Goal: Information Seeking & Learning: Find specific fact

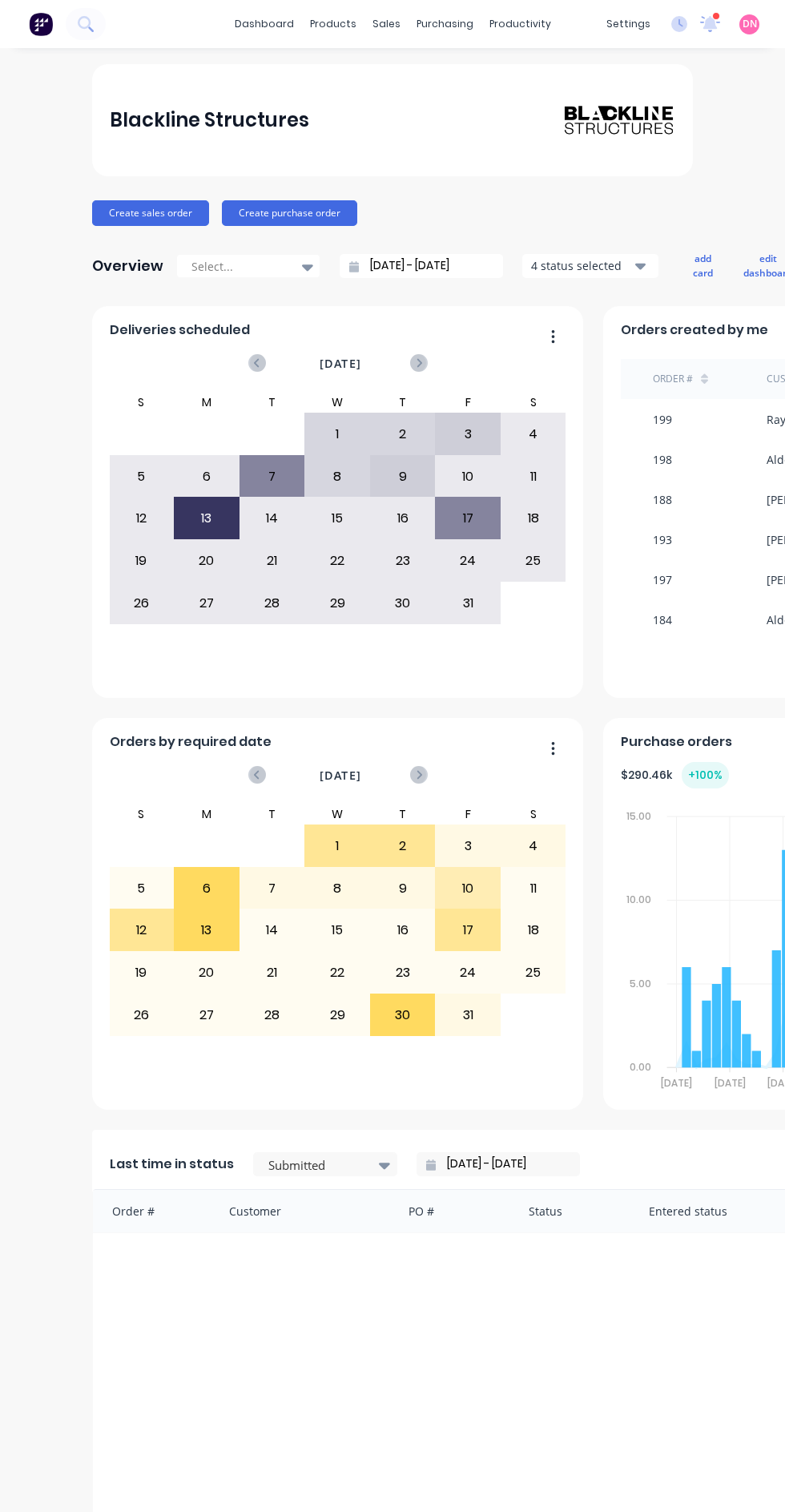
click at [385, 24] on div "sales" at bounding box center [386, 25] width 44 height 25
click at [490, 67] on link "Sales Orders" at bounding box center [471, 76] width 212 height 32
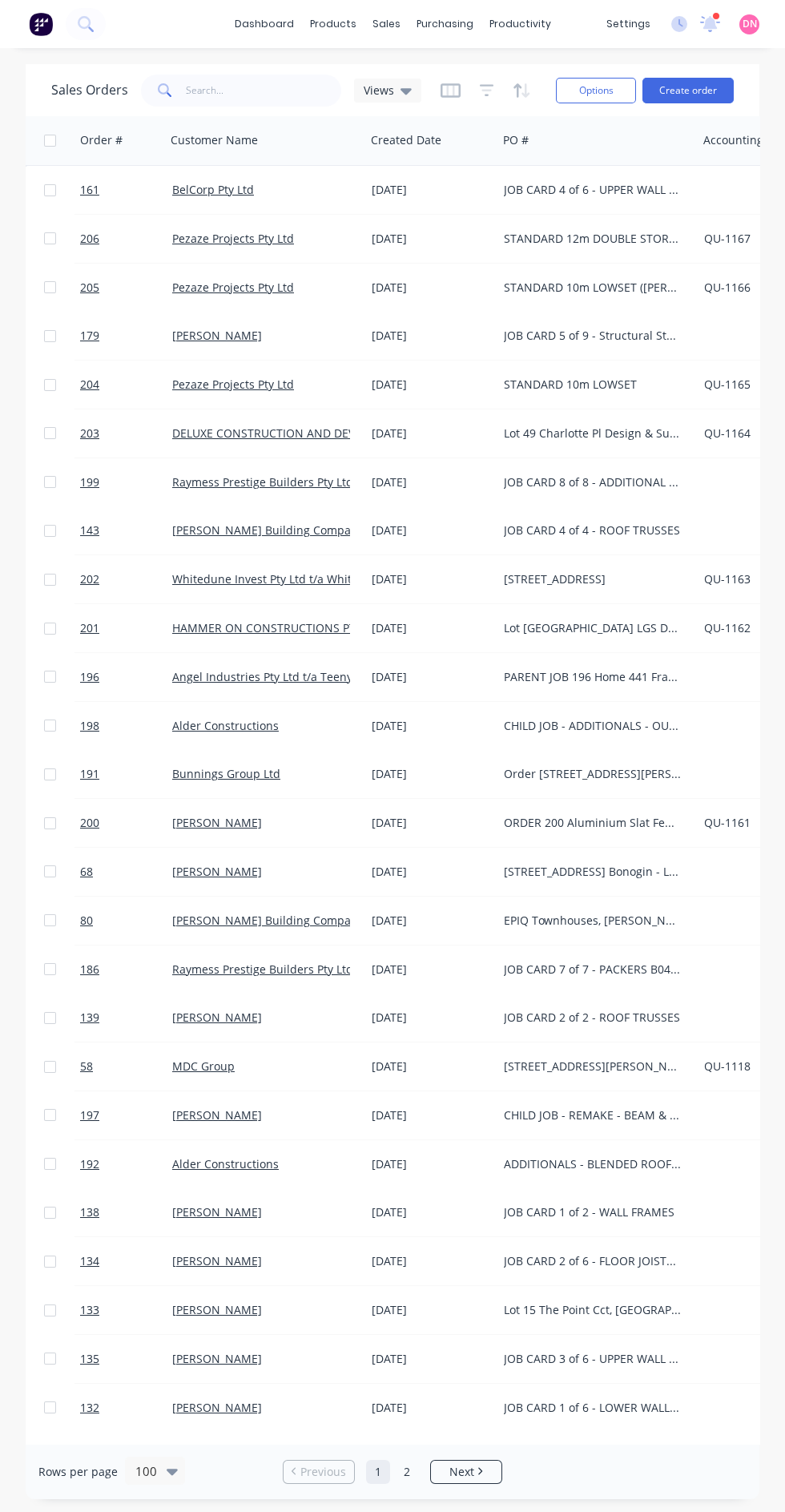
click at [448, 90] on icon "button" at bounding box center [450, 90] width 20 height 16
click at [486, 95] on icon "button" at bounding box center [486, 90] width 14 height 16
click at [519, 90] on icon "button" at bounding box center [522, 90] width 19 height 16
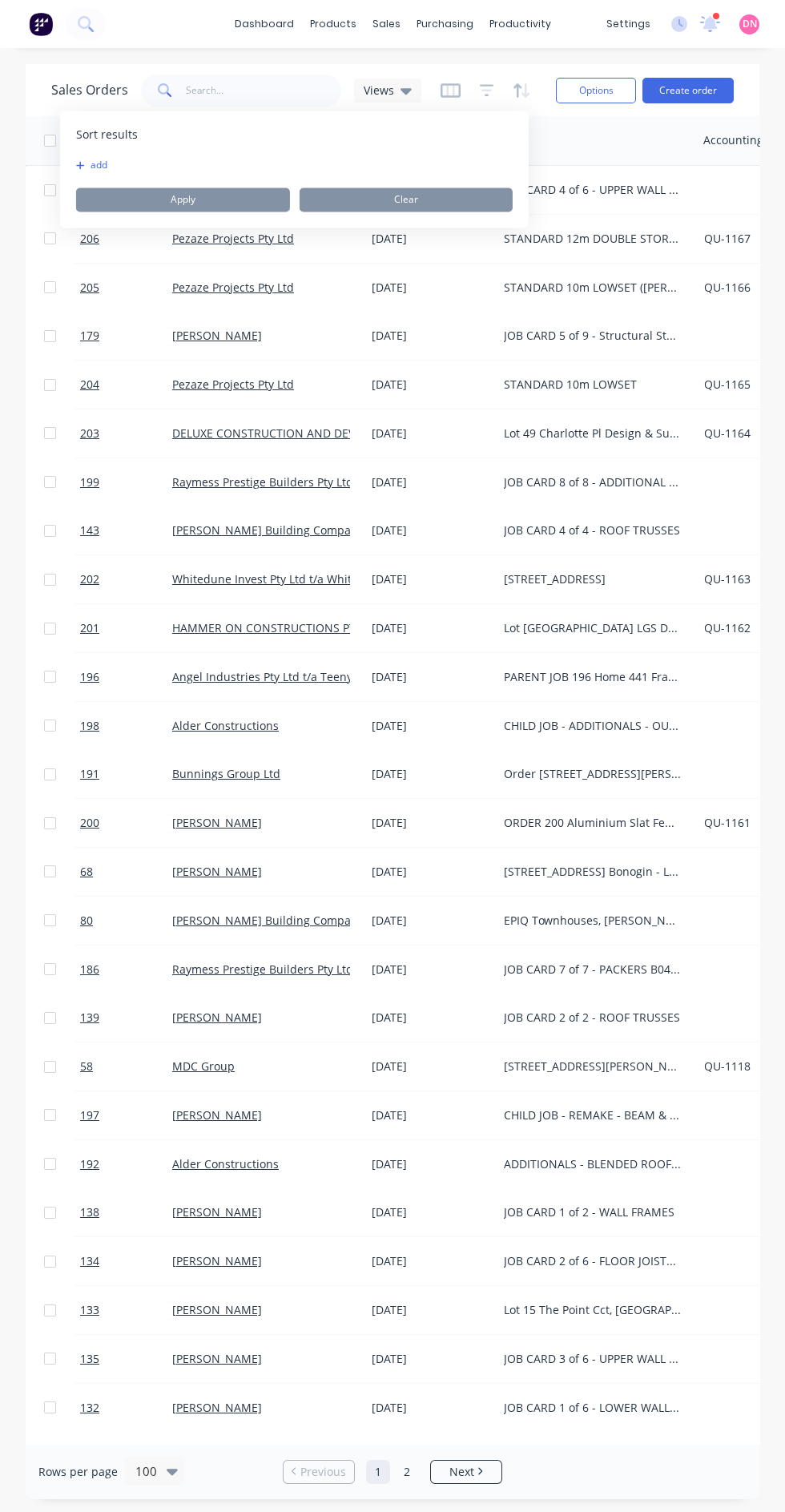
click at [96, 168] on button "add" at bounding box center [86, 165] width 20 height 13
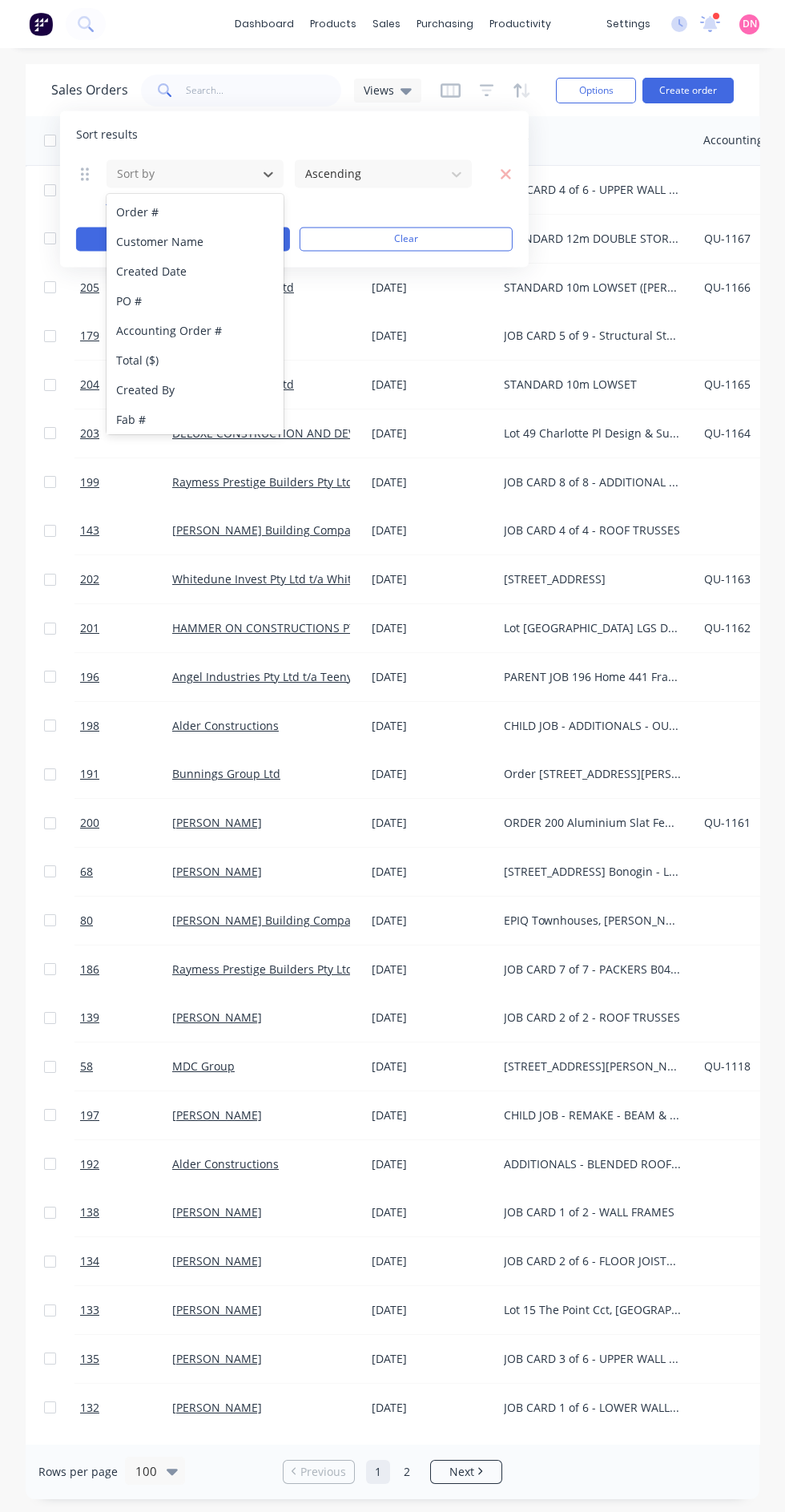
click at [225, 241] on div "Customer Name" at bounding box center [195, 241] width 177 height 29
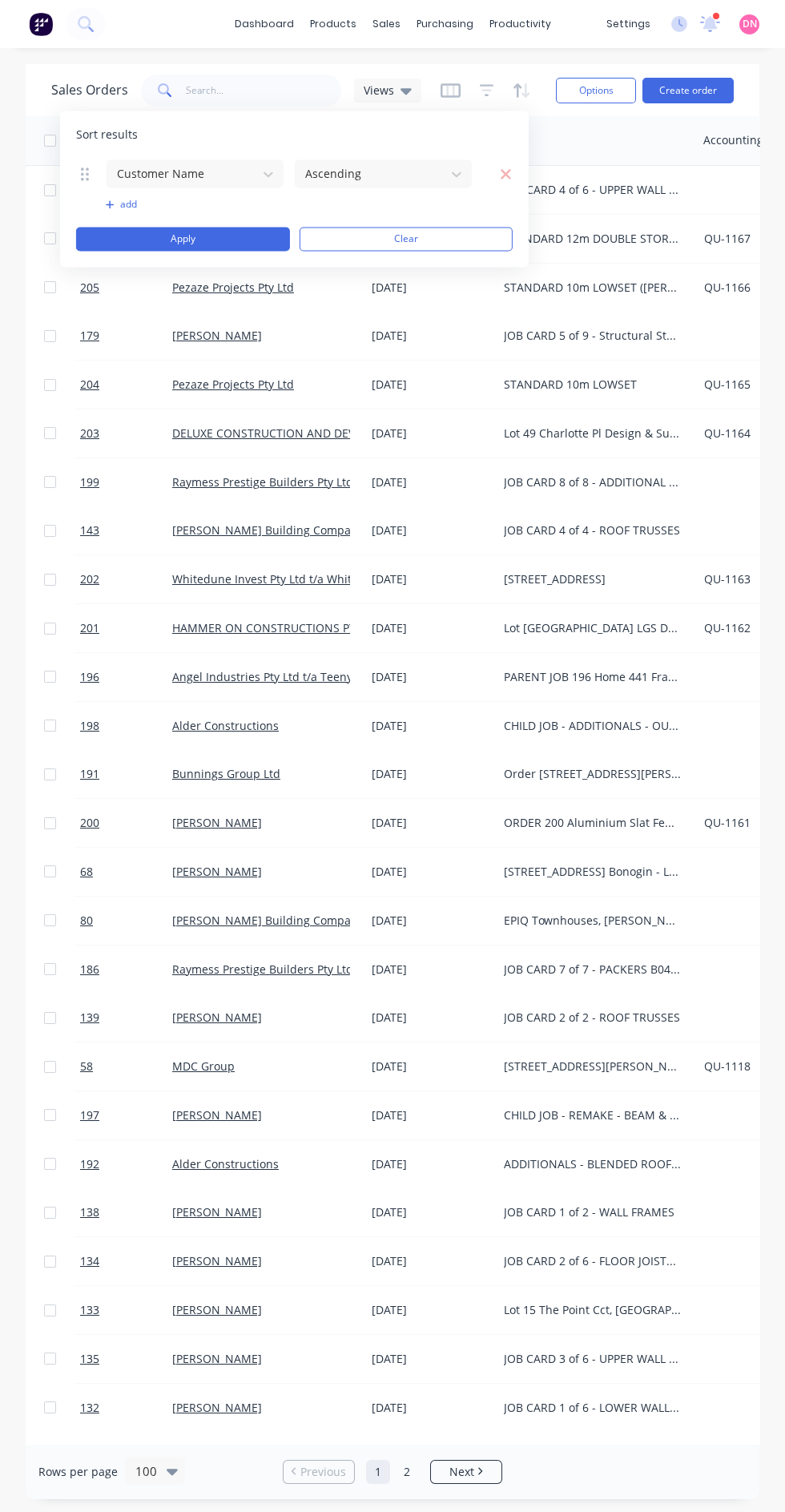
click at [505, 173] on icon "button" at bounding box center [505, 173] width 10 height 10
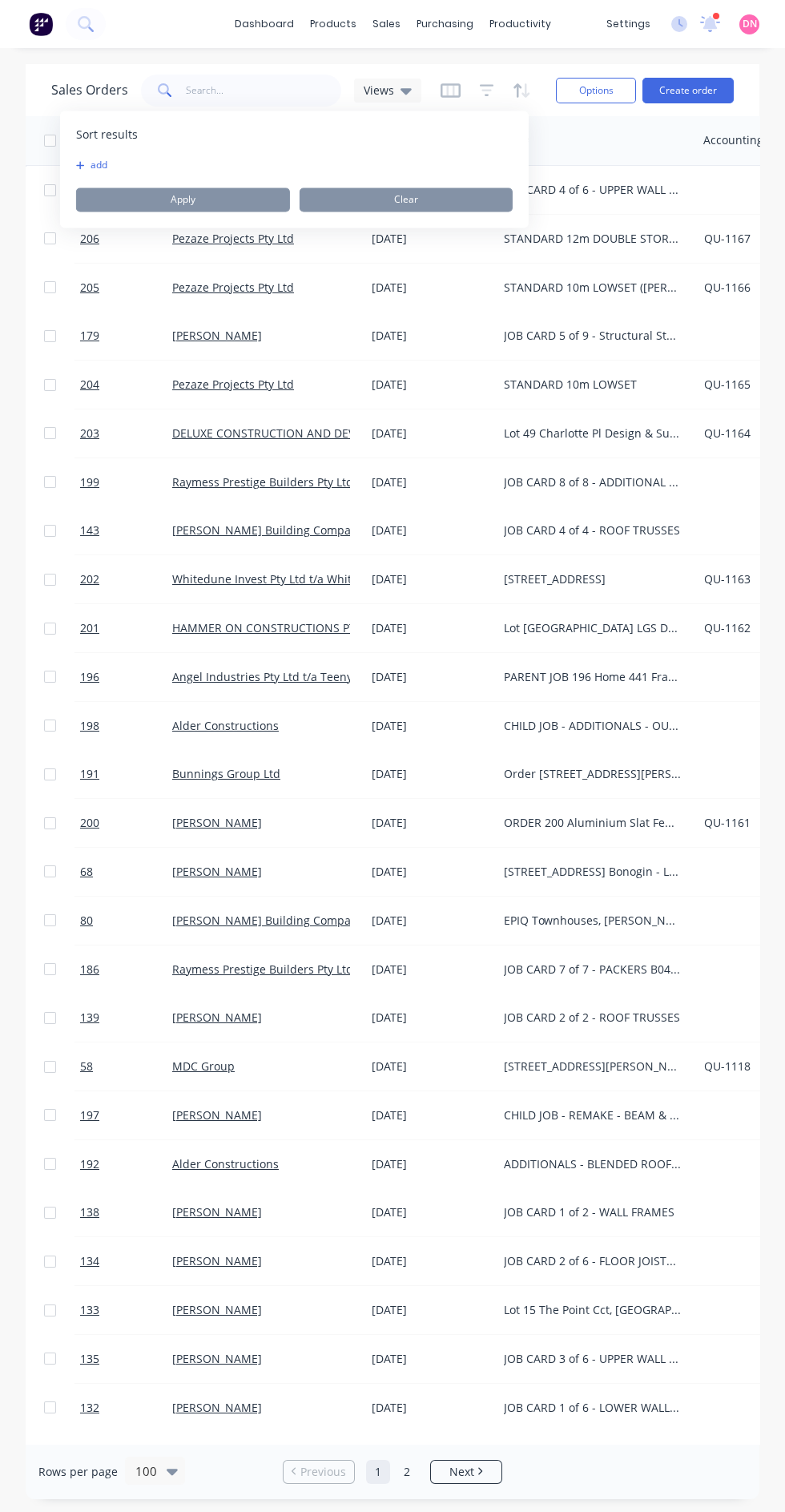
click at [96, 164] on button "add" at bounding box center [86, 165] width 20 height 13
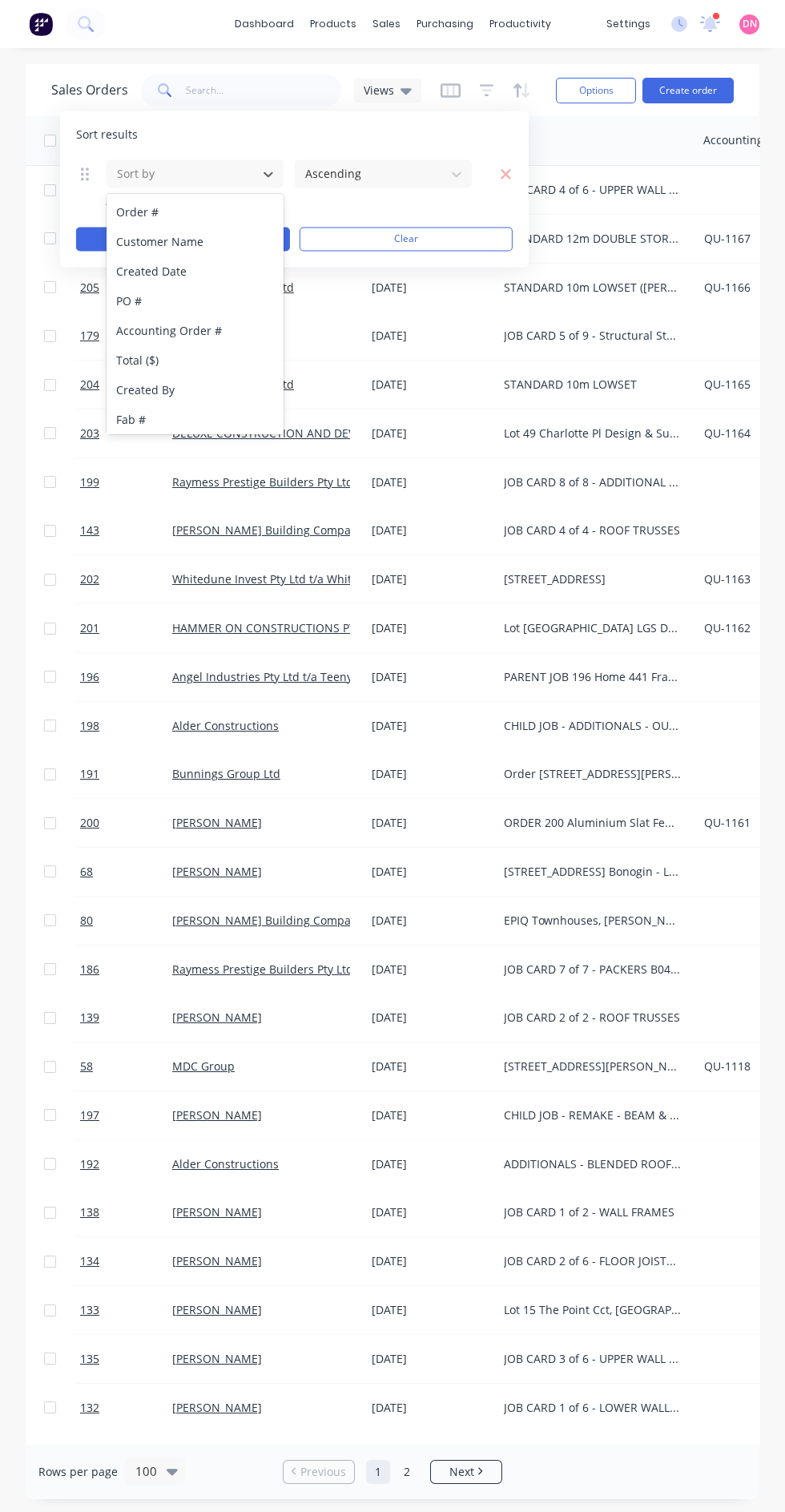
click at [227, 211] on div "Order #" at bounding box center [195, 211] width 177 height 29
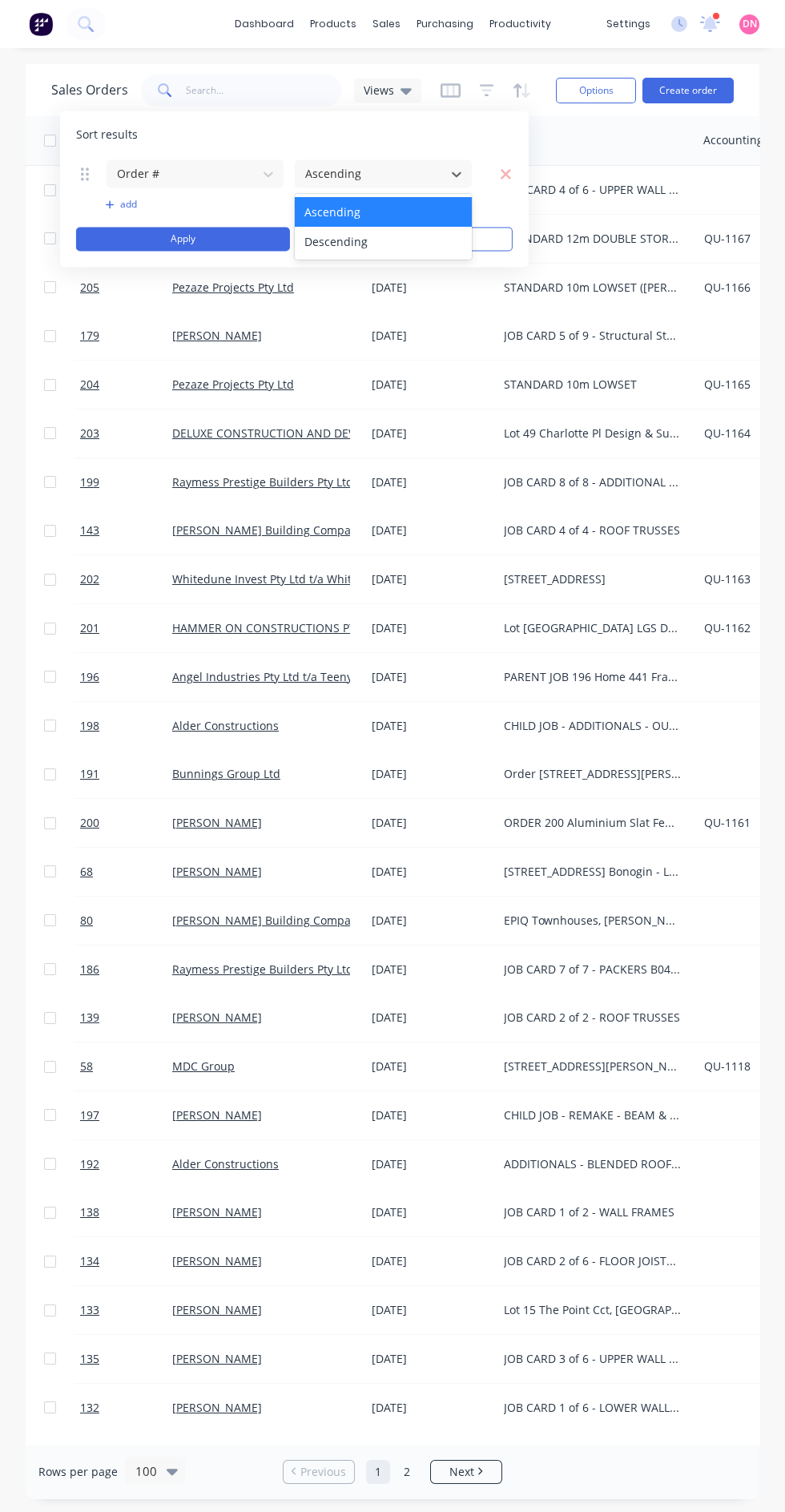
click at [408, 244] on div "Descending" at bounding box center [384, 241] width 177 height 29
click at [142, 203] on button "add" at bounding box center [195, 205] width 179 height 13
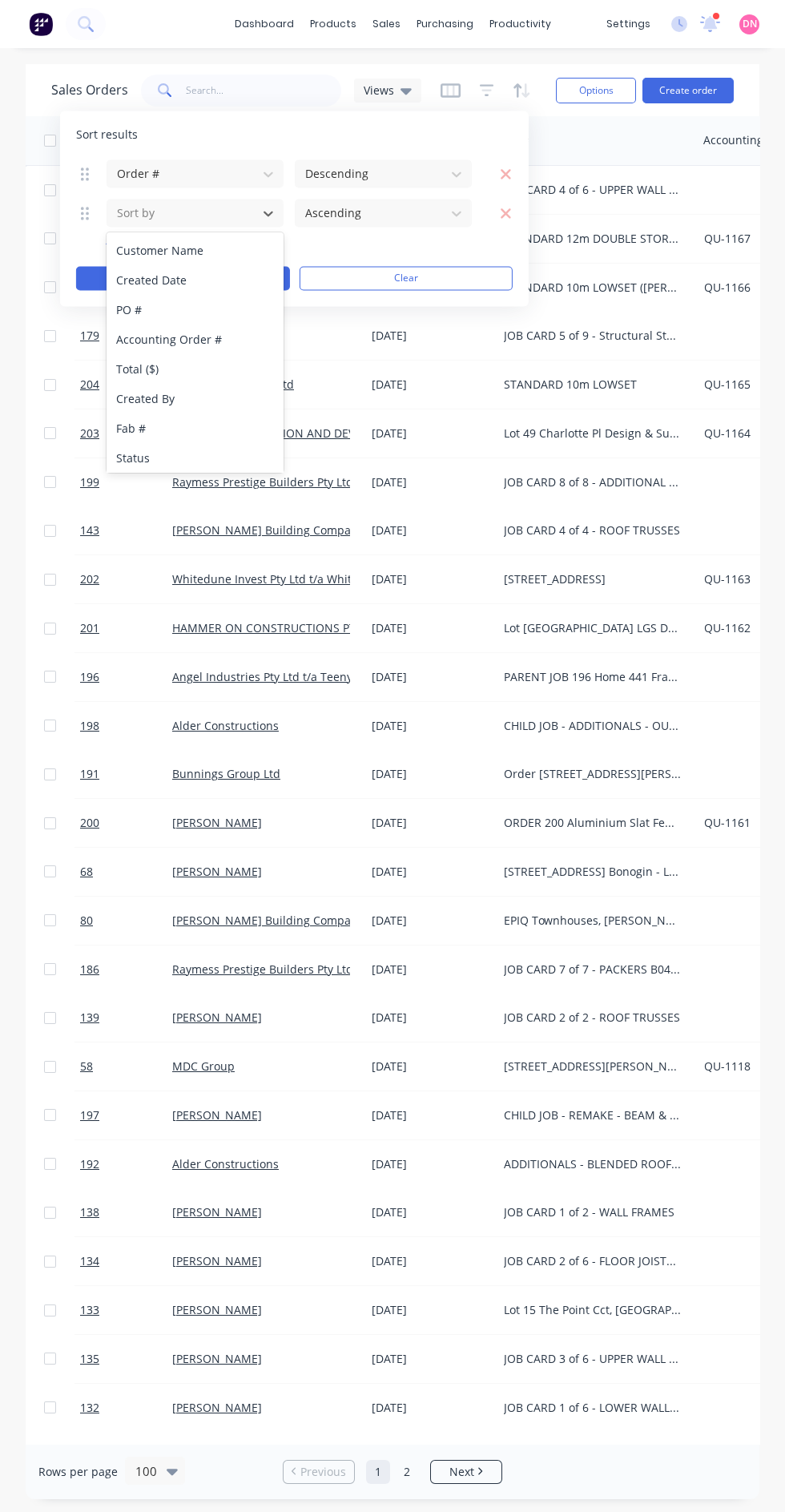
click at [237, 244] on div "Customer Name" at bounding box center [195, 250] width 177 height 29
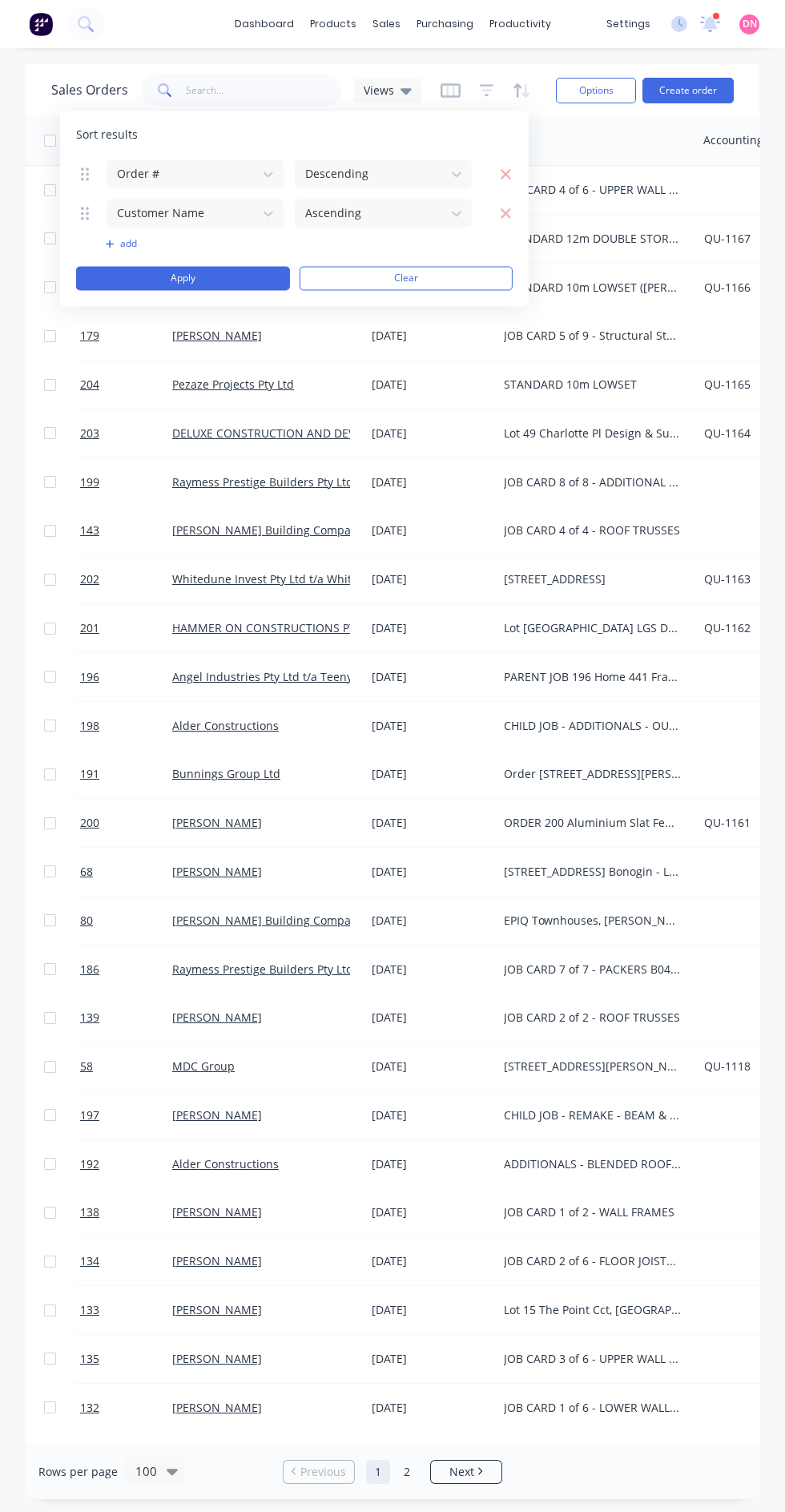
click at [246, 282] on button "Apply" at bounding box center [183, 278] width 214 height 25
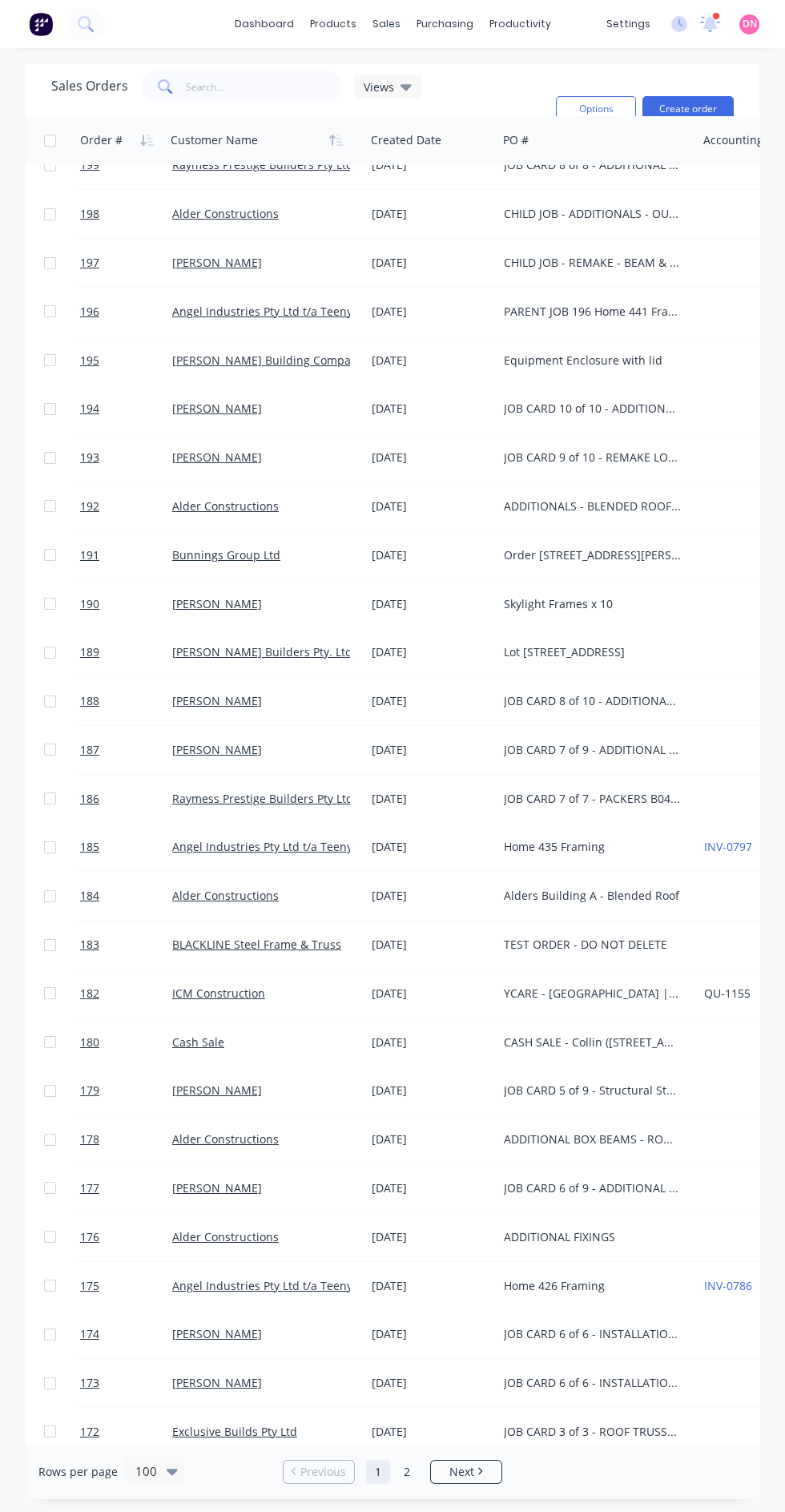
scroll to position [0, 6]
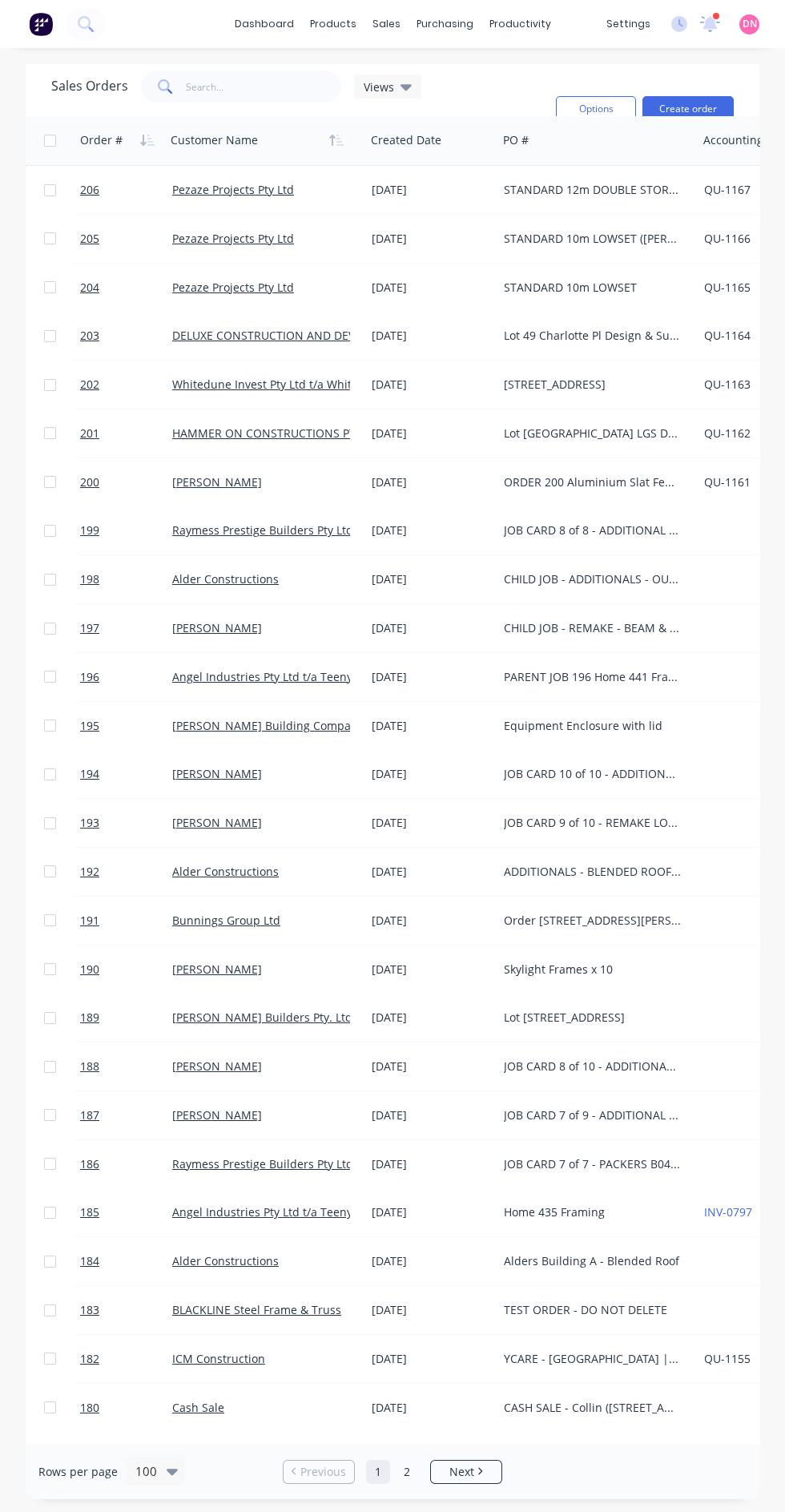
click at [403, 86] on icon at bounding box center [406, 87] width 11 height 7
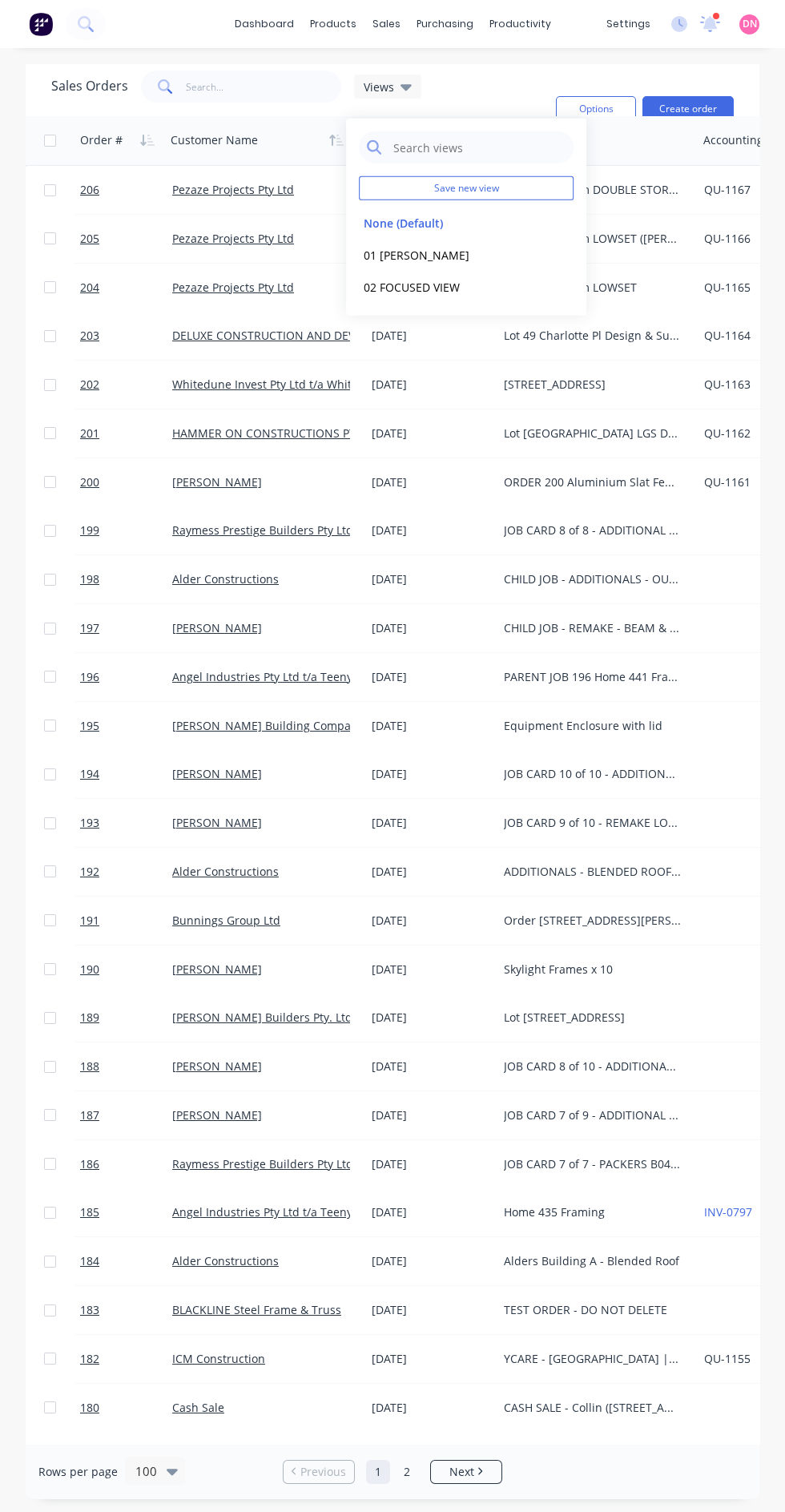
click at [438, 230] on button "None (Default)" at bounding box center [450, 222] width 183 height 19
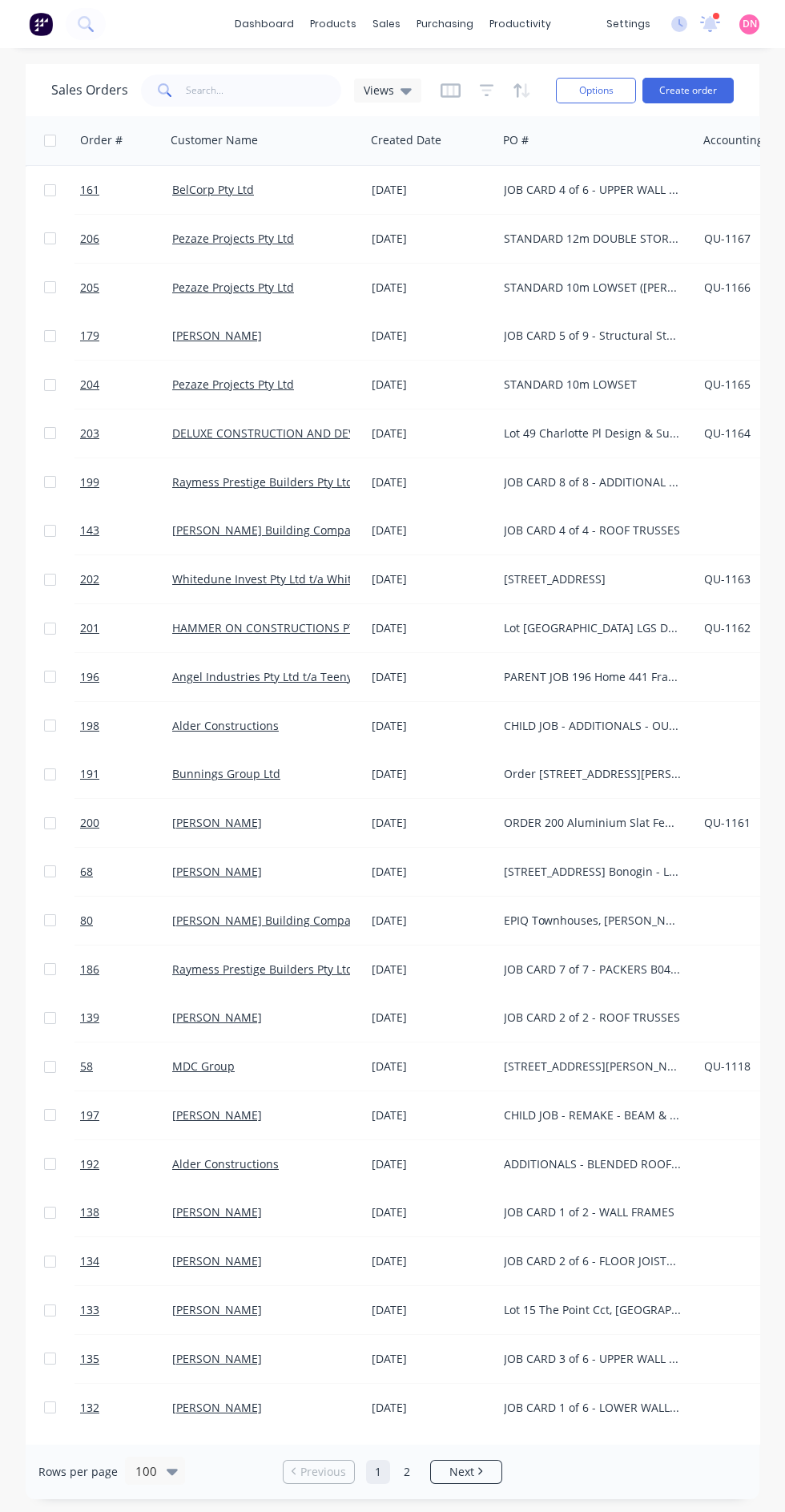
click at [519, 90] on icon "button" at bounding box center [522, 90] width 19 height 16
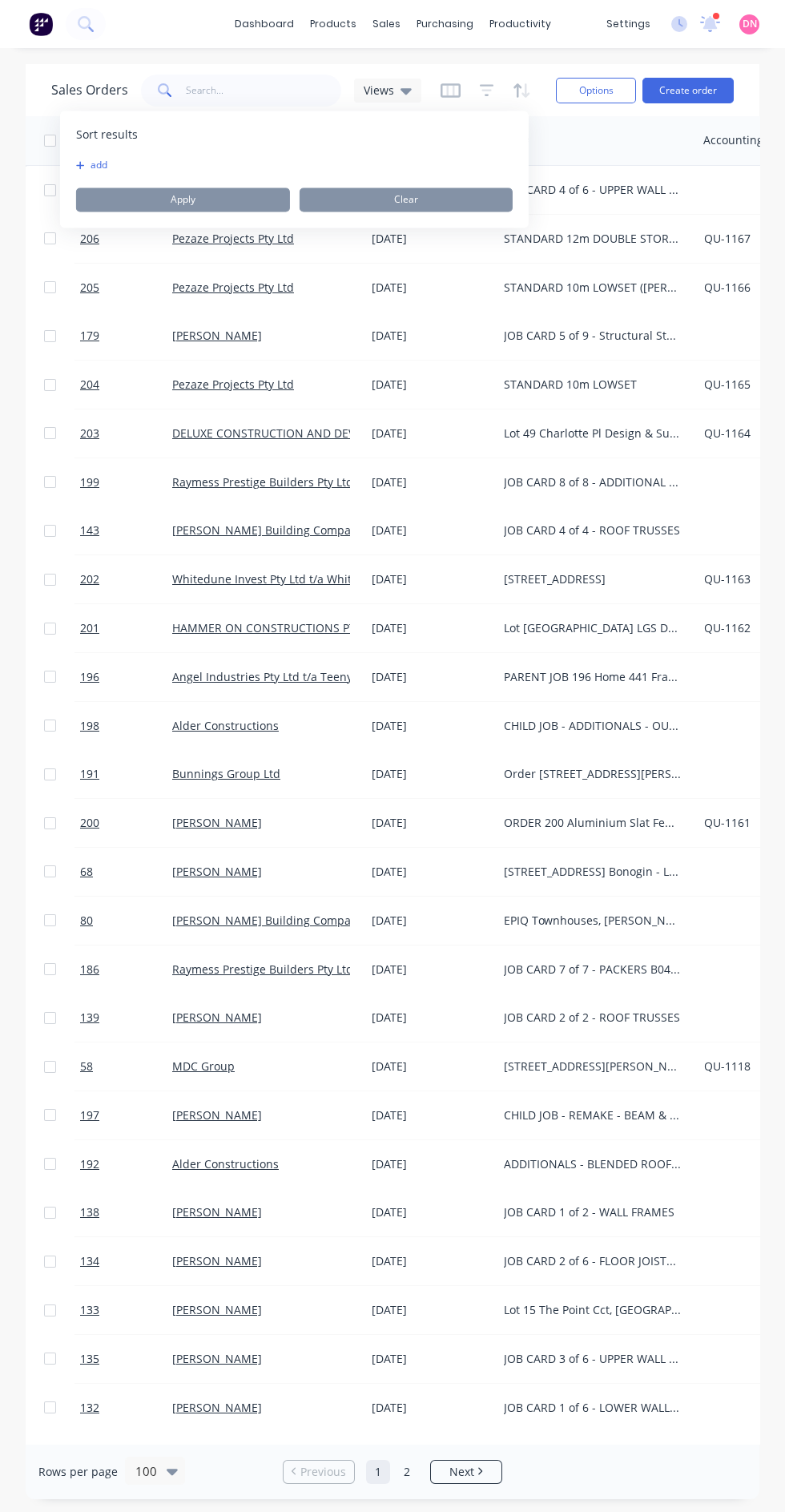
click at [96, 165] on button "add" at bounding box center [86, 165] width 20 height 13
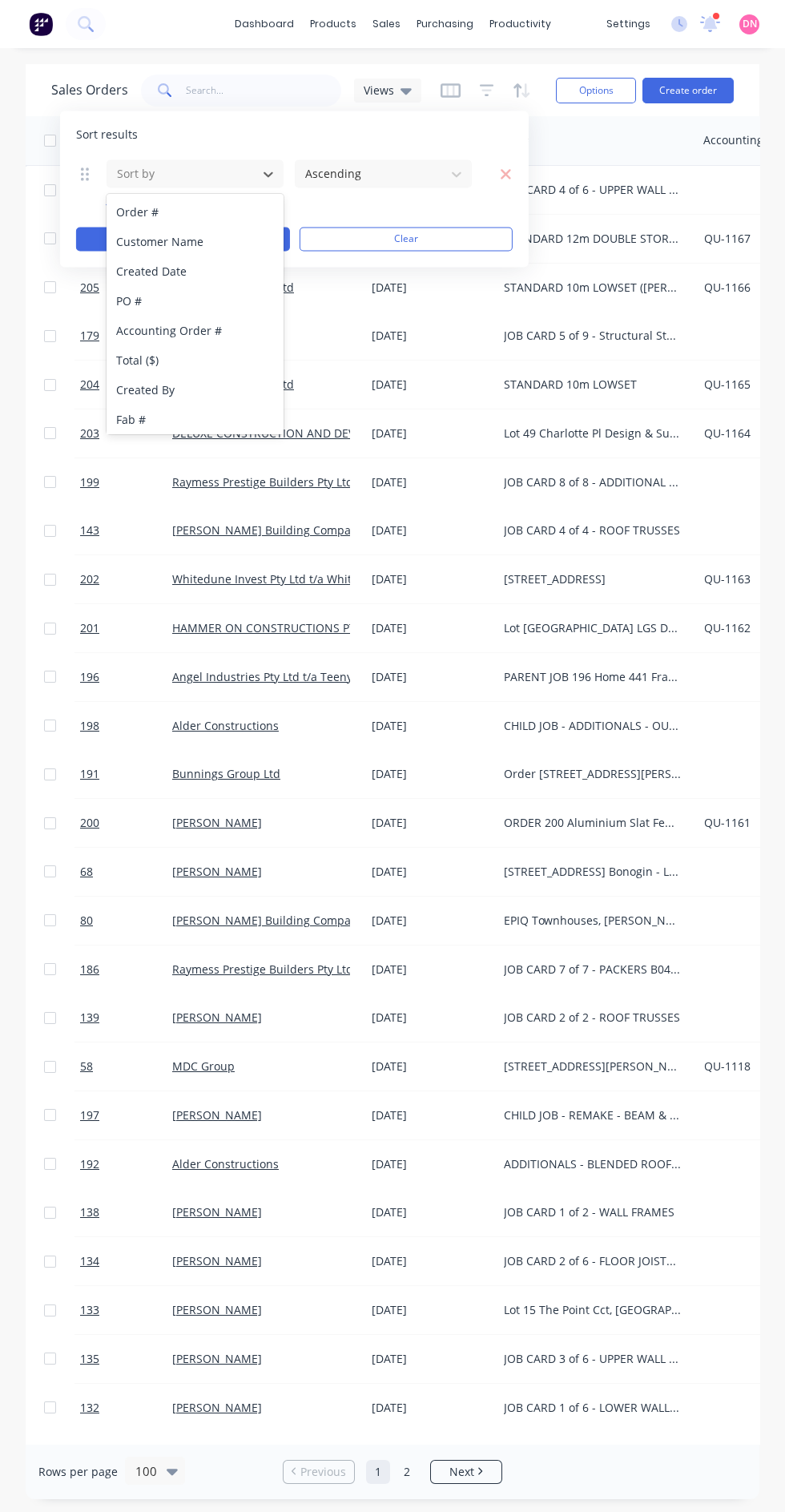
click at [222, 243] on div "Customer Name" at bounding box center [195, 241] width 177 height 29
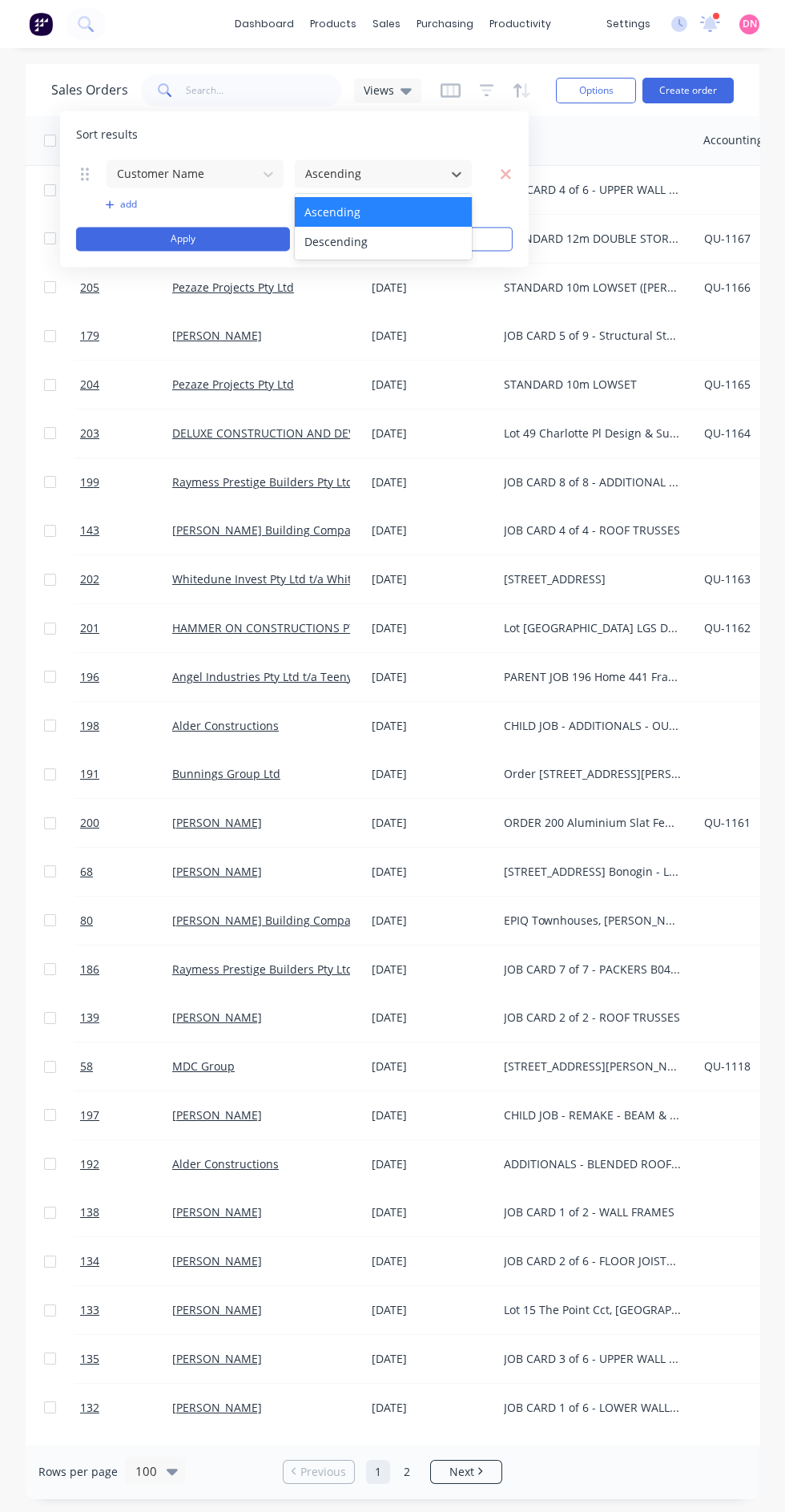
click at [397, 211] on div "Ascending" at bounding box center [384, 211] width 177 height 29
click at [245, 245] on button "Apply" at bounding box center [183, 239] width 214 height 25
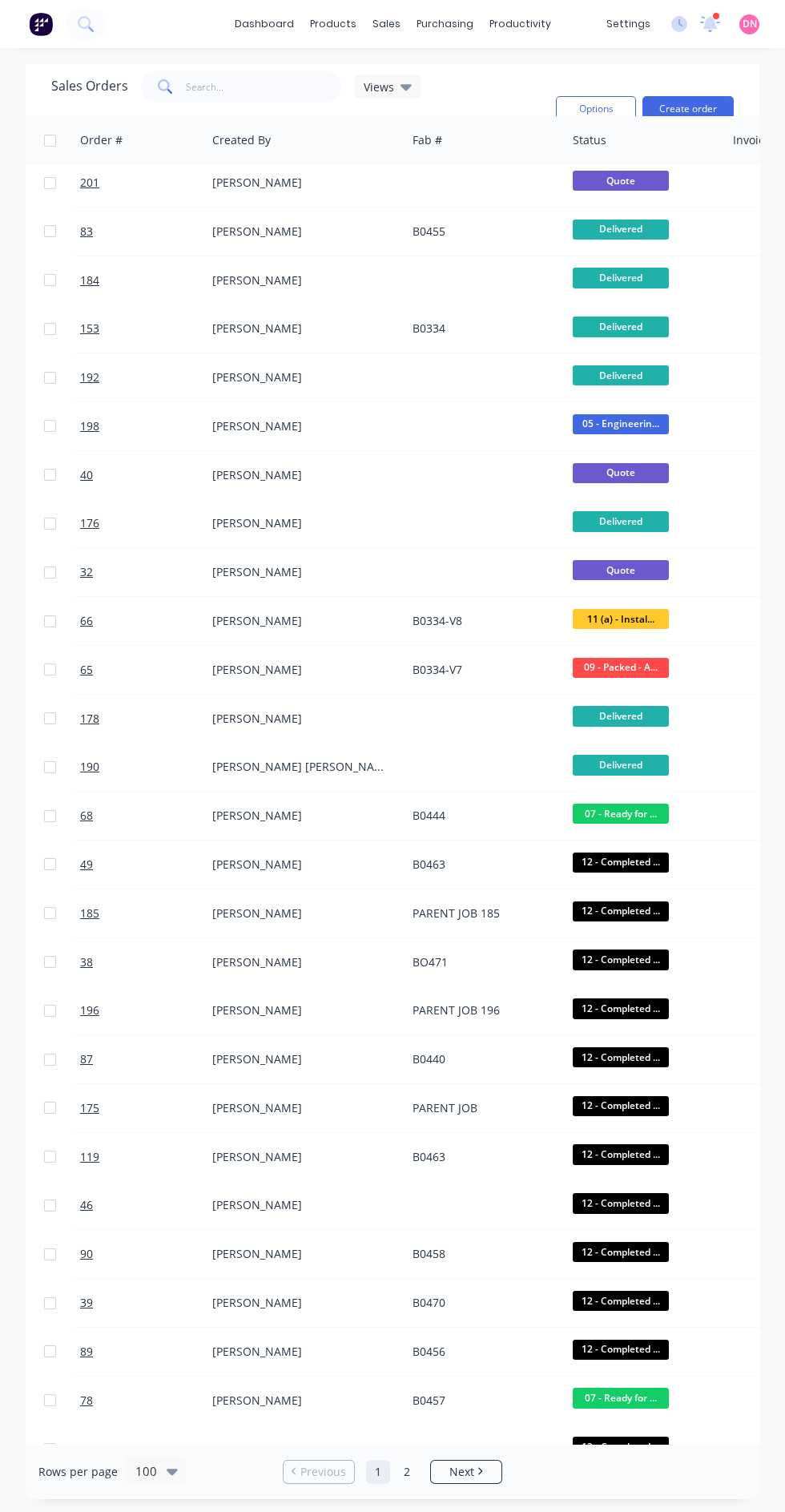
scroll to position [8, 820]
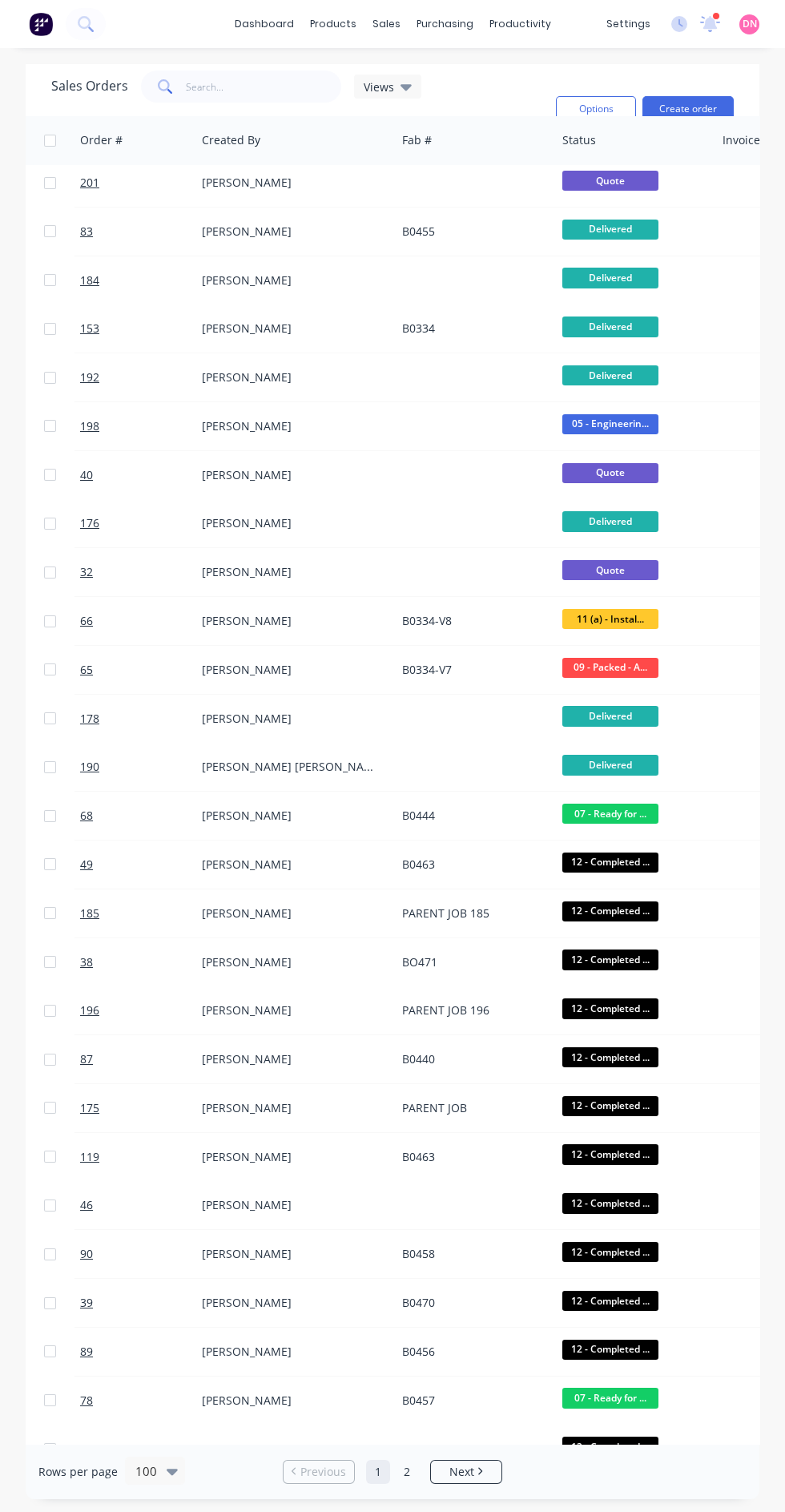
click at [402, 83] on icon at bounding box center [406, 86] width 11 height 18
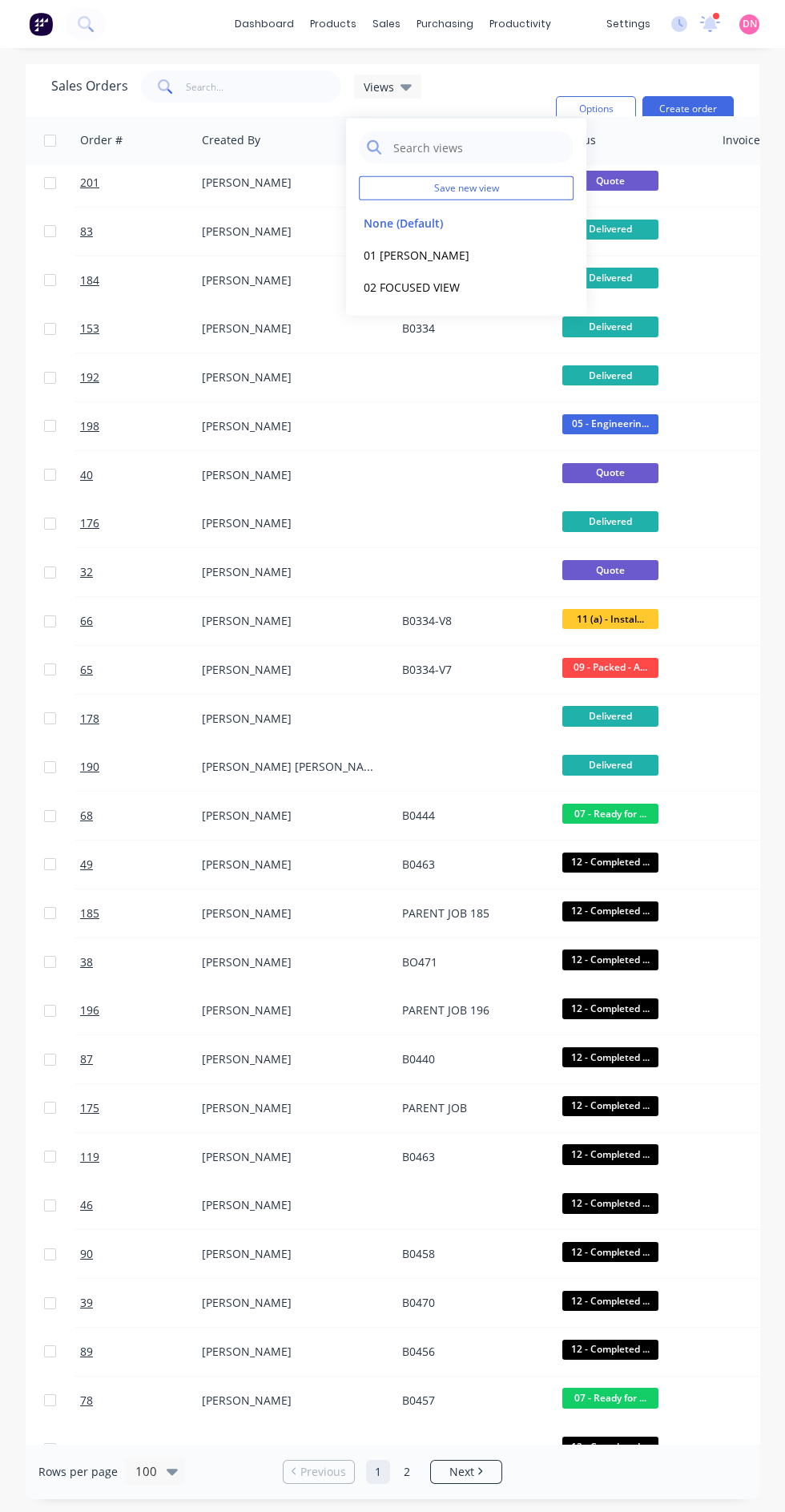
click at [458, 254] on button "01 [PERSON_NAME]" at bounding box center [450, 255] width 183 height 19
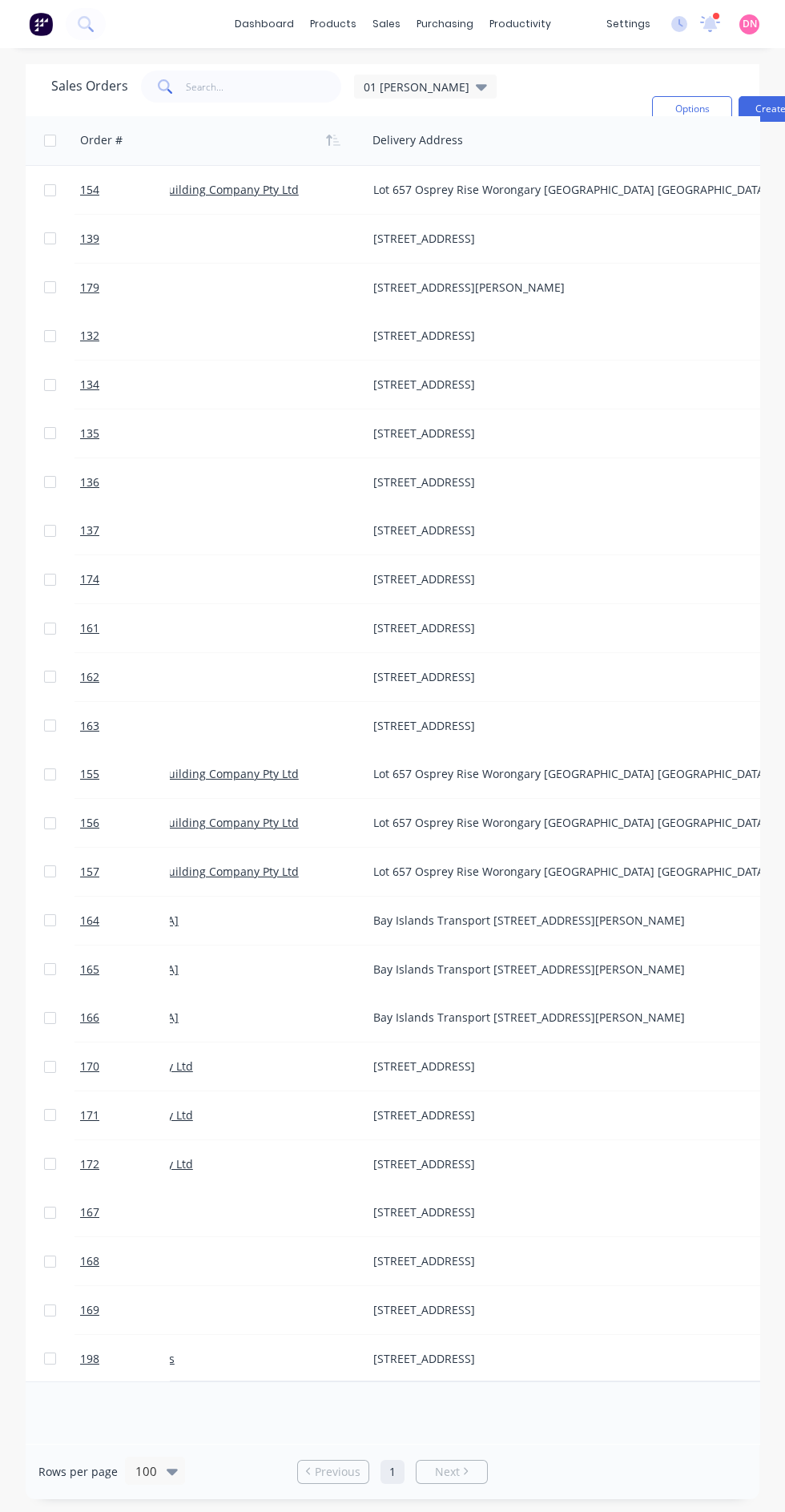
scroll to position [0, 0]
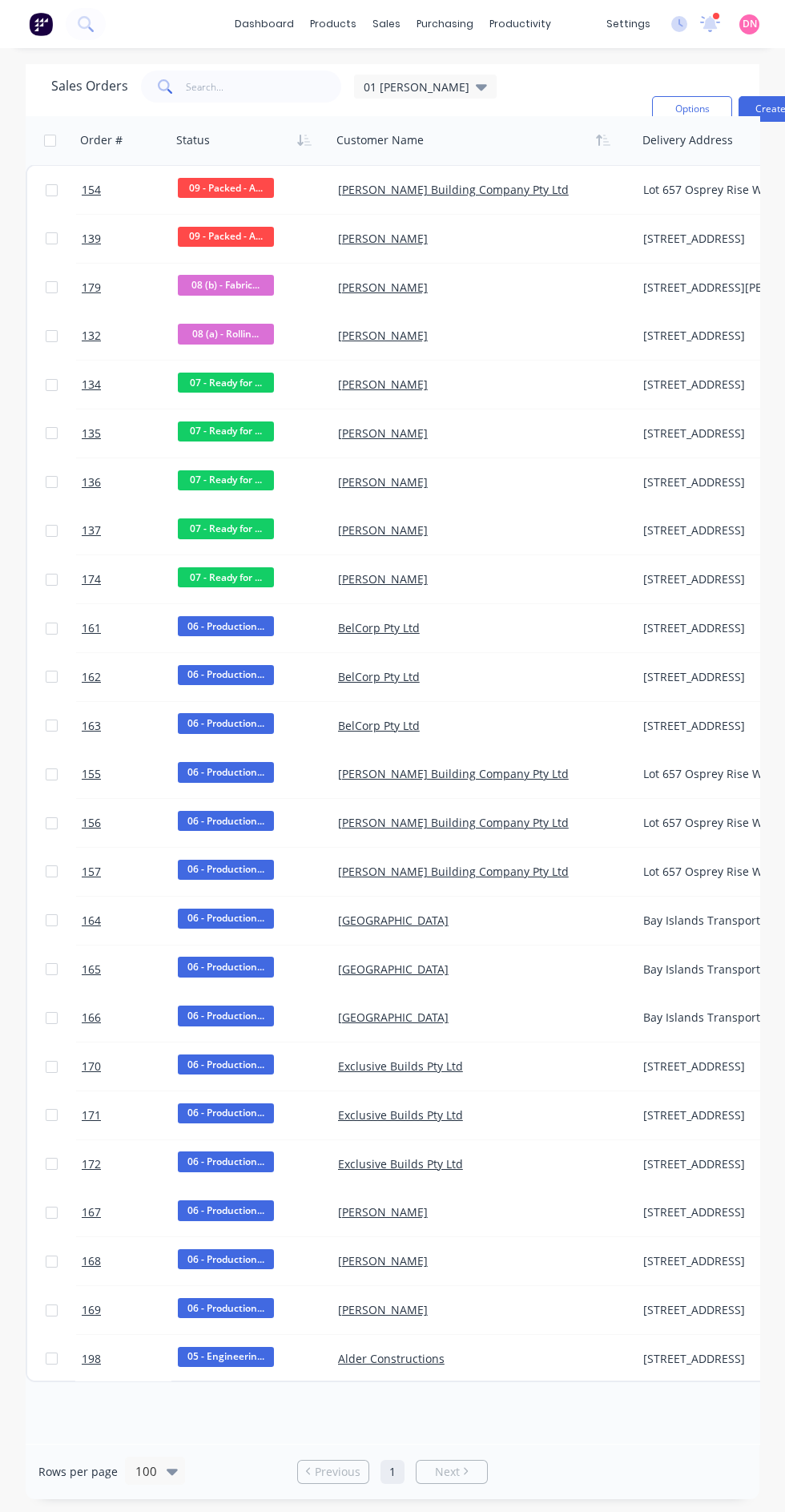
click at [476, 86] on icon at bounding box center [482, 87] width 11 height 7
click at [600, 84] on div "Sales Orders 01 [PERSON_NAME]: Customer Name, Status, Card Type Sorting: Status…" at bounding box center [345, 109] width 588 height 77
click at [286, 86] on input "text" at bounding box center [264, 87] width 156 height 32
click at [0, 0] on div at bounding box center [0, 0] width 0 height 0
click at [452, 78] on span "01 [PERSON_NAME]" at bounding box center [417, 87] width 106 height 17
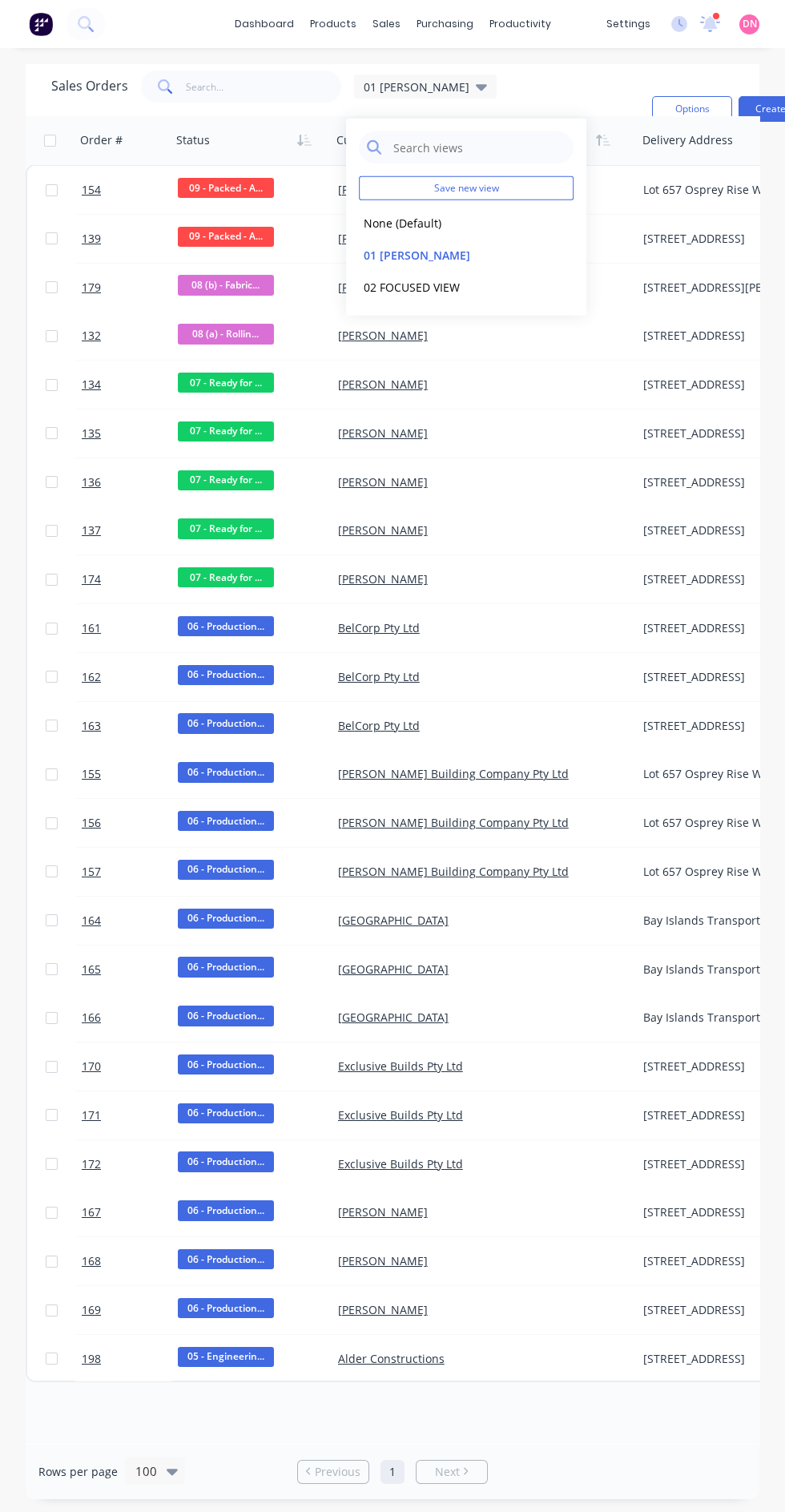
click at [488, 263] on button "01 [PERSON_NAME]" at bounding box center [450, 255] width 183 height 19
click at [585, 92] on div "Sales Orders 01 [PERSON_NAME]: Customer Name, Status, Card Type Sorting: Status…" at bounding box center [345, 109] width 588 height 77
click at [691, 101] on button "Options" at bounding box center [692, 108] width 80 height 25
click at [613, 117] on div "Customer Name" at bounding box center [482, 140] width 306 height 48
click at [476, 89] on icon at bounding box center [482, 86] width 11 height 18
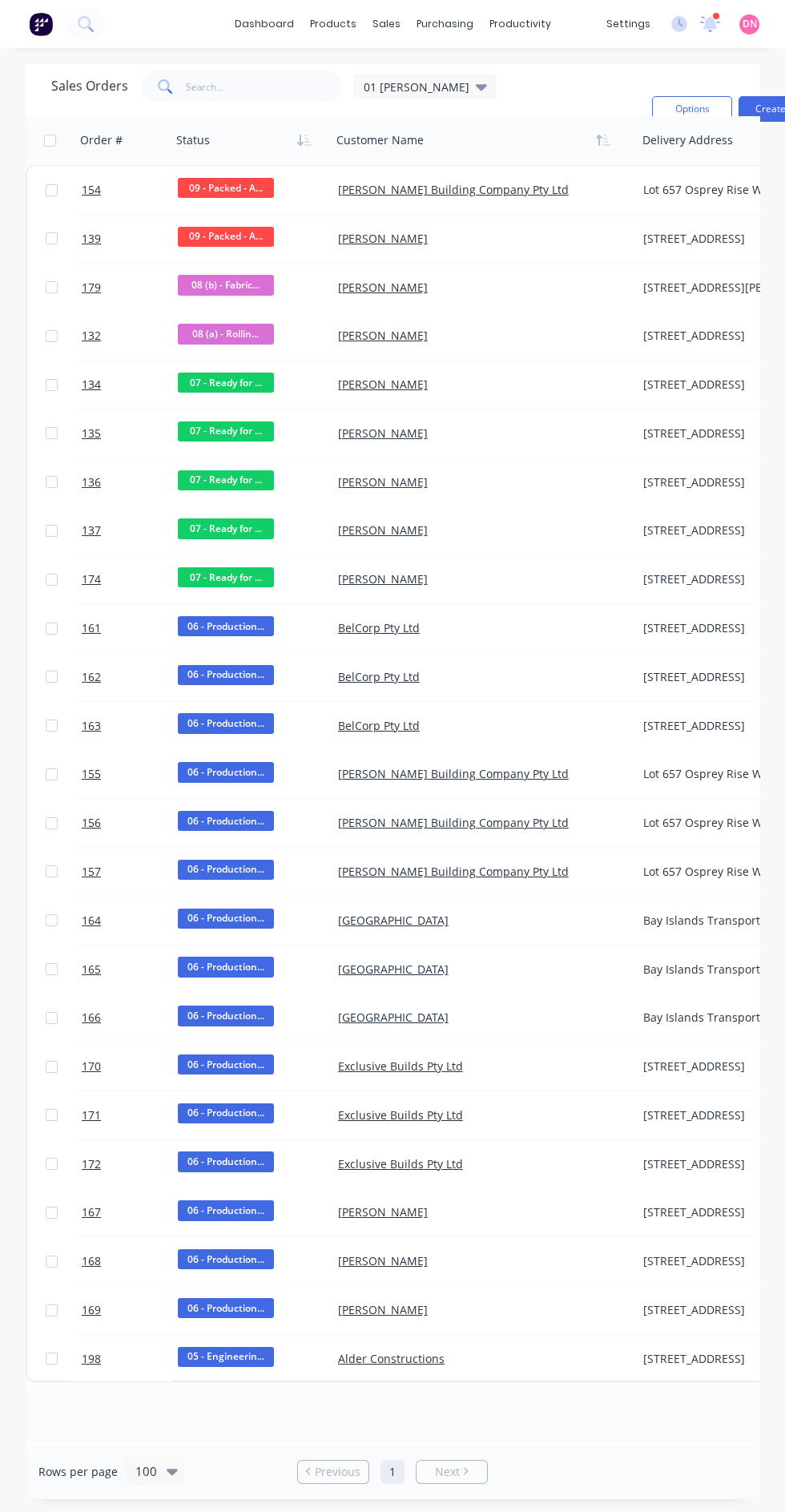
click at [571, 76] on div "Sales Orders 01 [PERSON_NAME]: Customer Name, Status, Card Type Sorting: Status…" at bounding box center [345, 109] width 588 height 77
click at [433, 88] on span "01 [PERSON_NAME]" at bounding box center [417, 87] width 106 height 17
click at [533, 259] on button "01 [PERSON_NAME]" at bounding box center [450, 255] width 183 height 19
click at [476, 89] on icon at bounding box center [482, 87] width 11 height 7
click at [563, 238] on div "01 [PERSON_NAME] edit" at bounding box center [466, 255] width 215 height 32
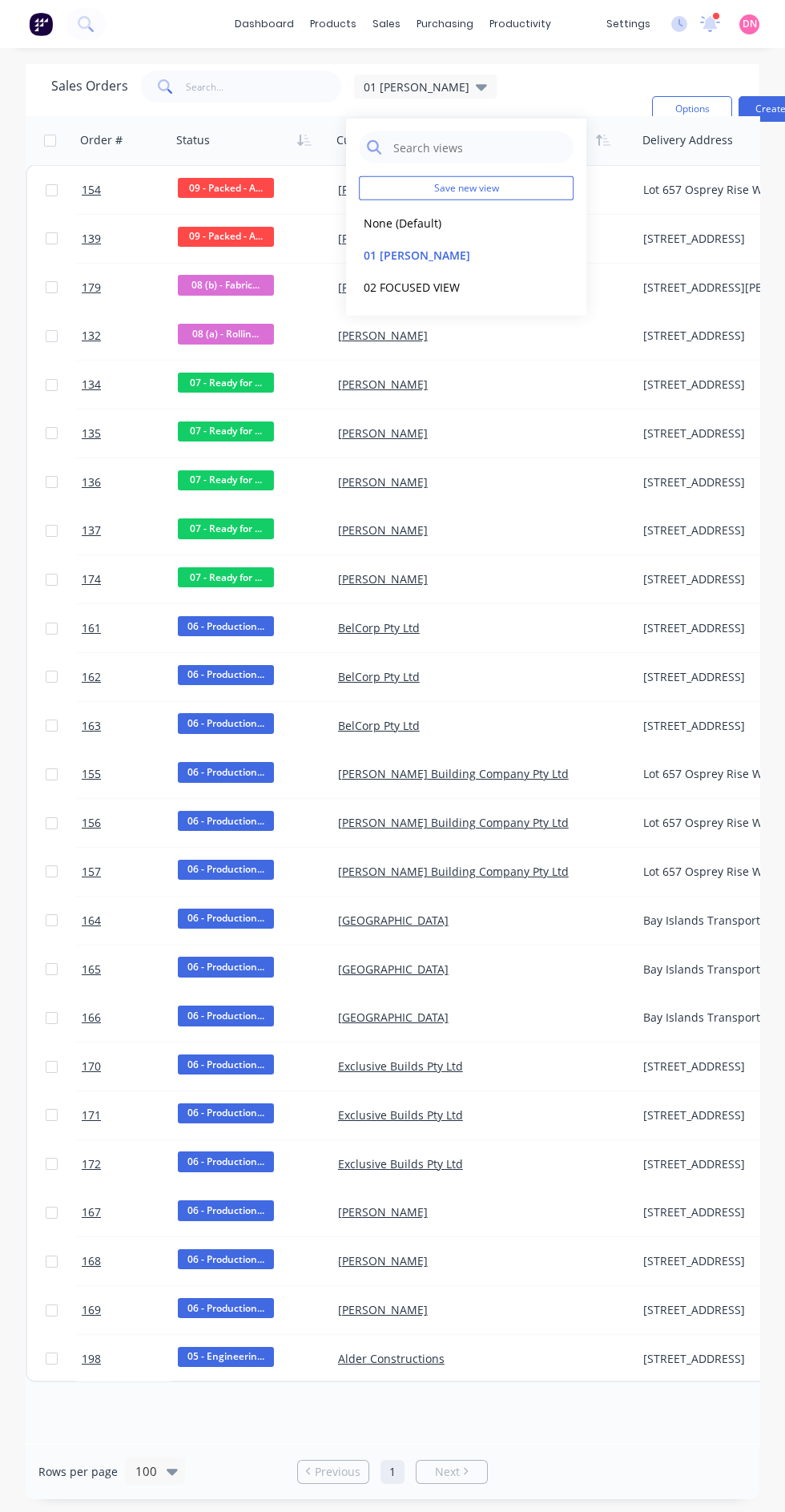
click at [575, 245] on div "Save new view None (Default) edit 01 [PERSON_NAME] edit 02 FOCUSED VIEW edit" at bounding box center [466, 217] width 240 height 197
click at [570, 238] on div "01 [PERSON_NAME] edit" at bounding box center [466, 255] width 215 height 32
click at [0, 0] on button "edit" at bounding box center [0, 0] width 0 height 0
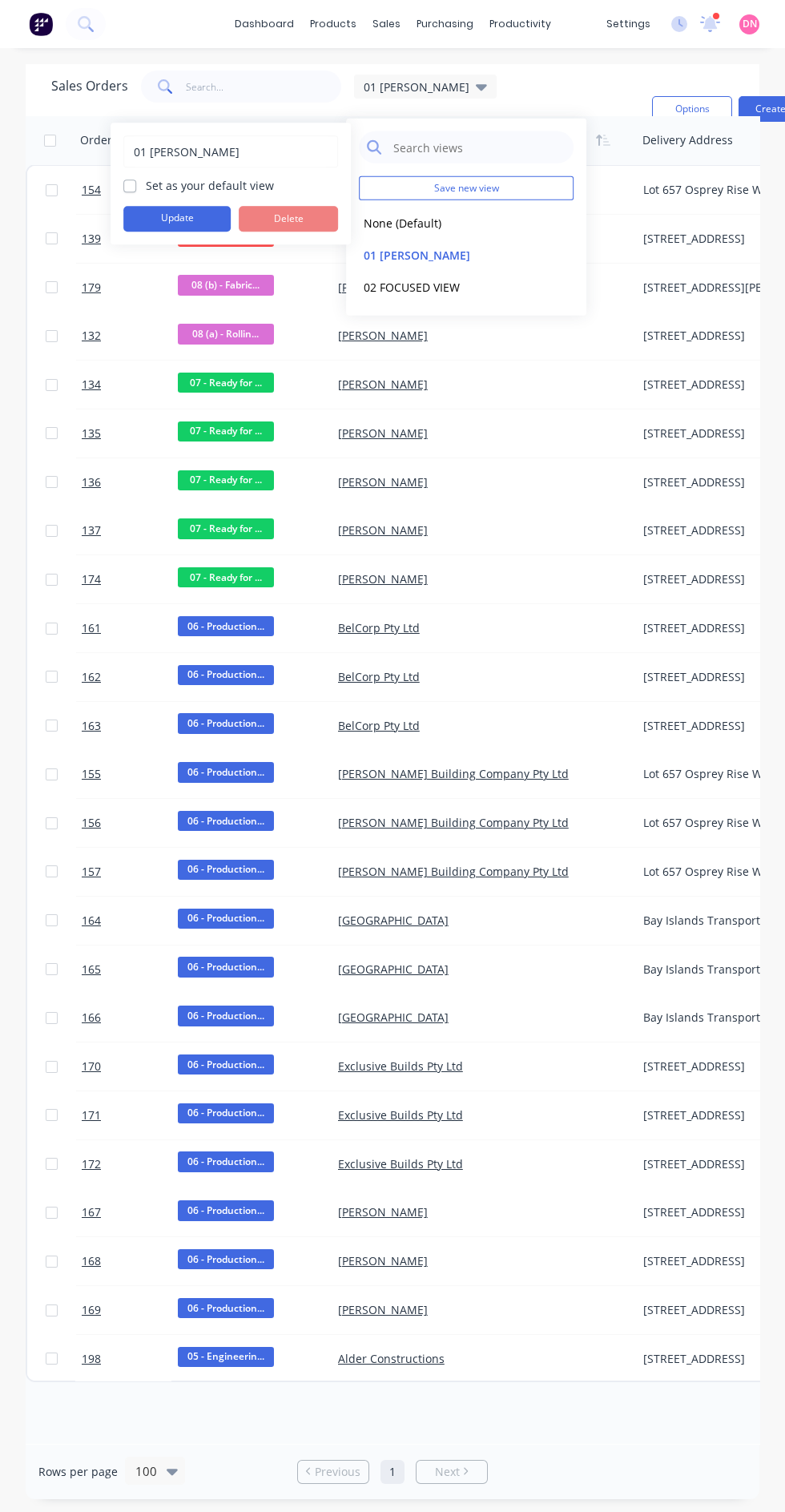
click at [608, 117] on div "Customer Name" at bounding box center [482, 140] width 306 height 48
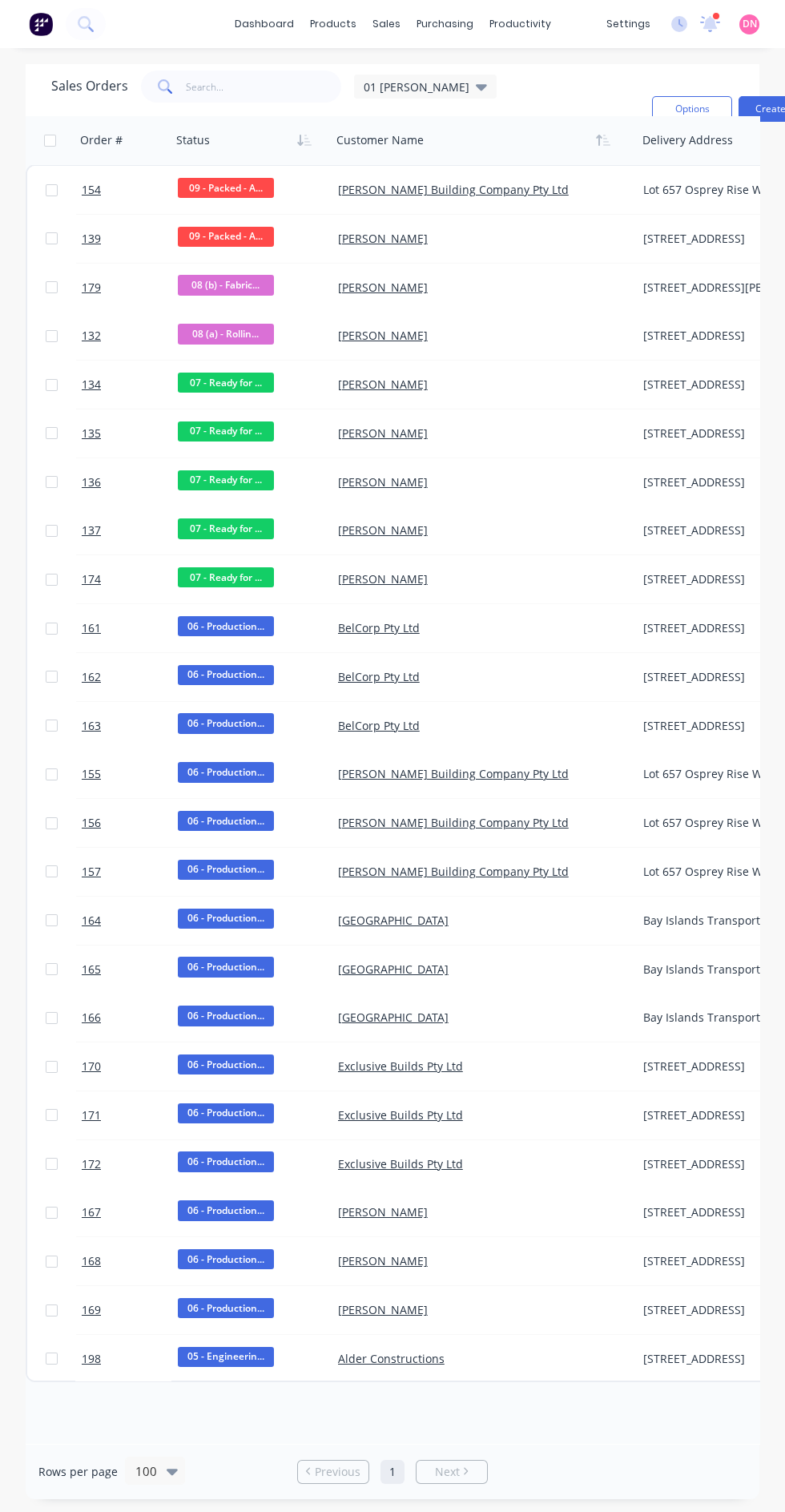
click at [467, 78] on div "01 [PERSON_NAME]" at bounding box center [425, 87] width 142 height 25
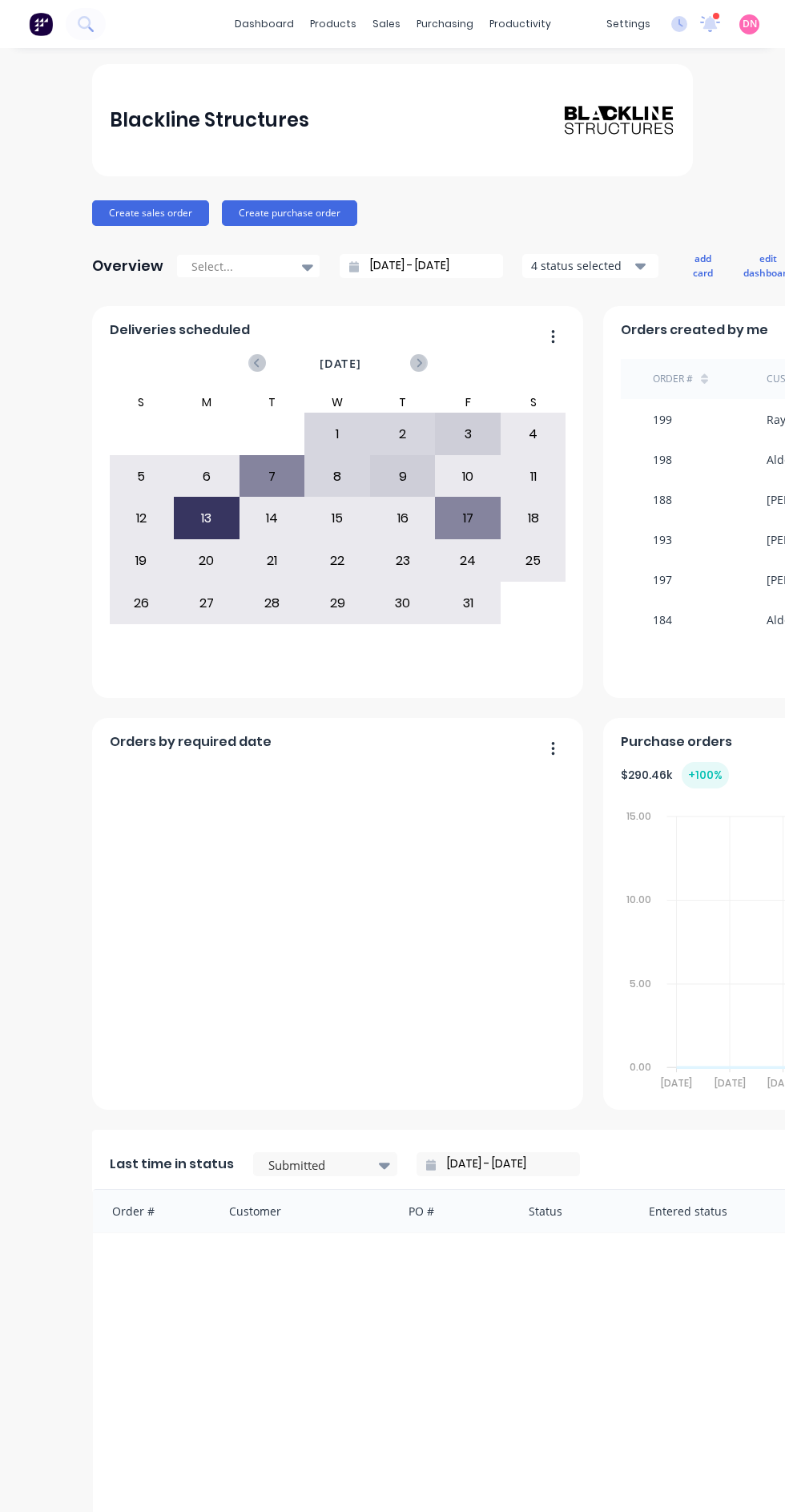
click at [387, 24] on div "sales" at bounding box center [386, 25] width 44 height 25
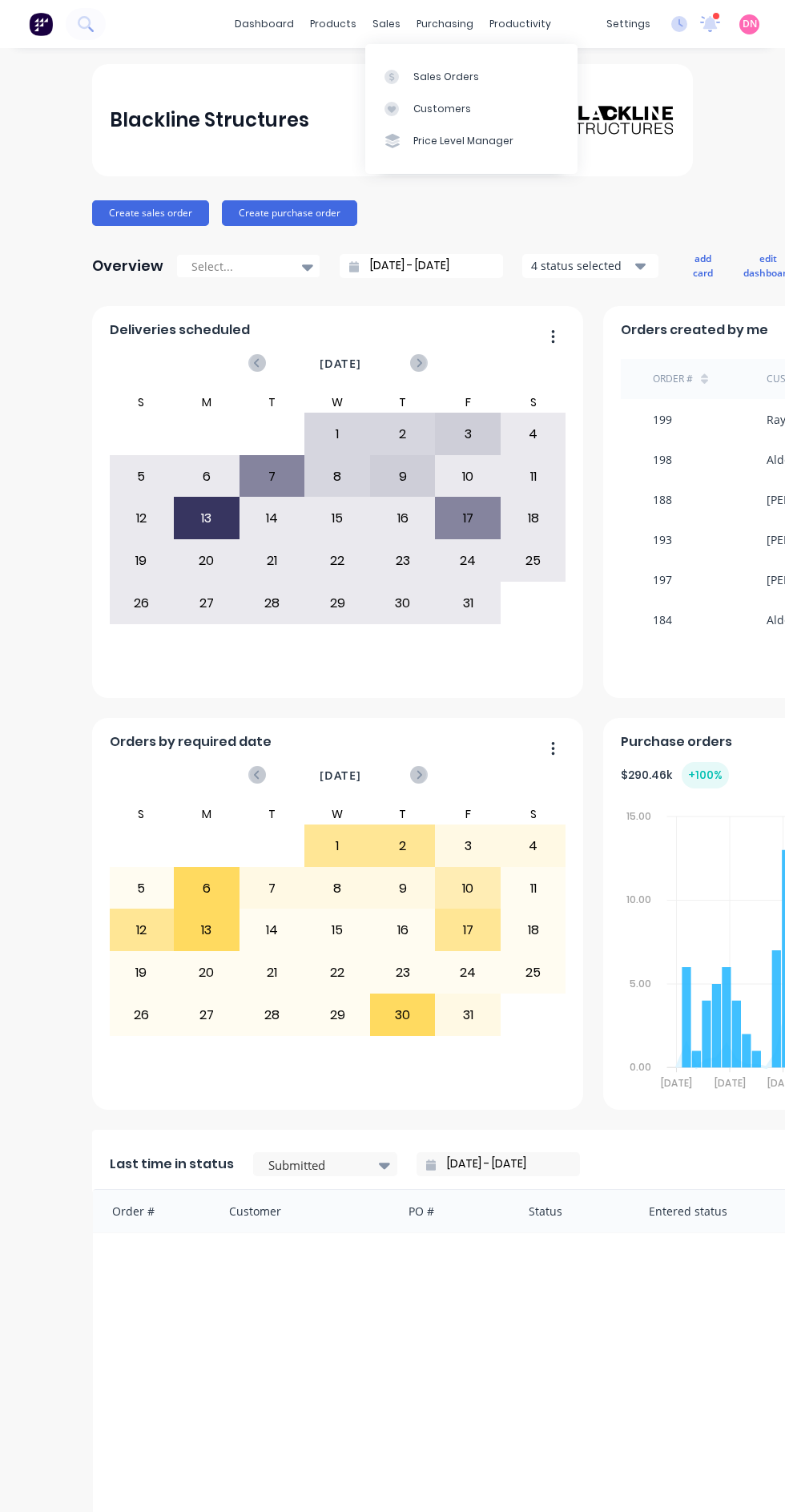
click at [527, 77] on link "Sales Orders" at bounding box center [471, 76] width 212 height 32
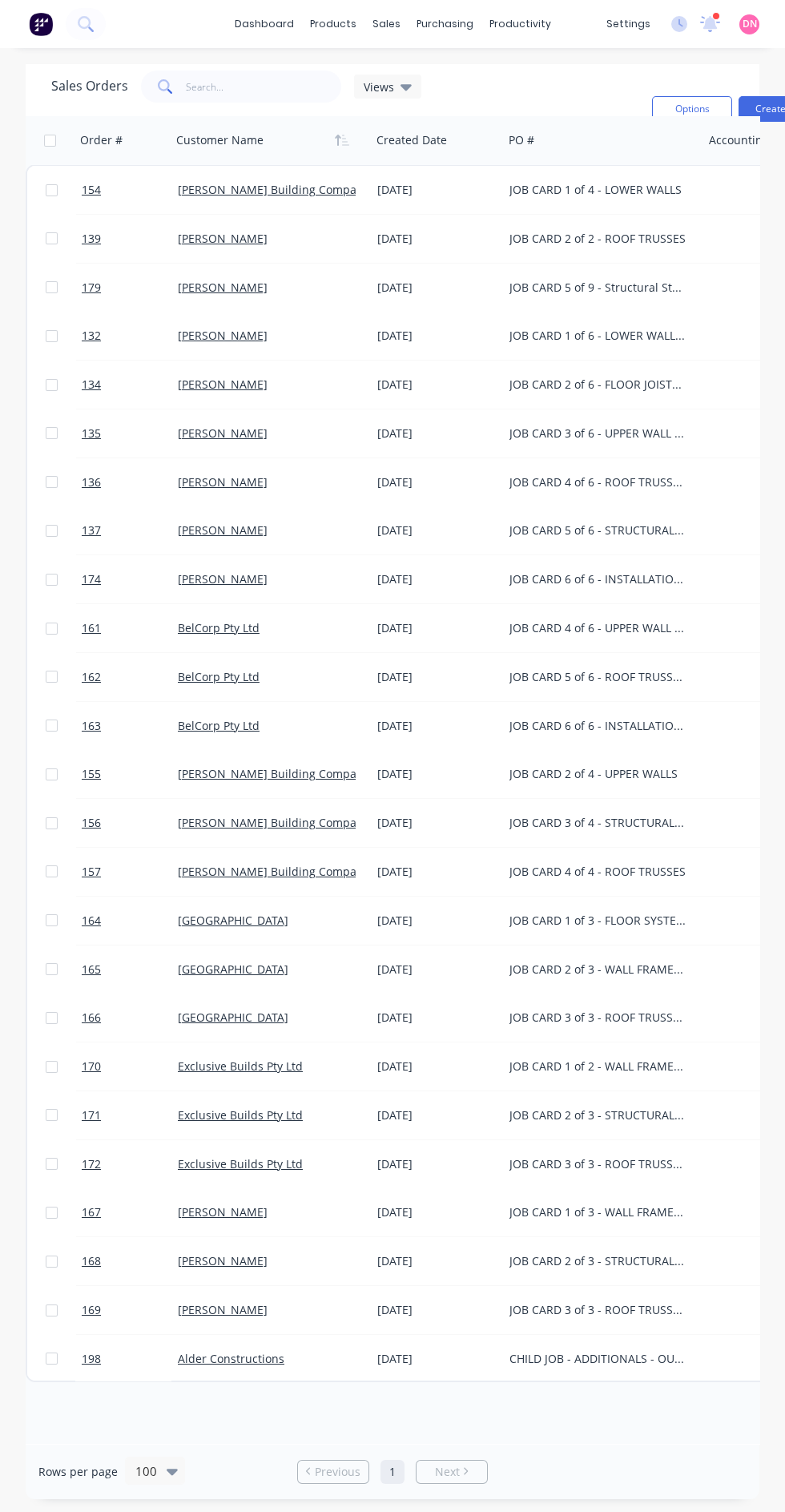
click at [403, 88] on icon at bounding box center [406, 87] width 11 height 7
click at [594, 90] on div "Sales Orders Views Filters: Customer Name, Status, Card Type Sorting: Status, C…" at bounding box center [345, 109] width 588 height 77
click at [414, 84] on div "Views" at bounding box center [387, 87] width 67 height 25
click at [490, 258] on button "01 [PERSON_NAME]" at bounding box center [450, 255] width 183 height 19
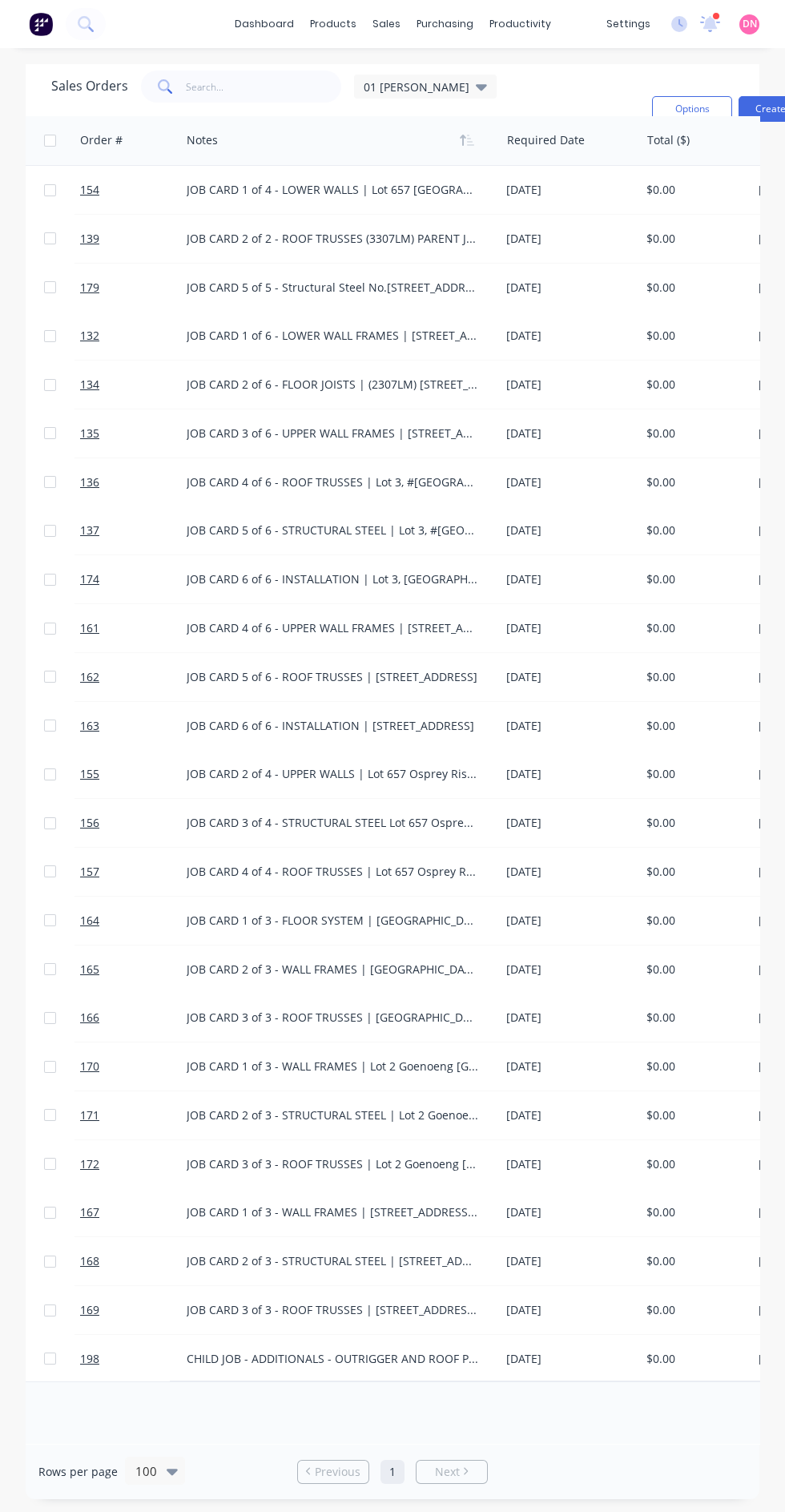
scroll to position [0, 1060]
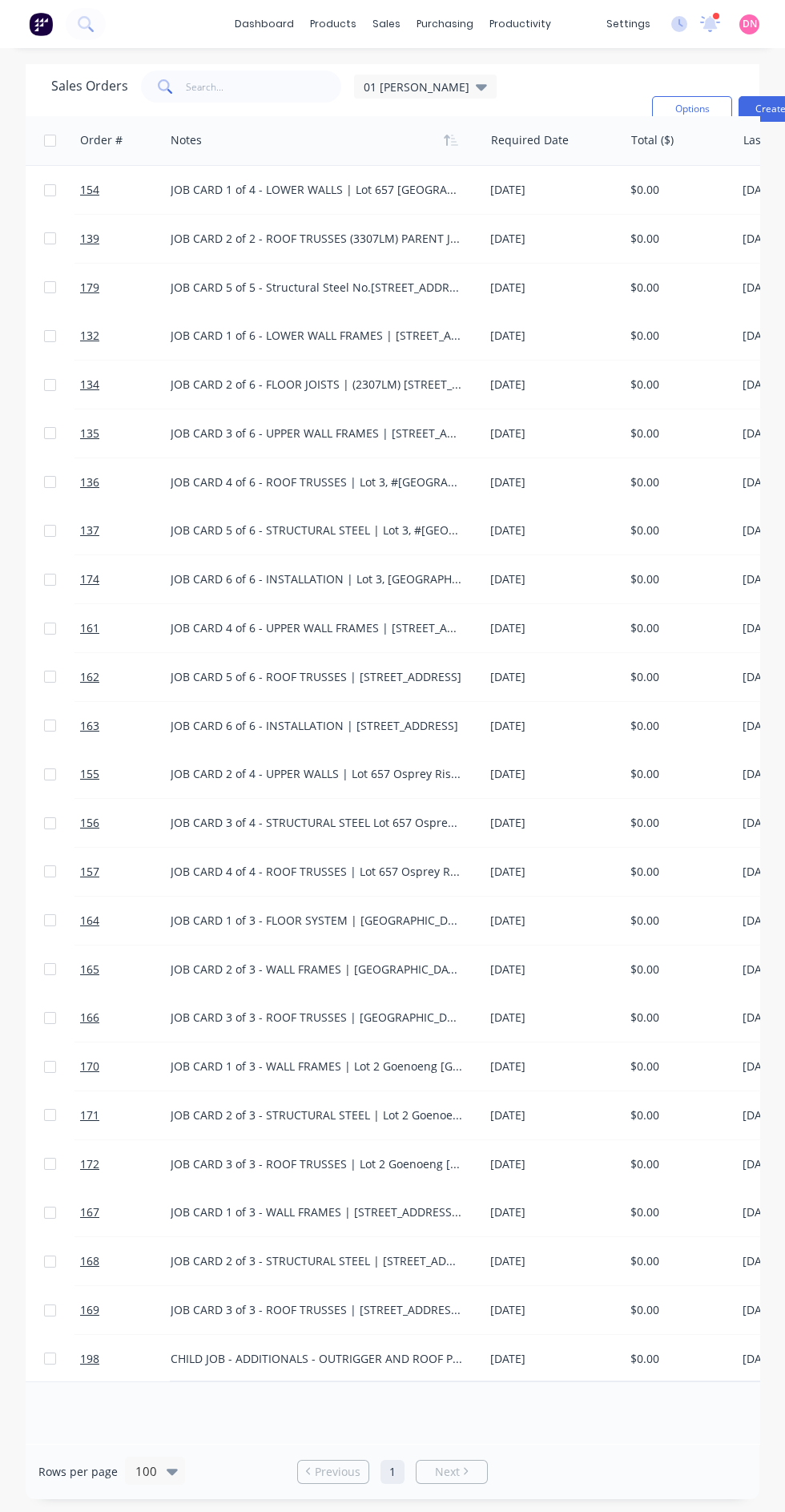
click at [692, 107] on button "Options" at bounding box center [692, 108] width 80 height 25
click at [234, 1166] on div "JOB CARD 3 of 3 - ROOF TRUSSES | Lot 2 Goenoeng [GEOGRAPHIC_DATA]" at bounding box center [316, 1164] width 291 height 16
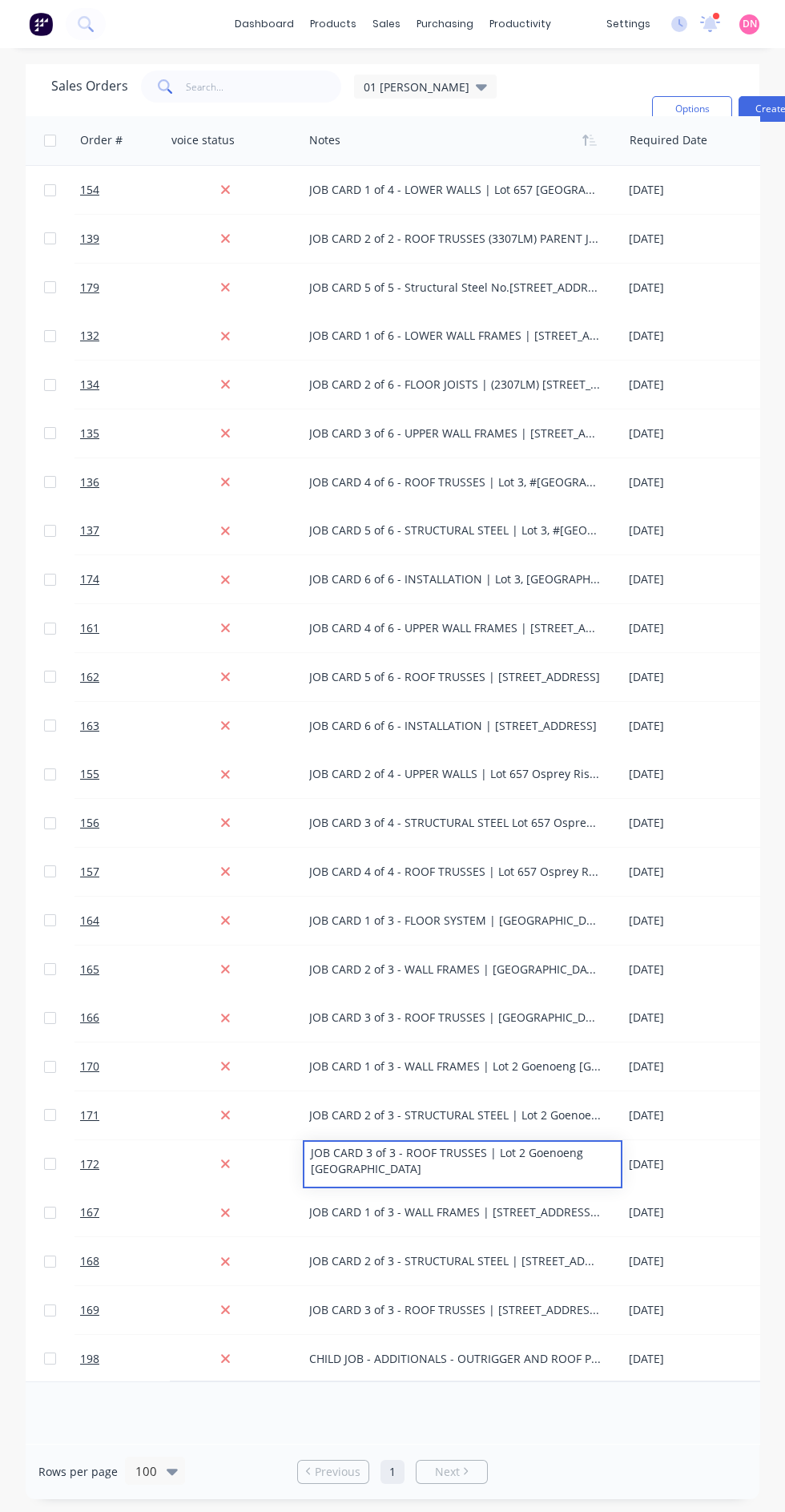
scroll to position [0, 0]
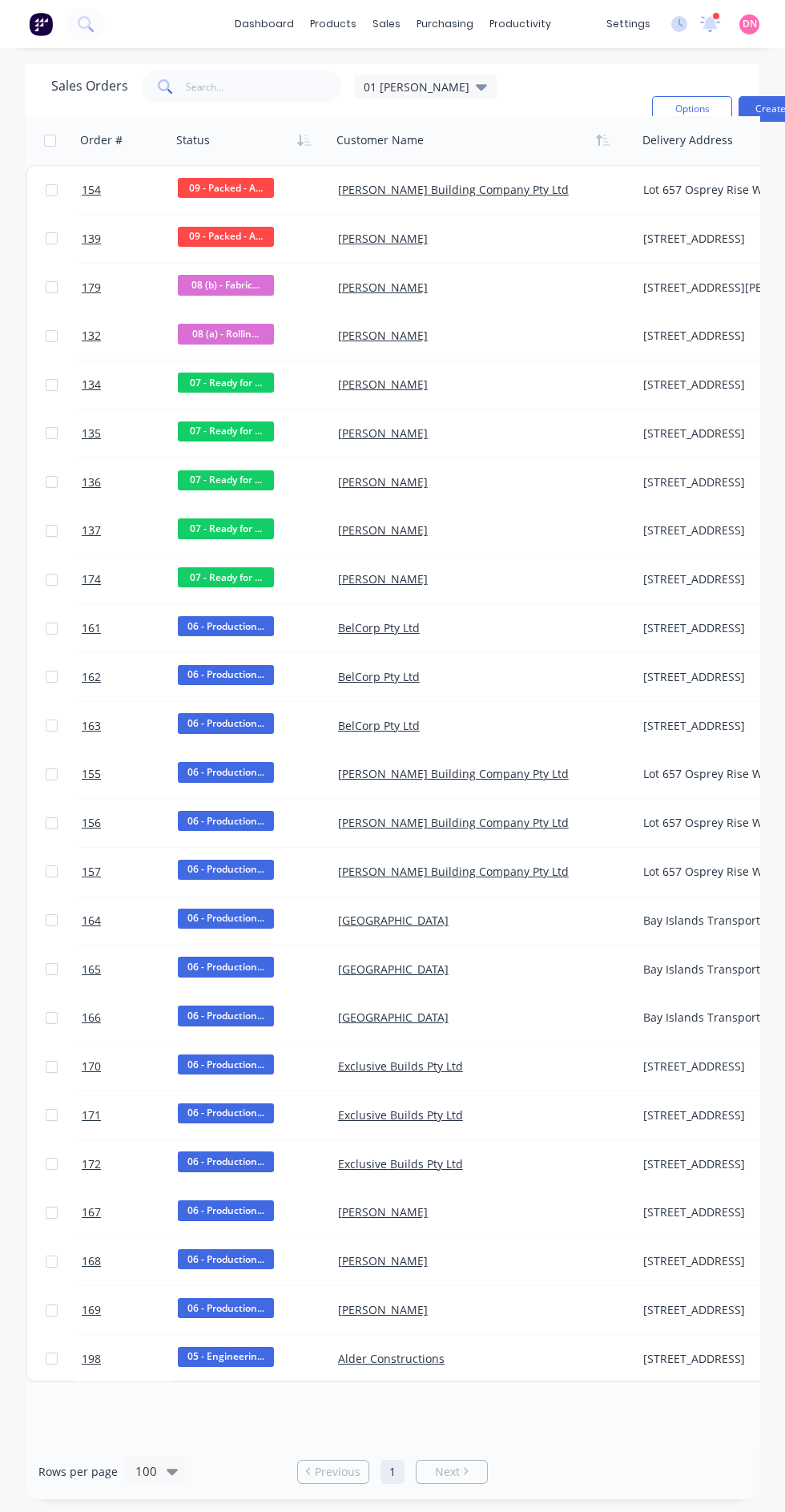
click at [476, 86] on icon at bounding box center [482, 87] width 11 height 7
click at [476, 225] on button "None (Default)" at bounding box center [450, 222] width 183 height 19
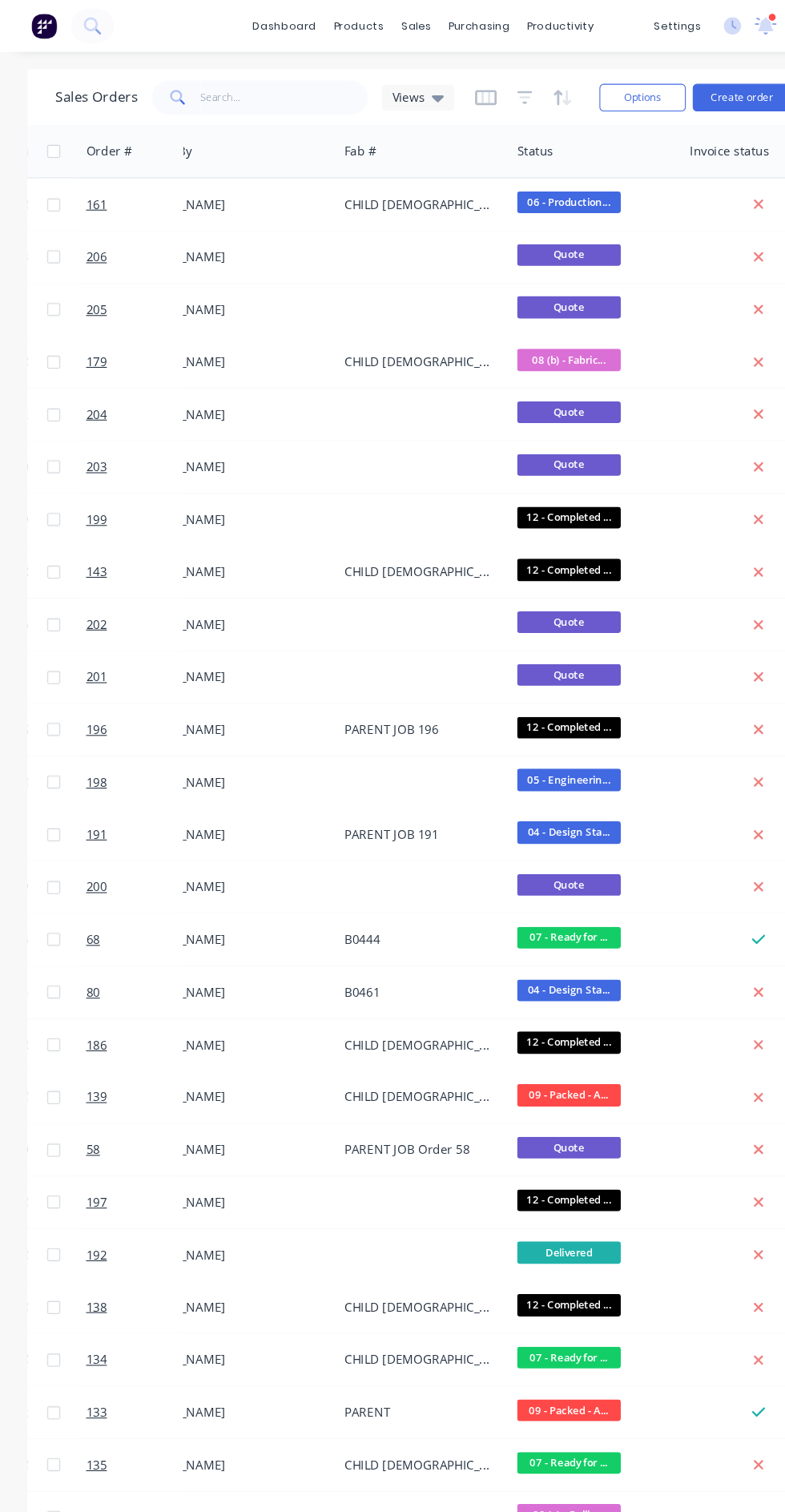
click at [448, 90] on icon "button" at bounding box center [450, 90] width 20 height 16
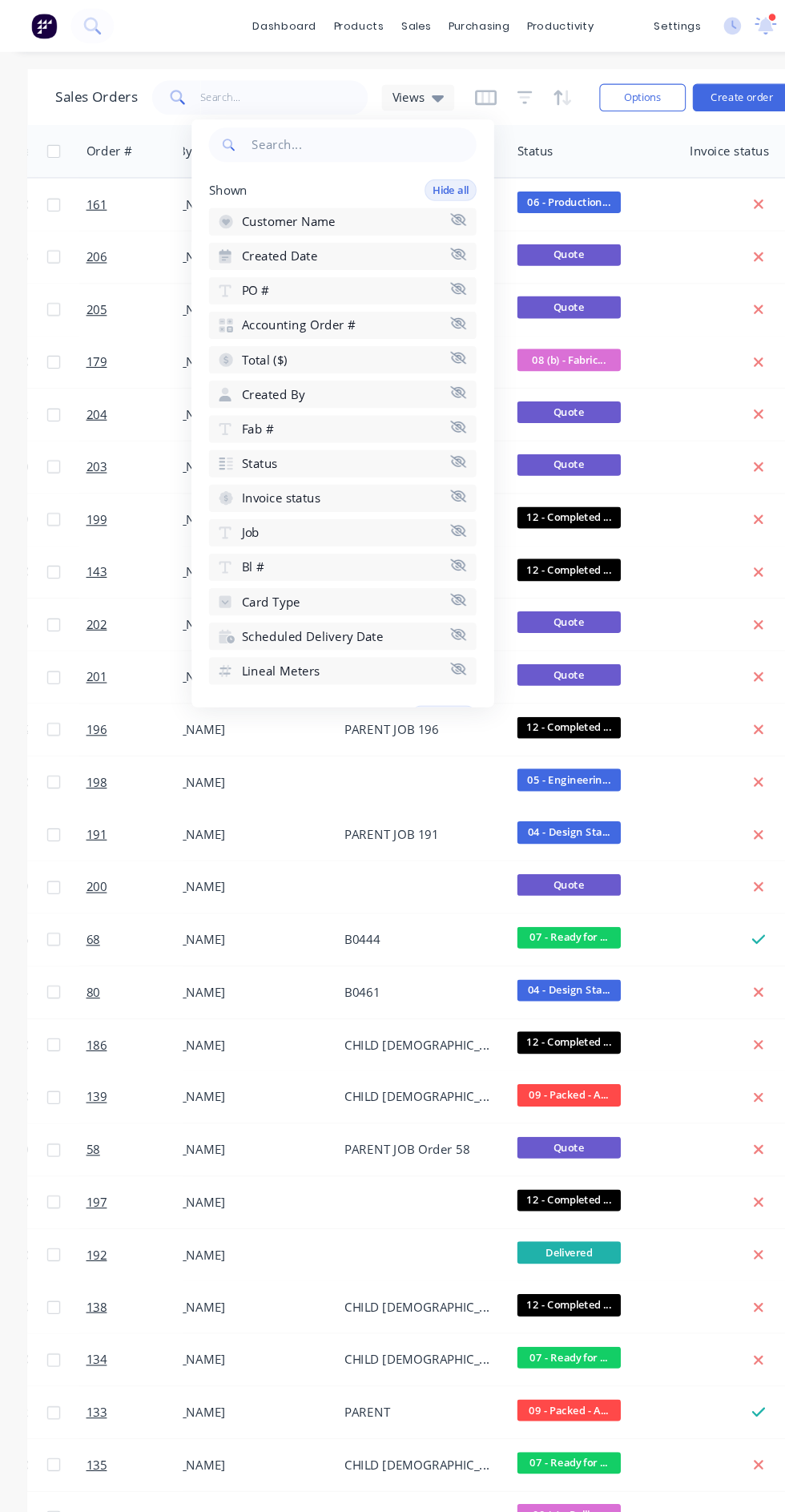
scroll to position [84, 0]
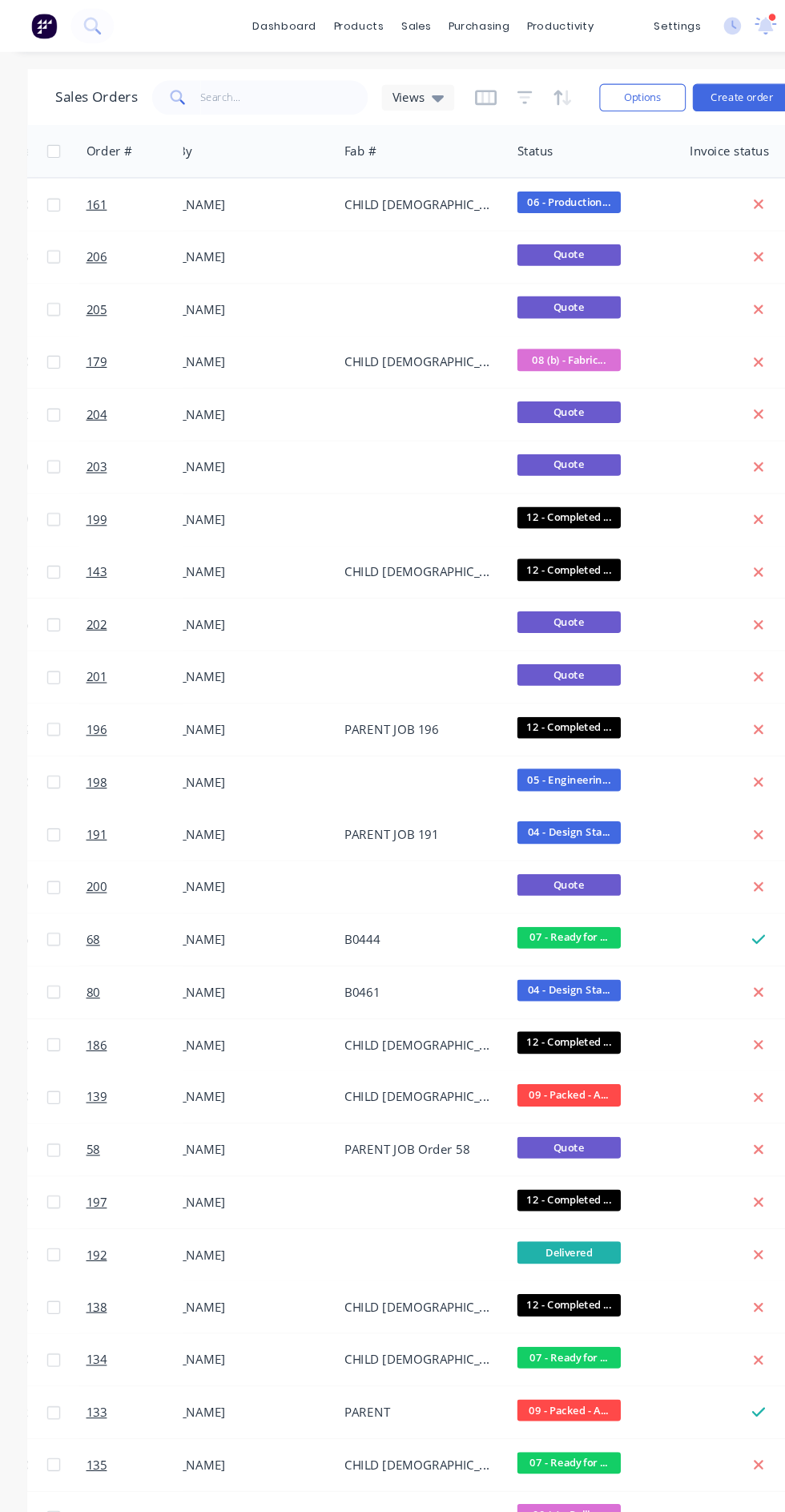
click at [523, 90] on icon "button" at bounding box center [525, 90] width 8 height 14
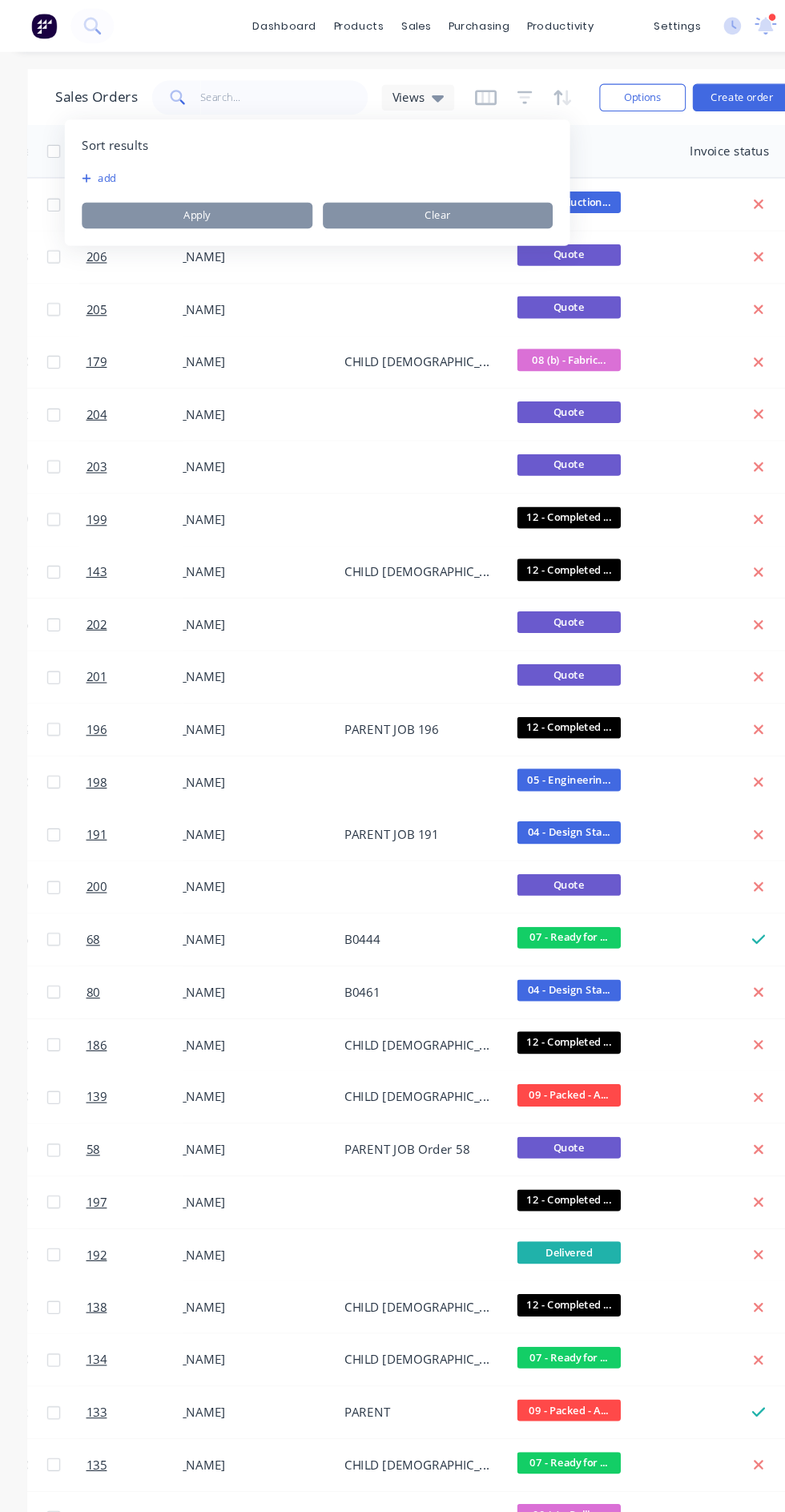
click at [96, 165] on button "add" at bounding box center [86, 165] width 20 height 13
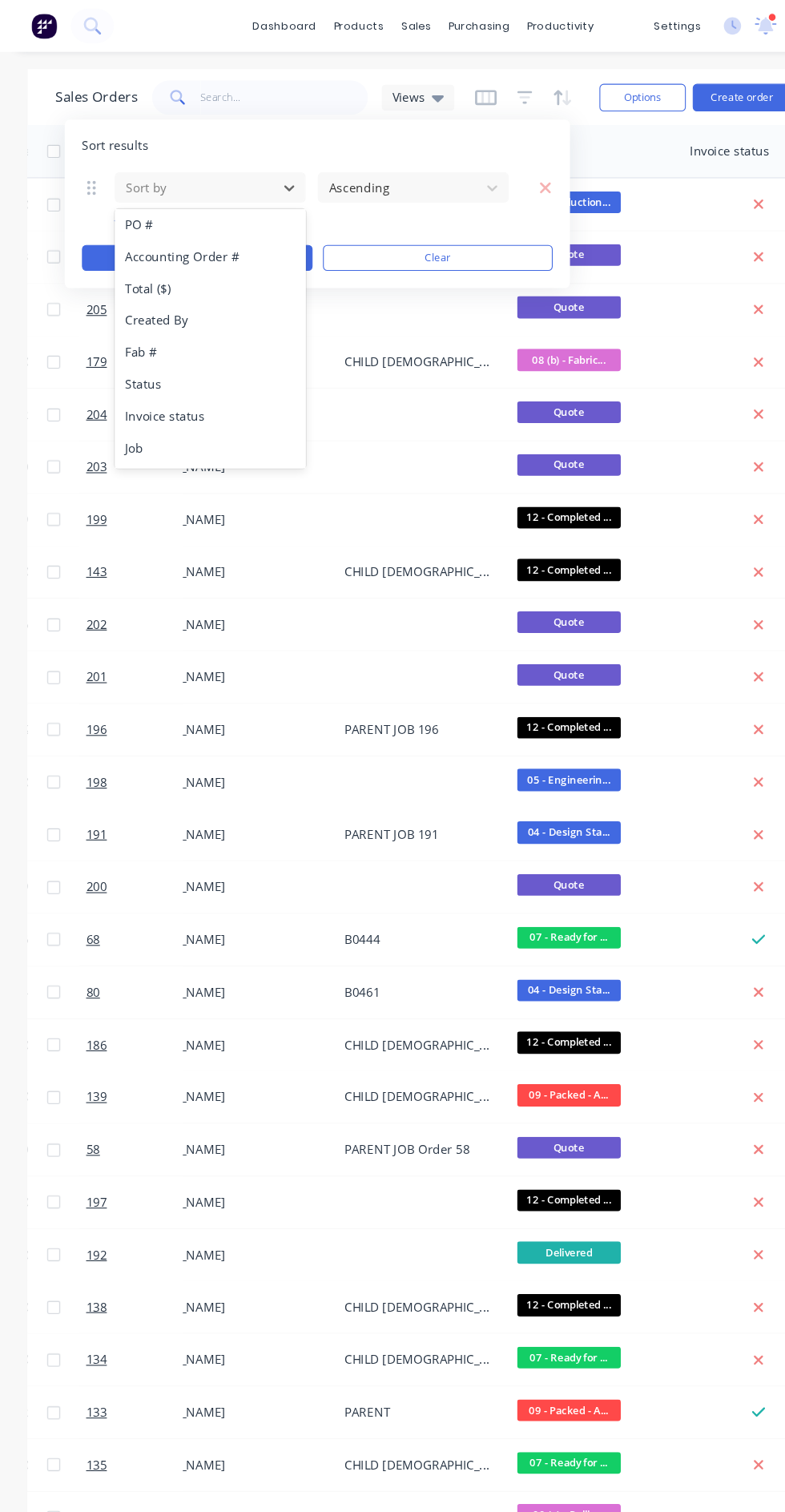
scroll to position [99, 0]
click at [204, 349] on div "Status" at bounding box center [195, 349] width 177 height 29
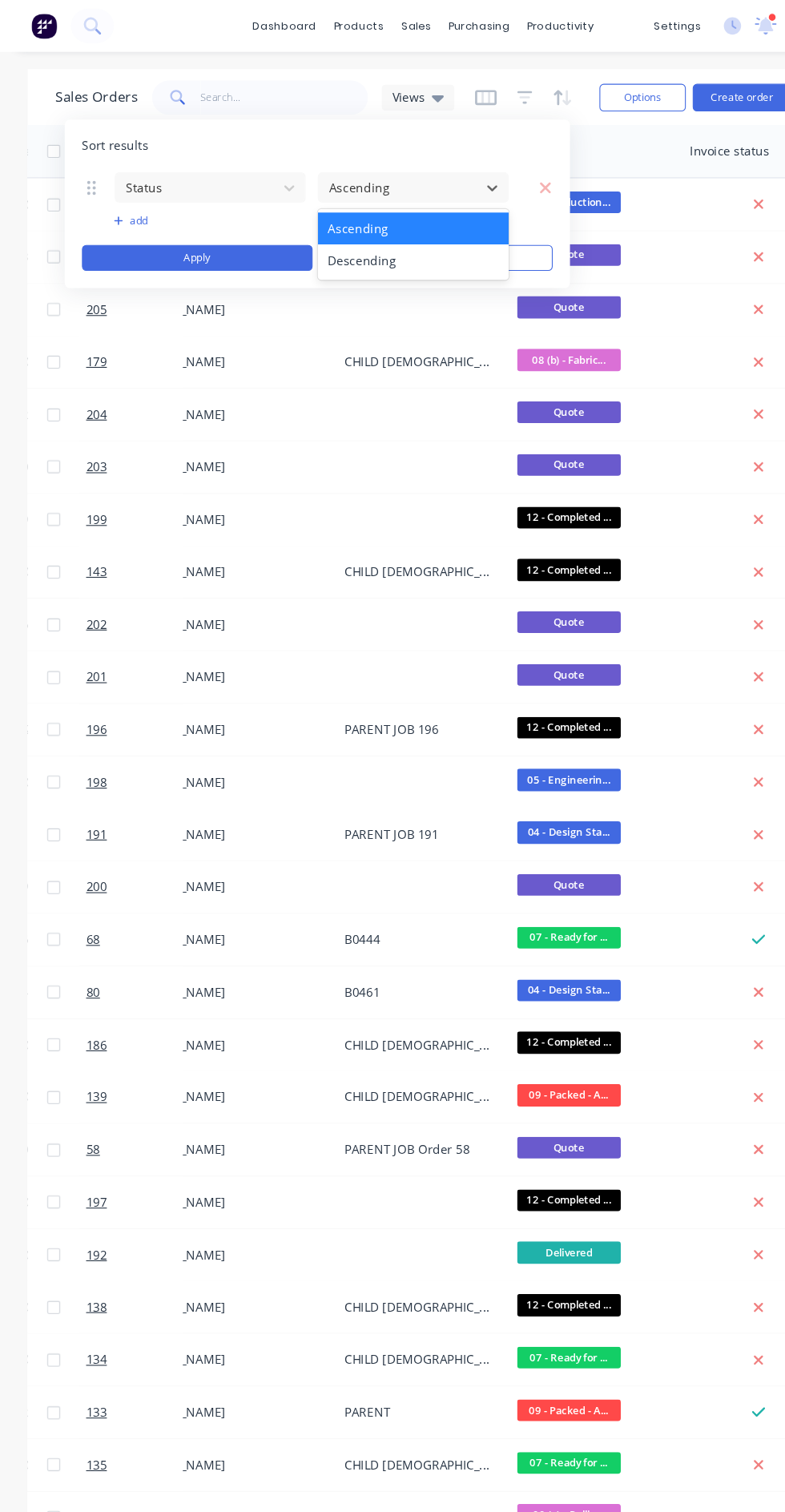
click at [413, 246] on div "Descending" at bounding box center [384, 241] width 177 height 29
click at [234, 239] on button "Apply" at bounding box center [183, 239] width 214 height 25
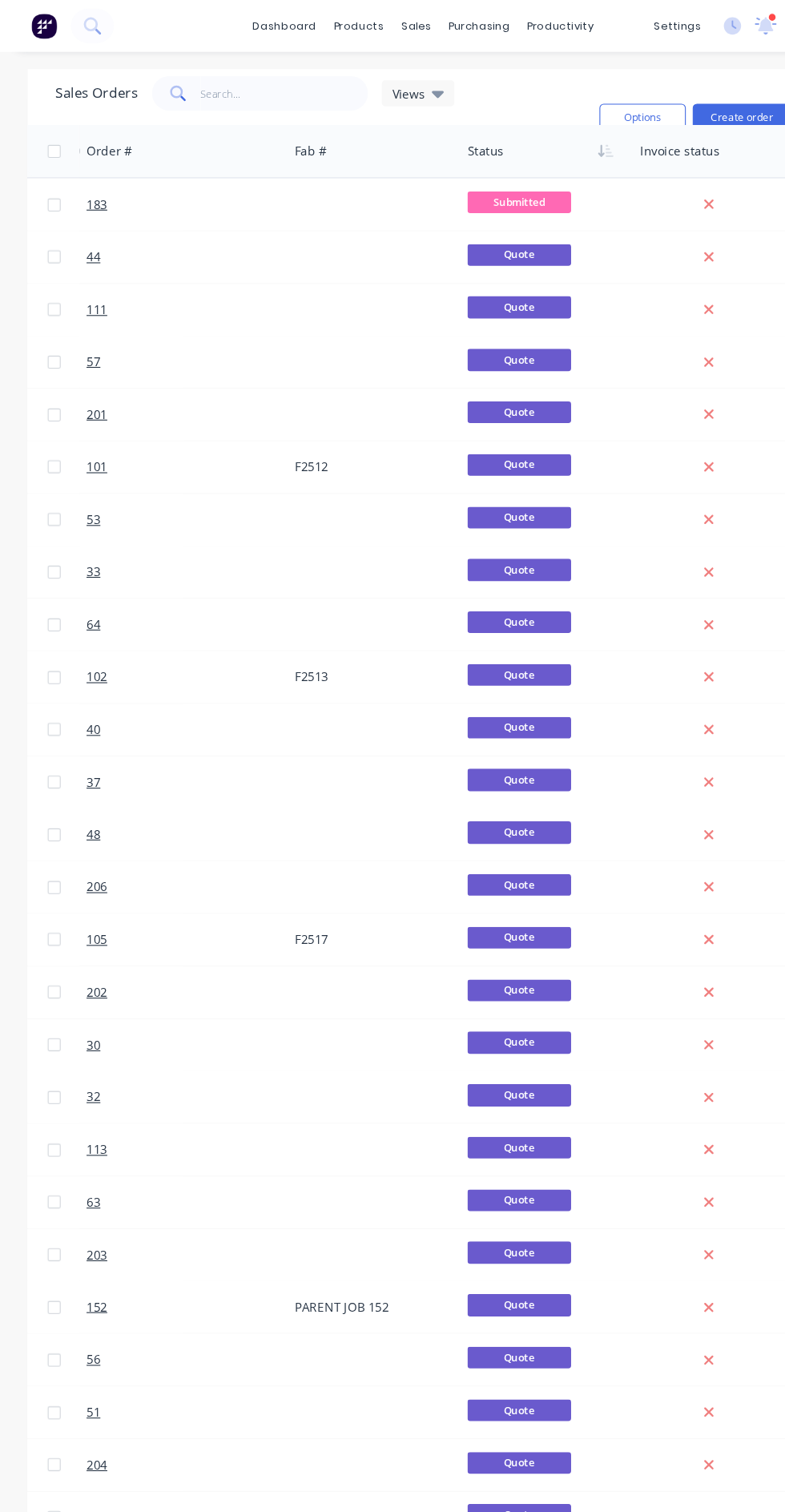
scroll to position [0, 948]
click at [559, 134] on icon "button" at bounding box center [562, 140] width 14 height 13
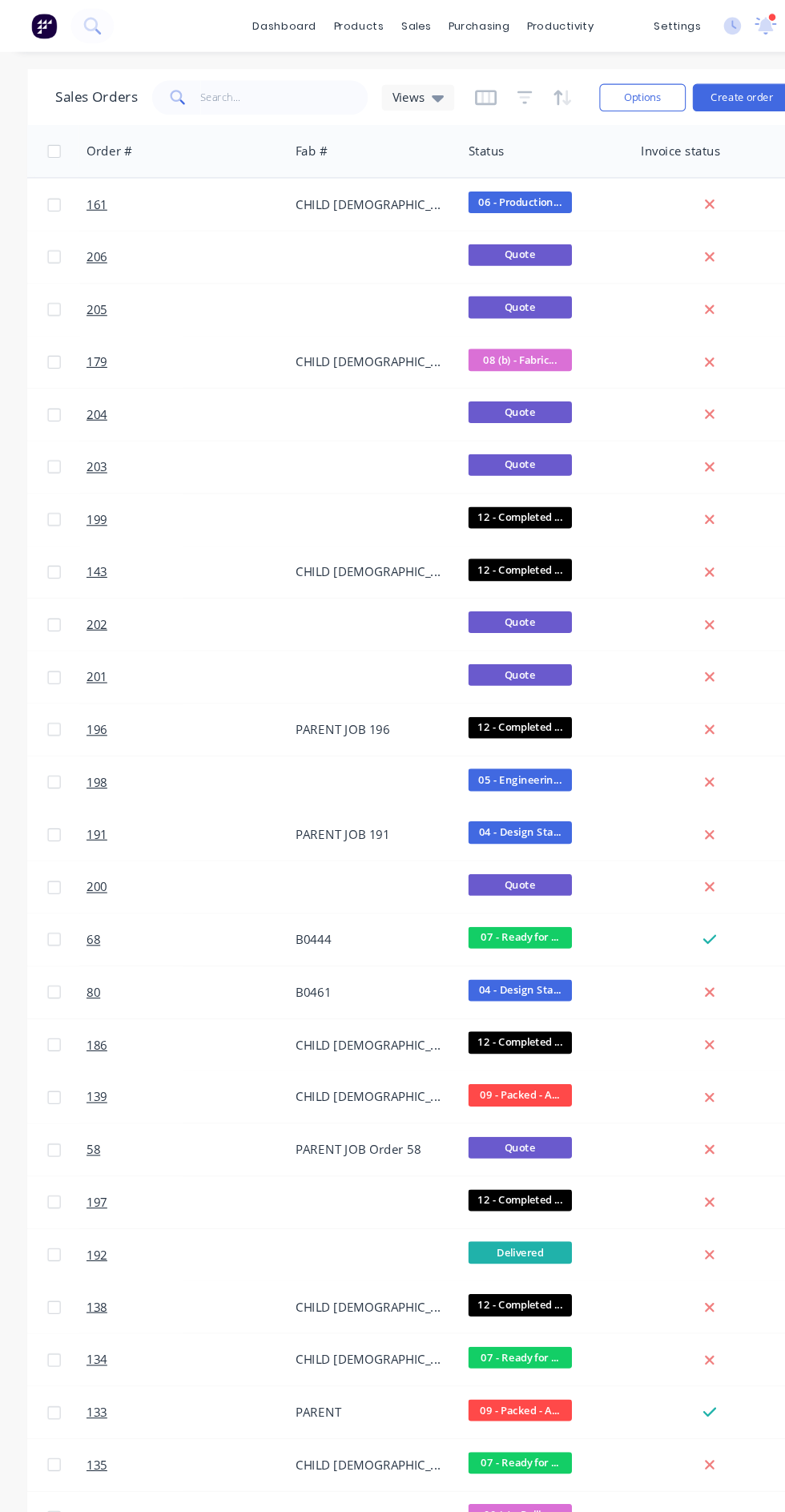
click at [564, 140] on icon "button" at bounding box center [562, 140] width 14 height 13
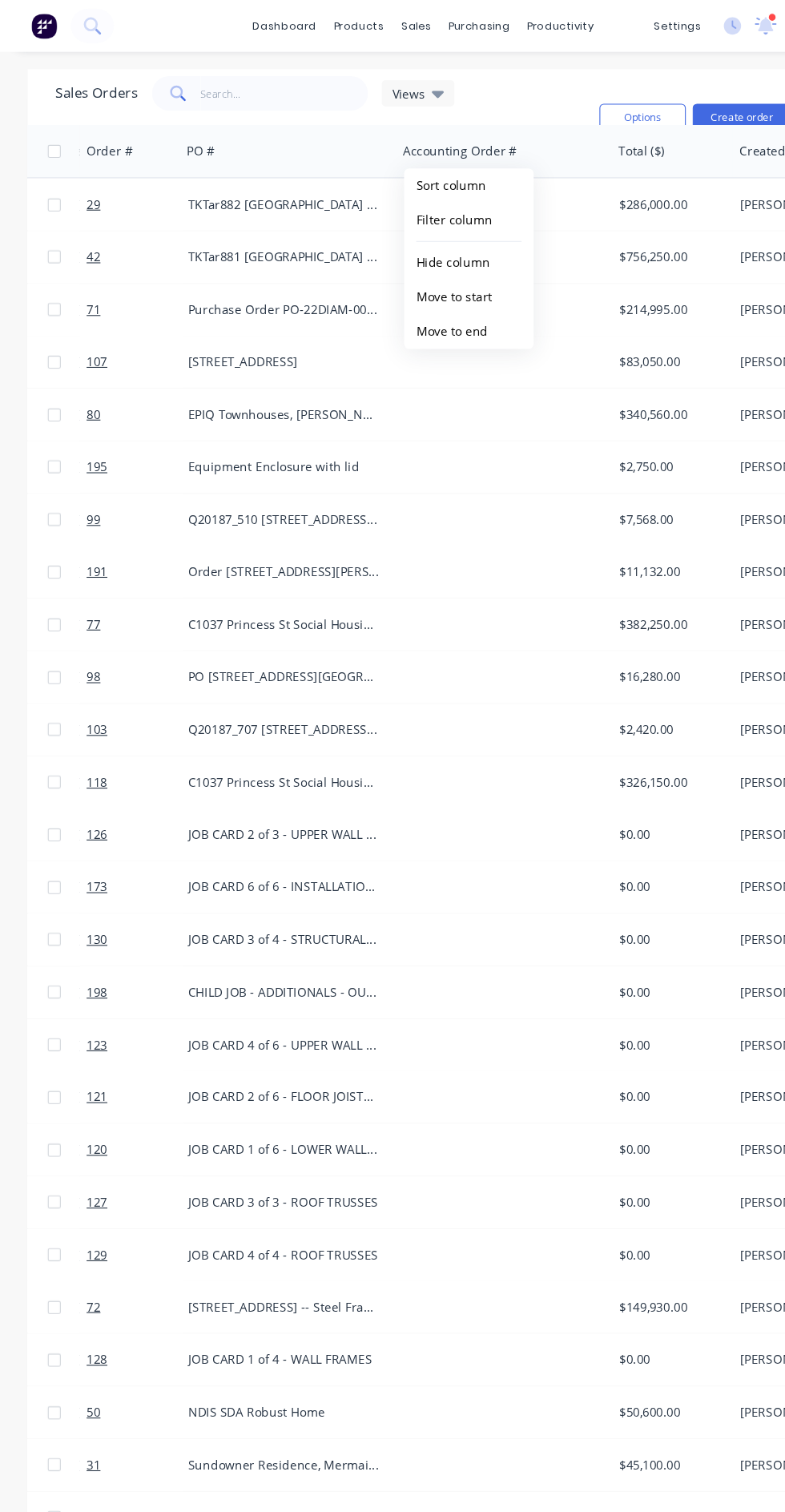
scroll to position [0, 339]
click at [455, 312] on button "Move to end" at bounding box center [430, 307] width 121 height 32
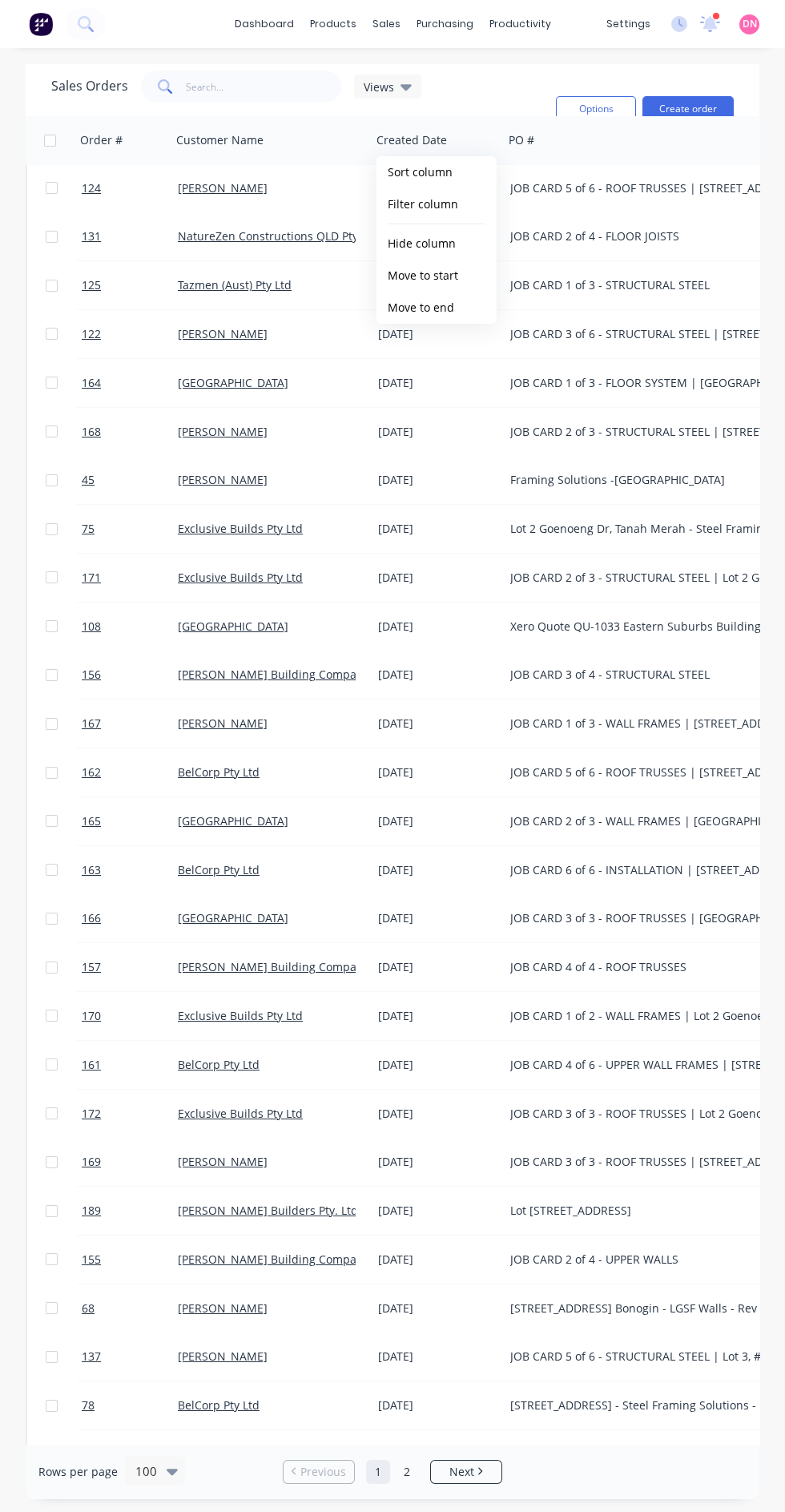
scroll to position [1210, 0]
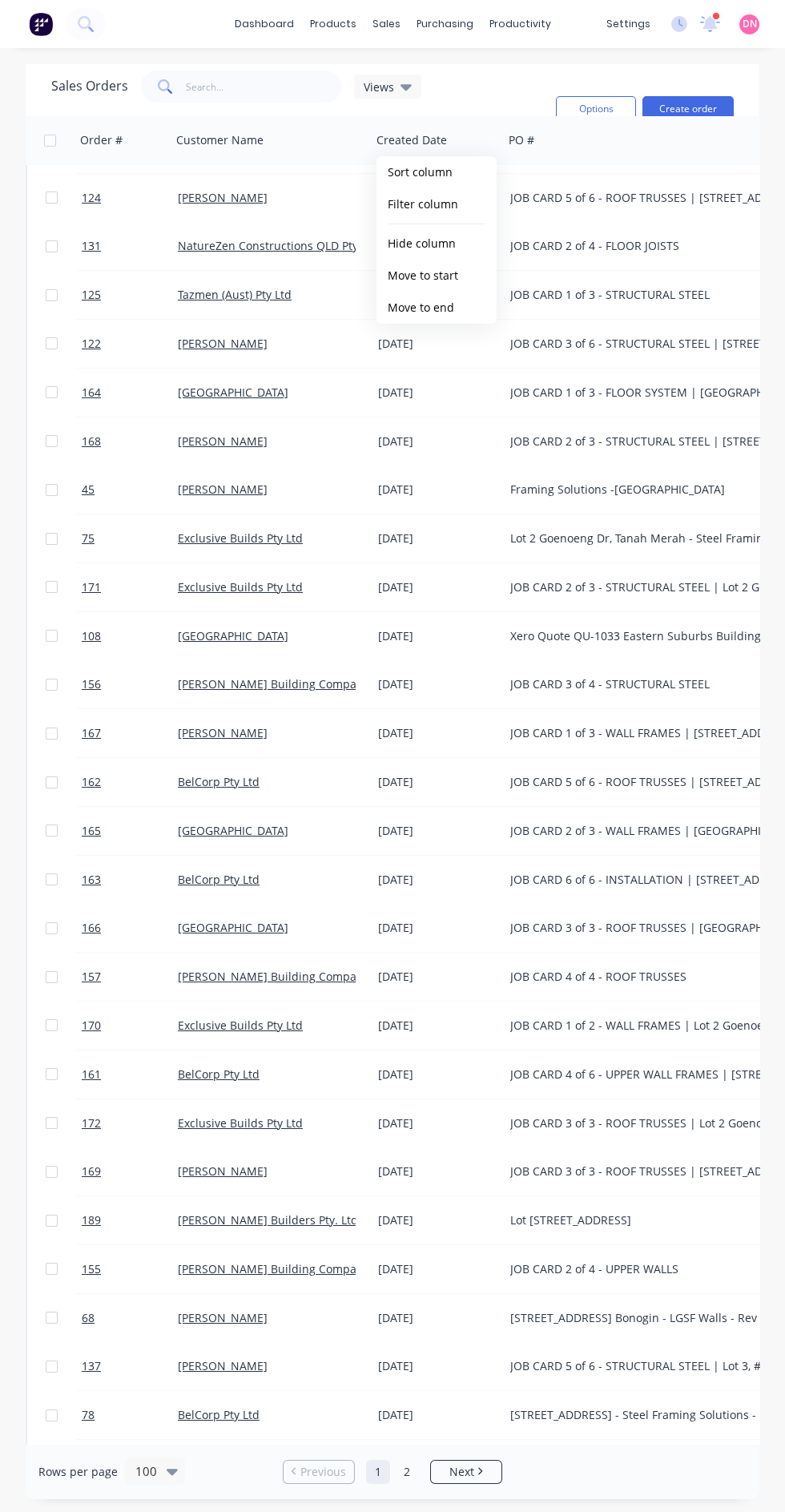
click at [451, 313] on button "Move to end" at bounding box center [437, 307] width 121 height 32
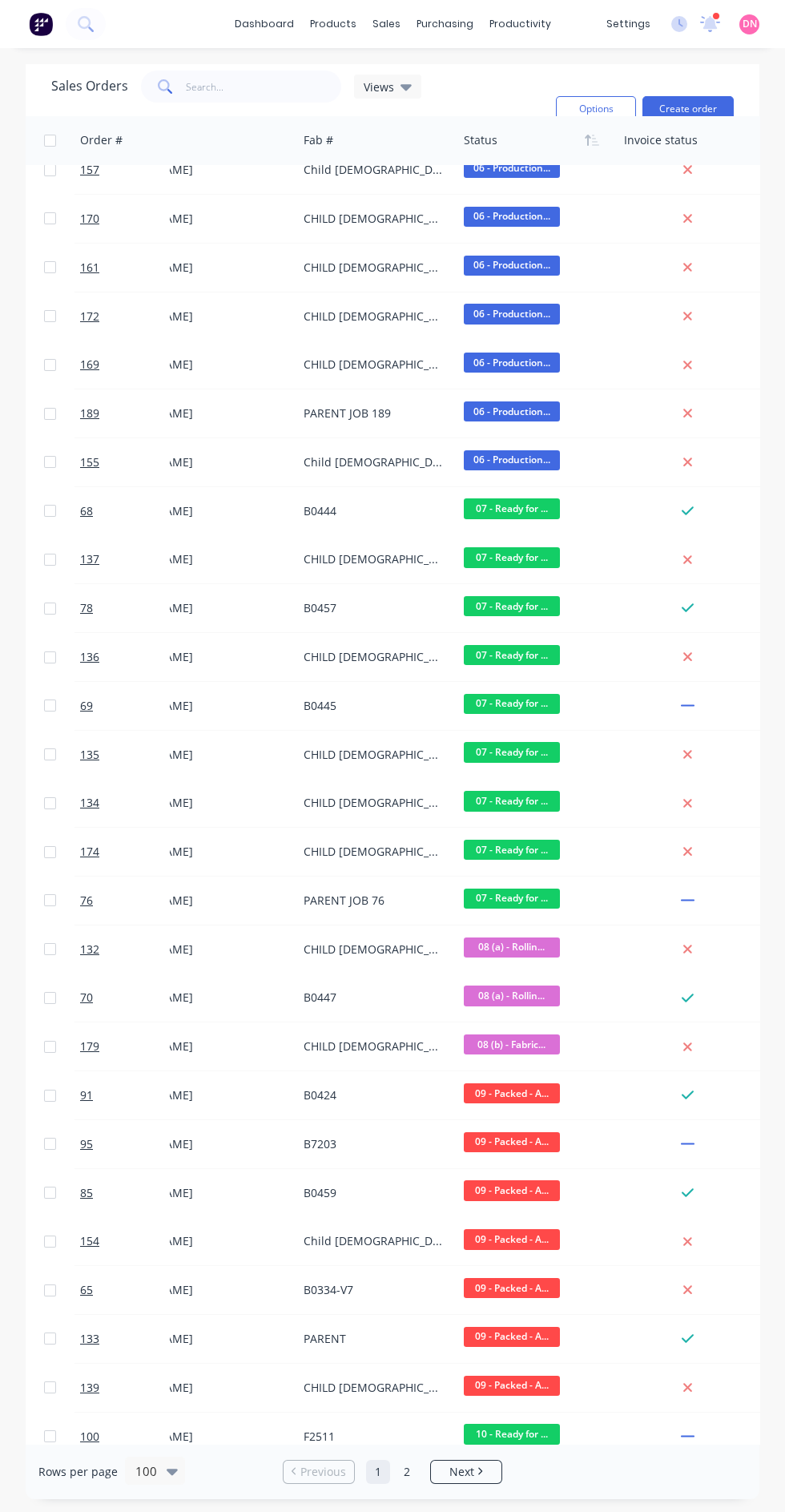
scroll to position [2020, 894]
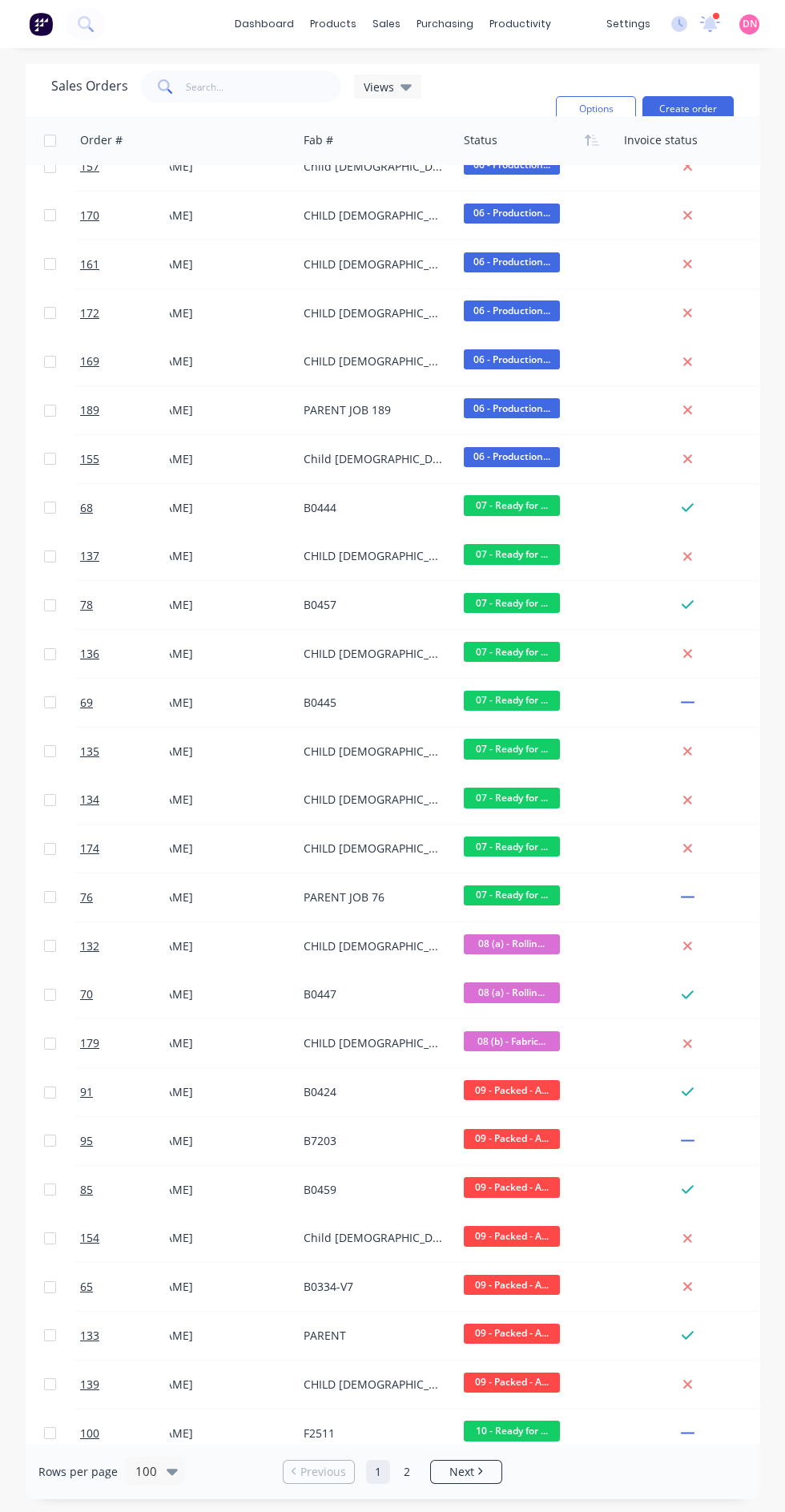
click at [479, 1475] on icon "Next page" at bounding box center [480, 1471] width 5 height 8
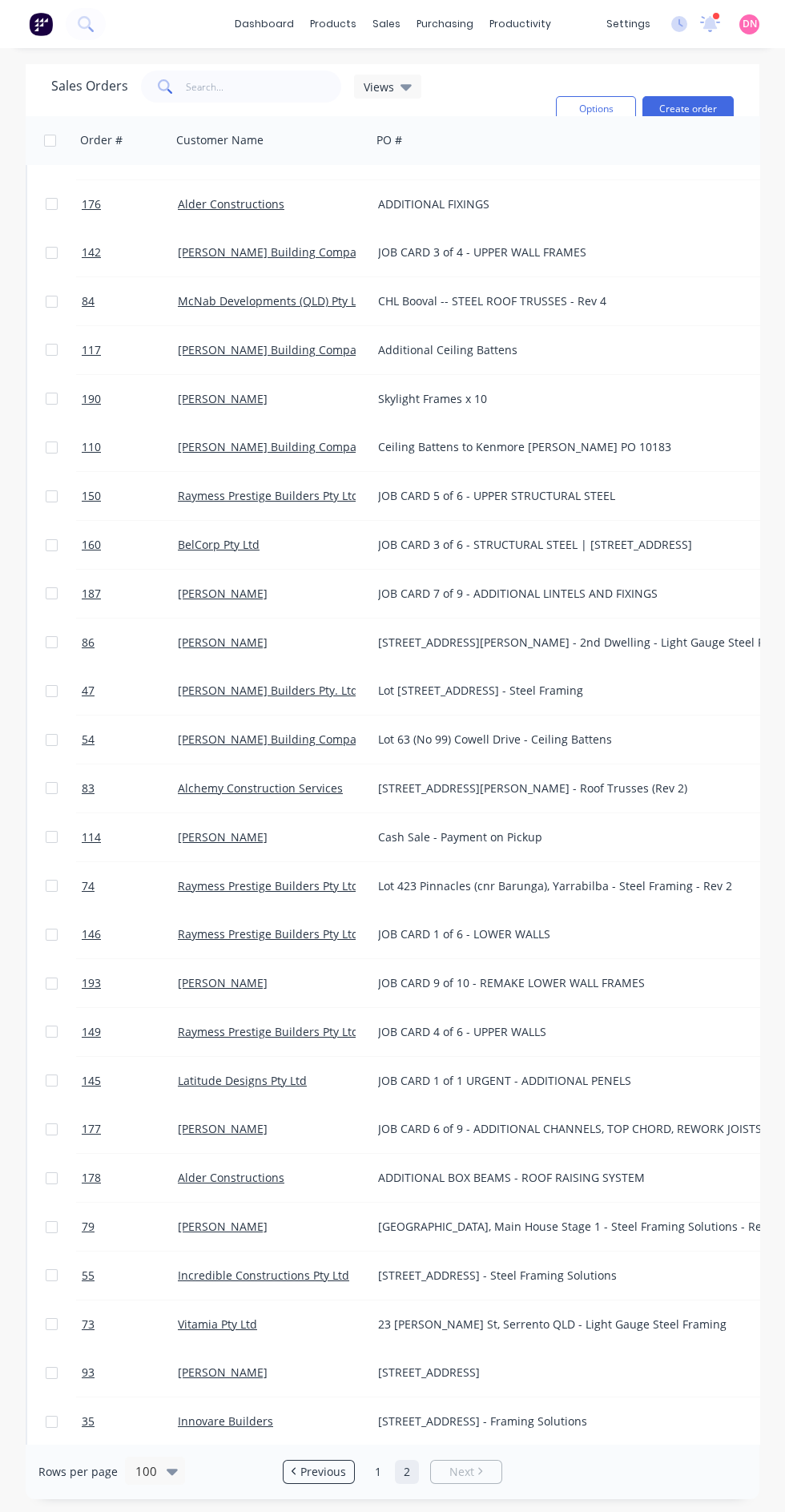
scroll to position [0, 0]
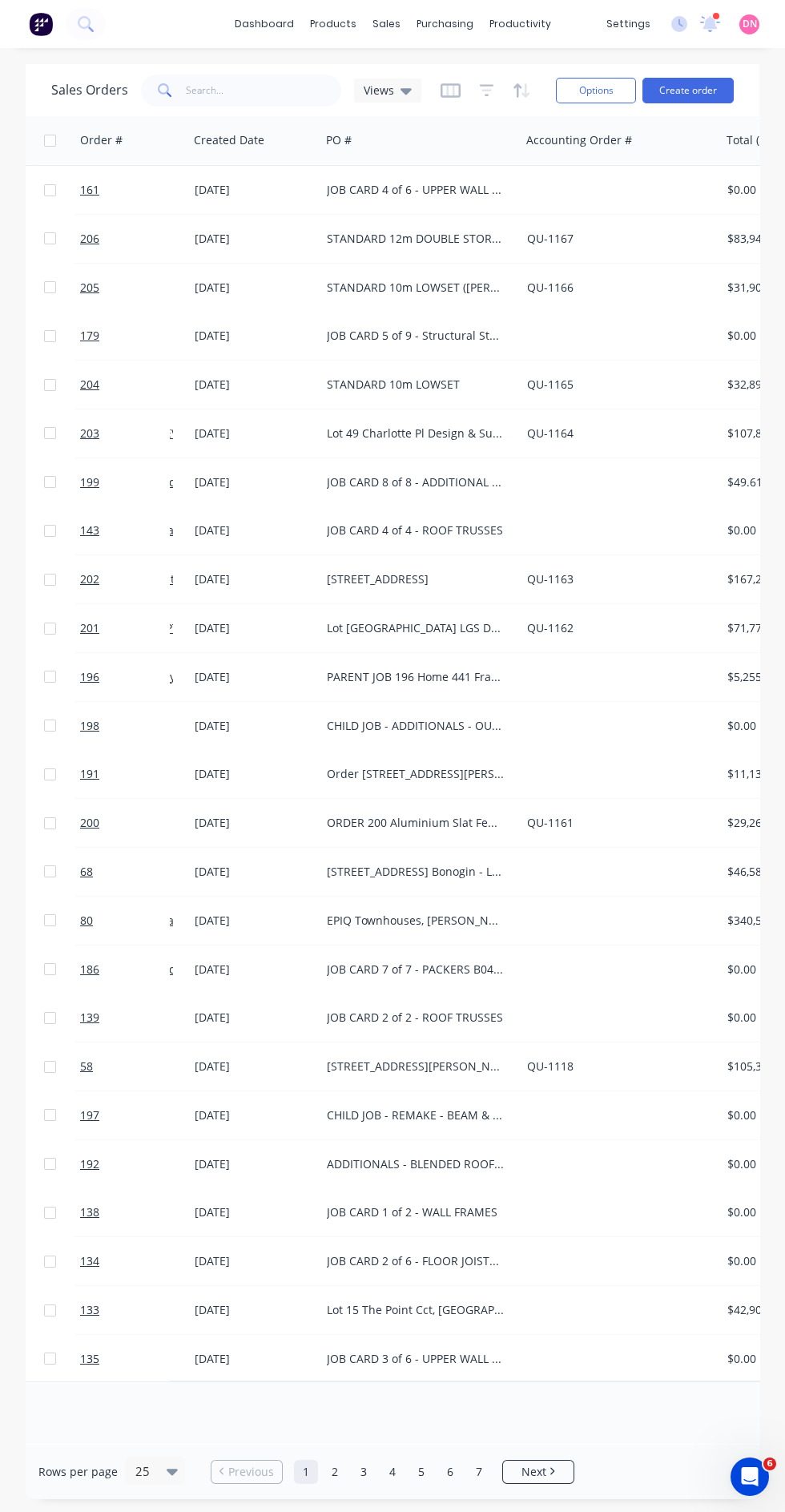
scroll to position [0, 169]
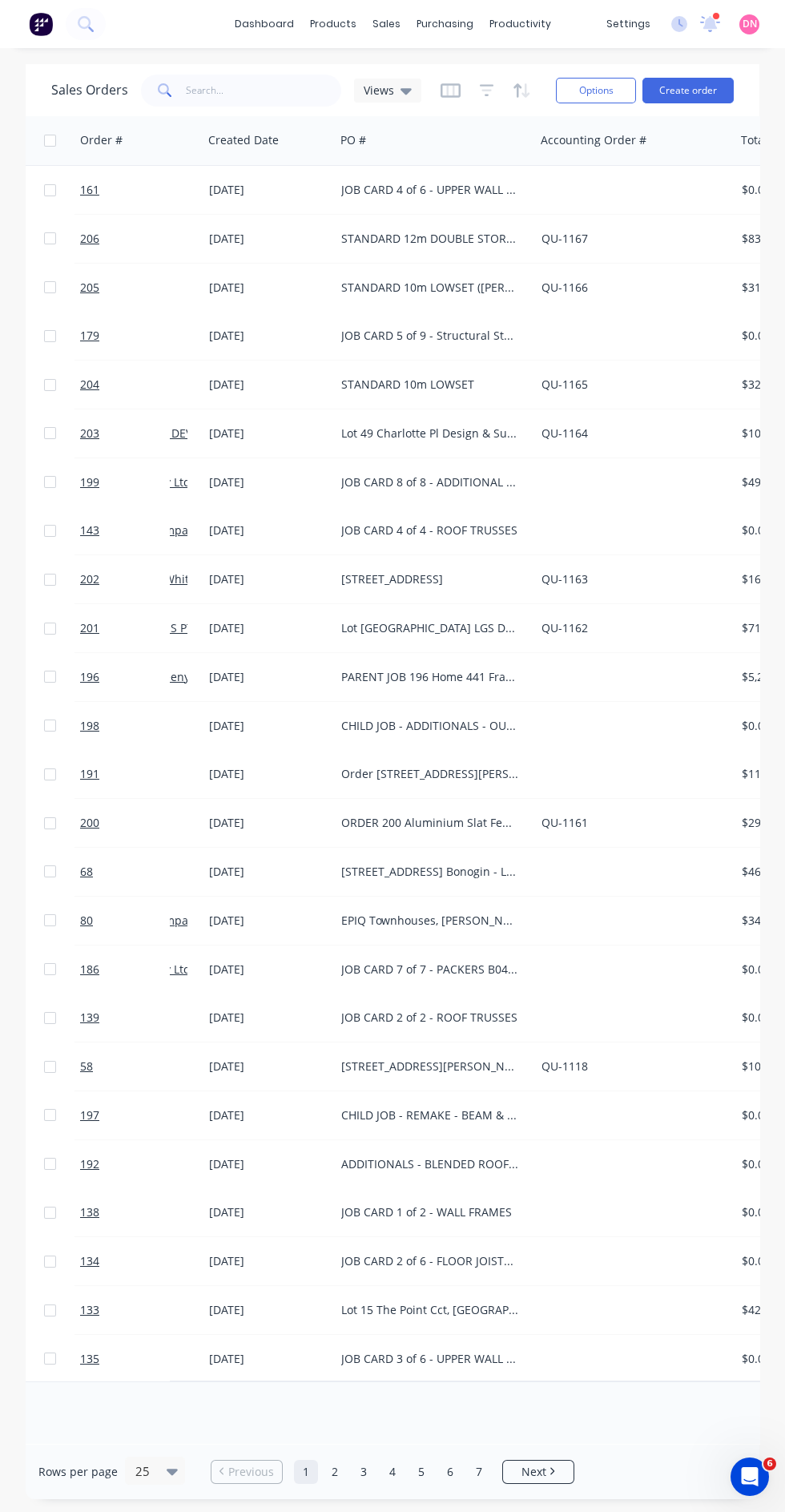
click at [403, 89] on icon at bounding box center [406, 91] width 11 height 7
click at [460, 281] on button "02 FOCUSED VIEW" at bounding box center [450, 290] width 183 height 19
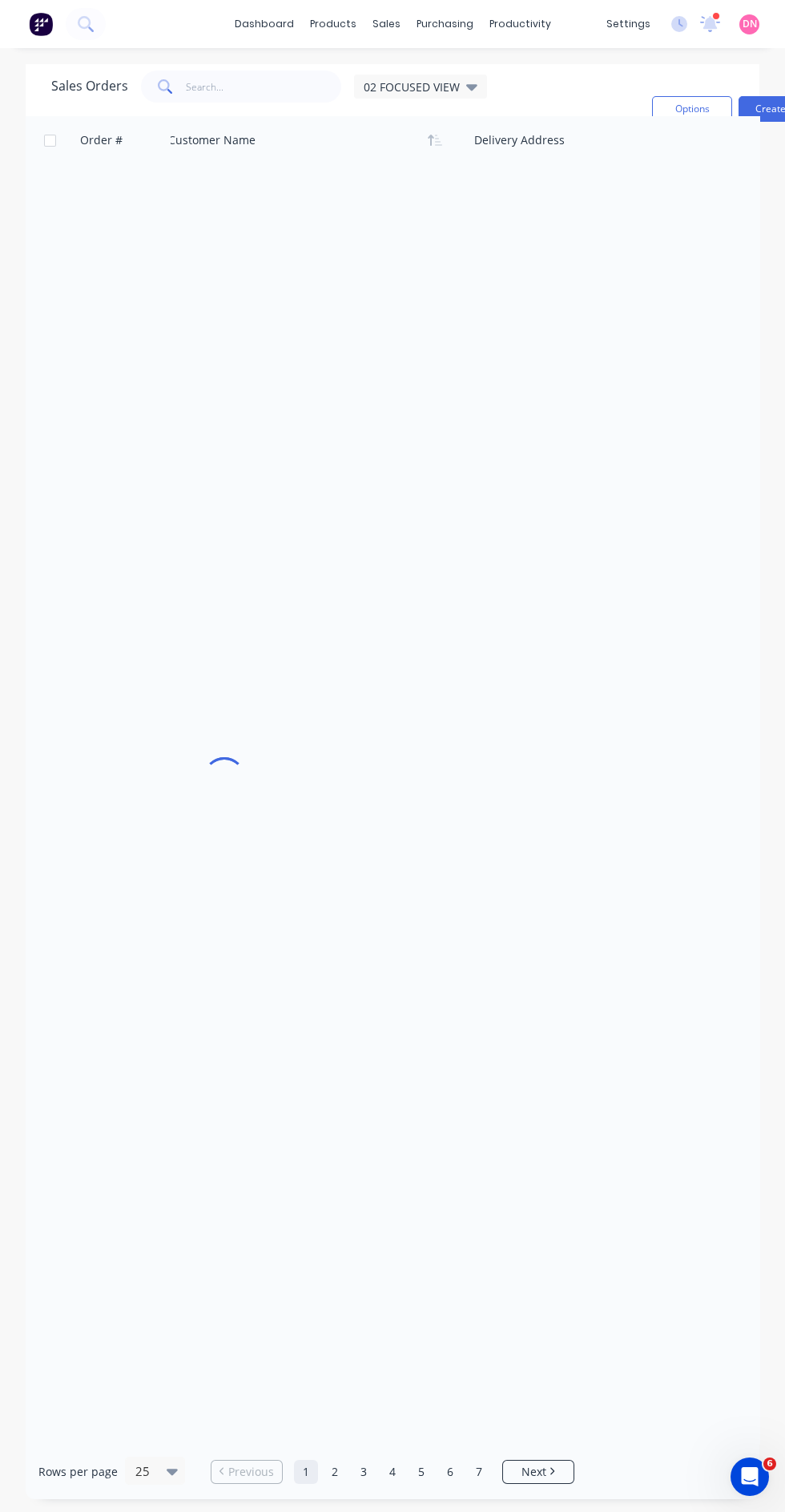
click at [468, 84] on icon at bounding box center [472, 87] width 11 height 7
click at [469, 245] on button "01 [PERSON_NAME]" at bounding box center [450, 255] width 183 height 19
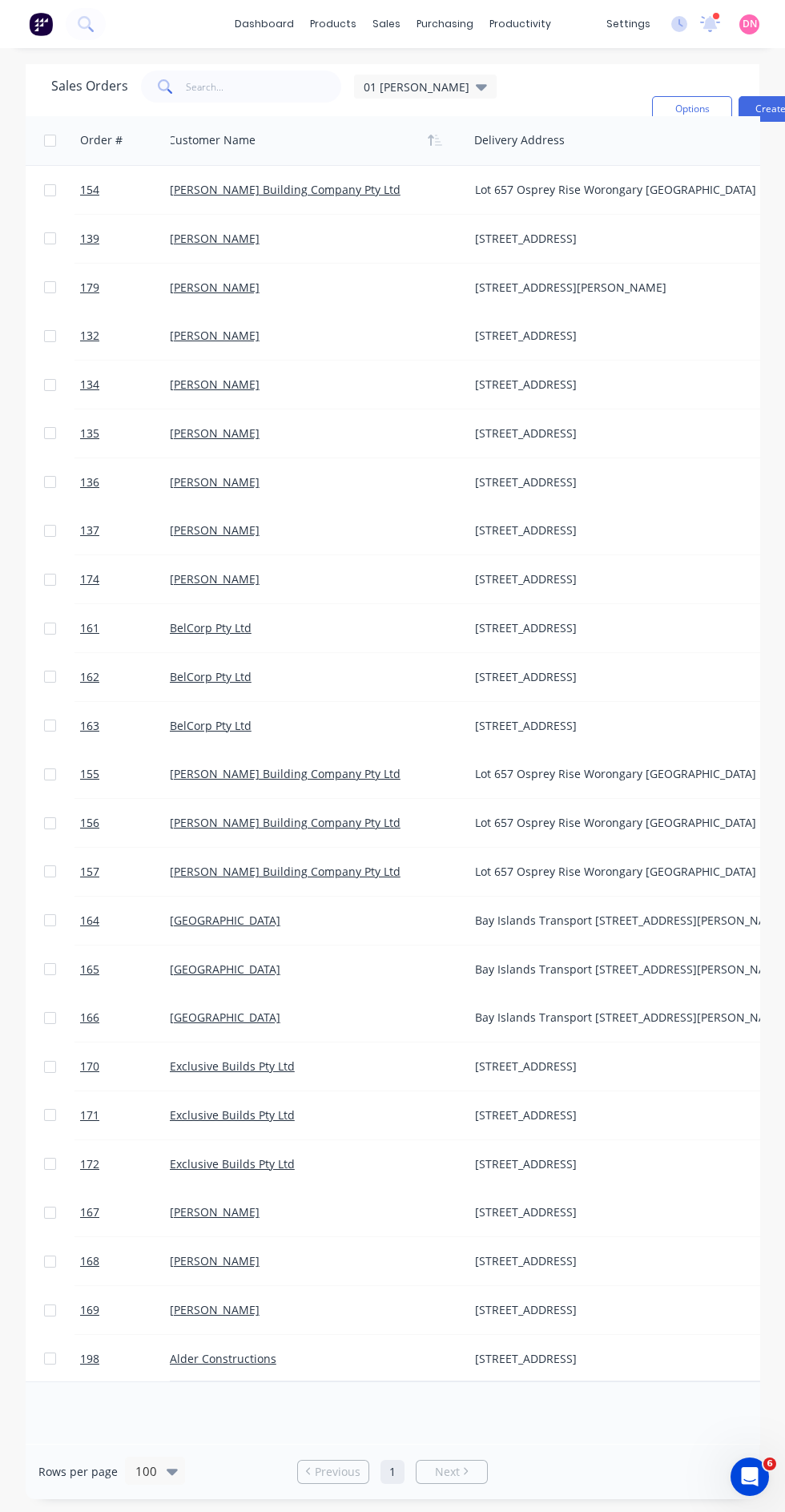
click at [476, 84] on icon at bounding box center [482, 87] width 11 height 7
click at [591, 74] on div "Sales Orders 01 [PERSON_NAME]: Customer Name, Status, Card Type Sorting: Status…" at bounding box center [345, 109] width 588 height 77
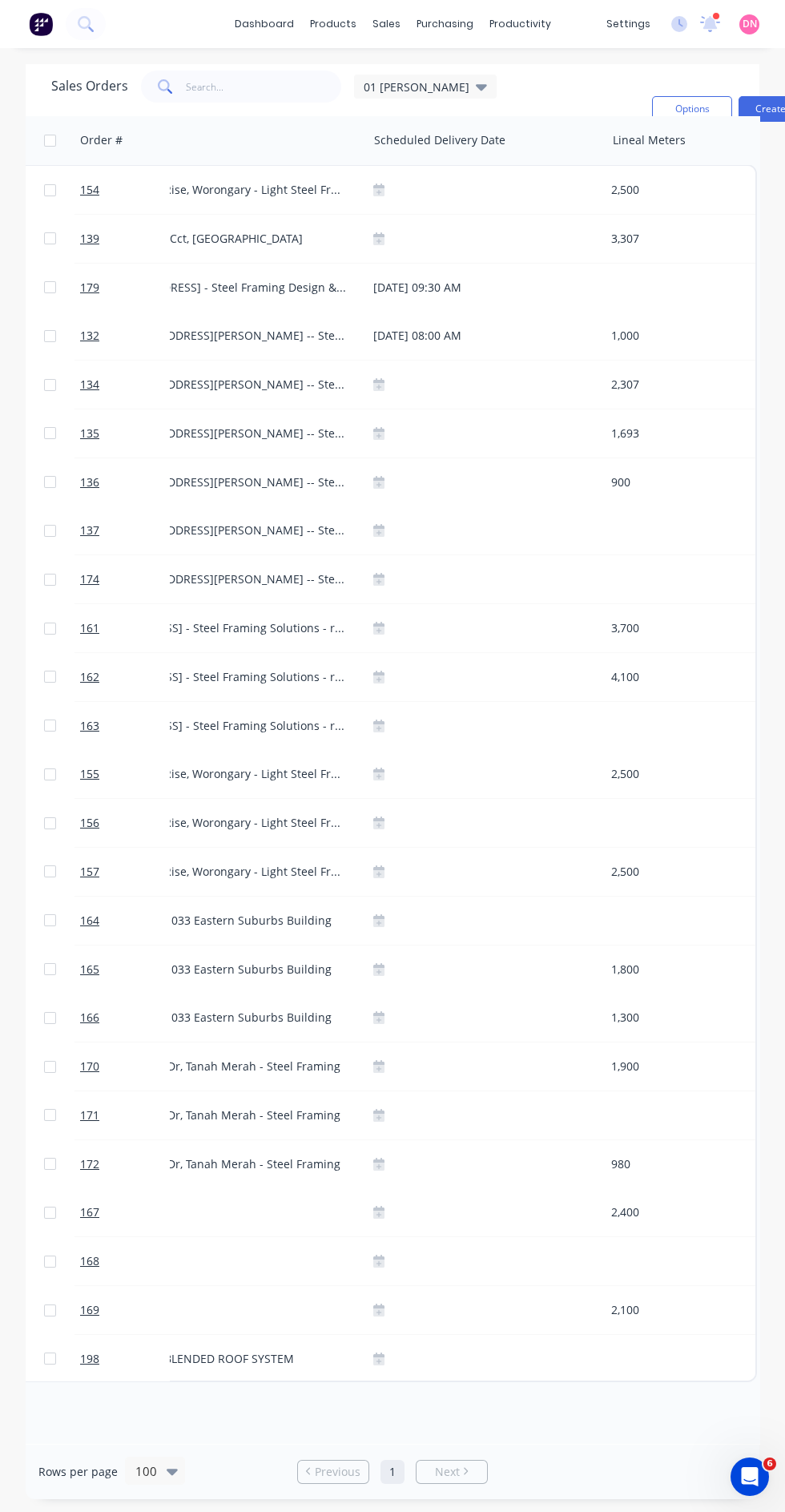
scroll to position [0, 0]
click at [561, 91] on div "Sales Orders 01 [PERSON_NAME]: Customer Name, Status, Card Type Sorting: Status…" at bounding box center [345, 109] width 588 height 77
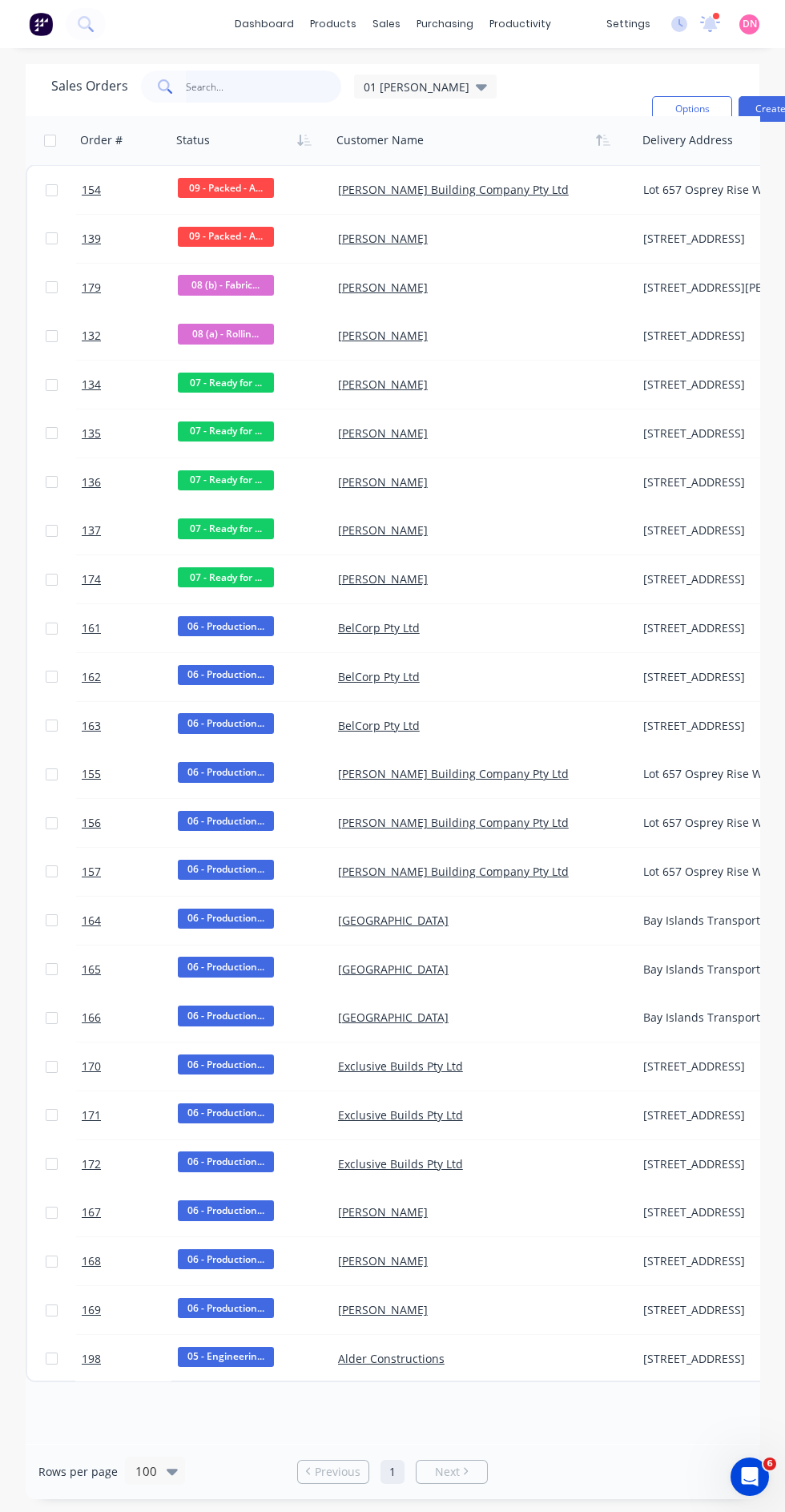
click at [318, 89] on input "text" at bounding box center [264, 87] width 156 height 32
click at [476, 90] on icon at bounding box center [482, 86] width 11 height 18
click at [532, 254] on button "01 [PERSON_NAME]" at bounding box center [450, 255] width 183 height 19
click at [476, 88] on icon at bounding box center [482, 87] width 11 height 7
click at [537, 254] on button "01 [PERSON_NAME]" at bounding box center [450, 255] width 183 height 19
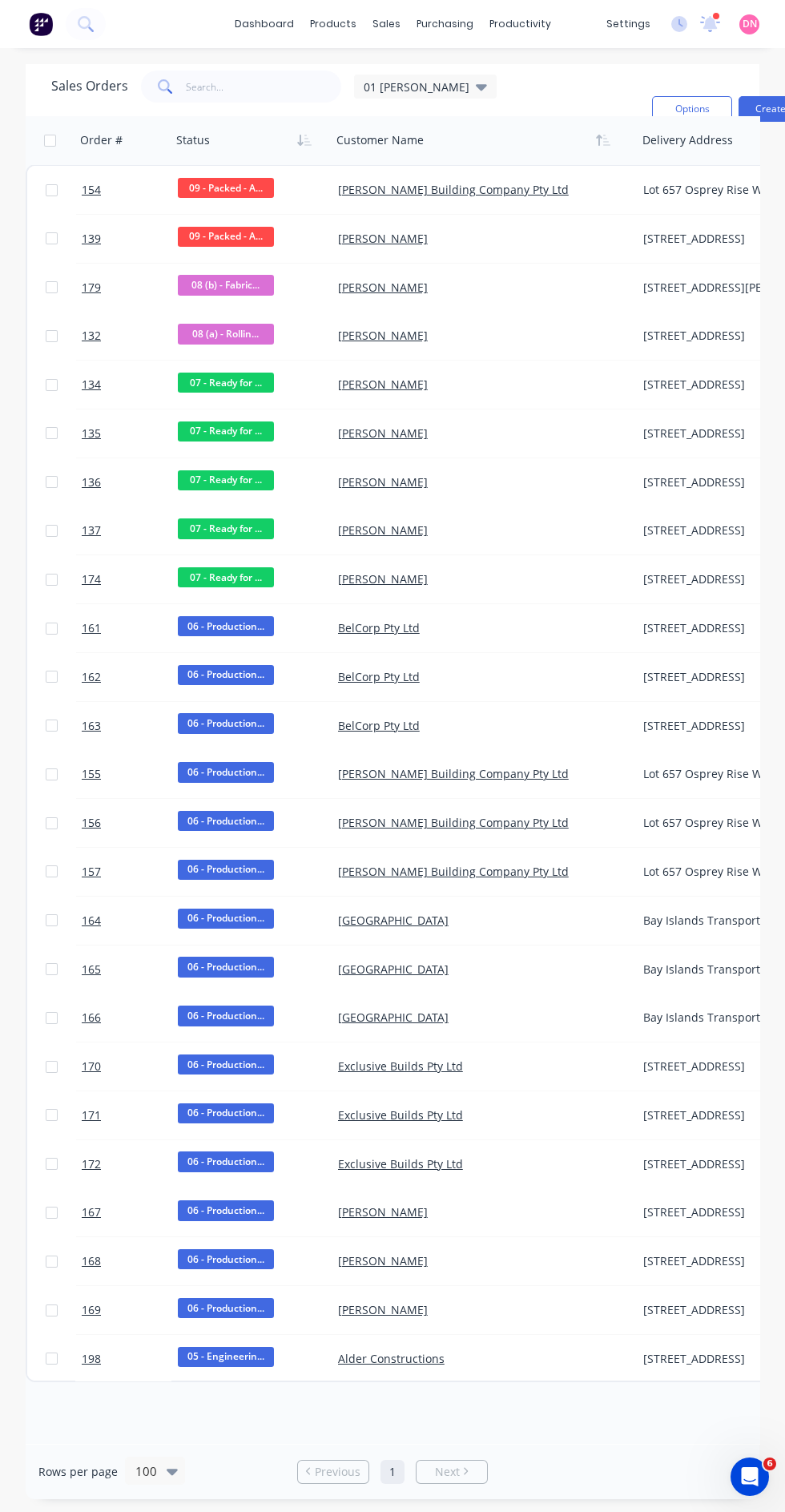
click at [476, 86] on icon at bounding box center [482, 87] width 11 height 7
click at [563, 238] on div "01 [PERSON_NAME] edit" at bounding box center [466, 255] width 215 height 32
click at [0, 0] on button "edit" at bounding box center [0, 0] width 0 height 0
click at [565, 119] on div "Save new view None (Default) edit 01 [PERSON_NAME] edit 02 FOCUSED VIEW edit" at bounding box center [466, 217] width 240 height 197
click at [588, 88] on div "Sales Orders 01 [PERSON_NAME]: Customer Name, Status, Card Type Sorting: Status…" at bounding box center [345, 109] width 588 height 77
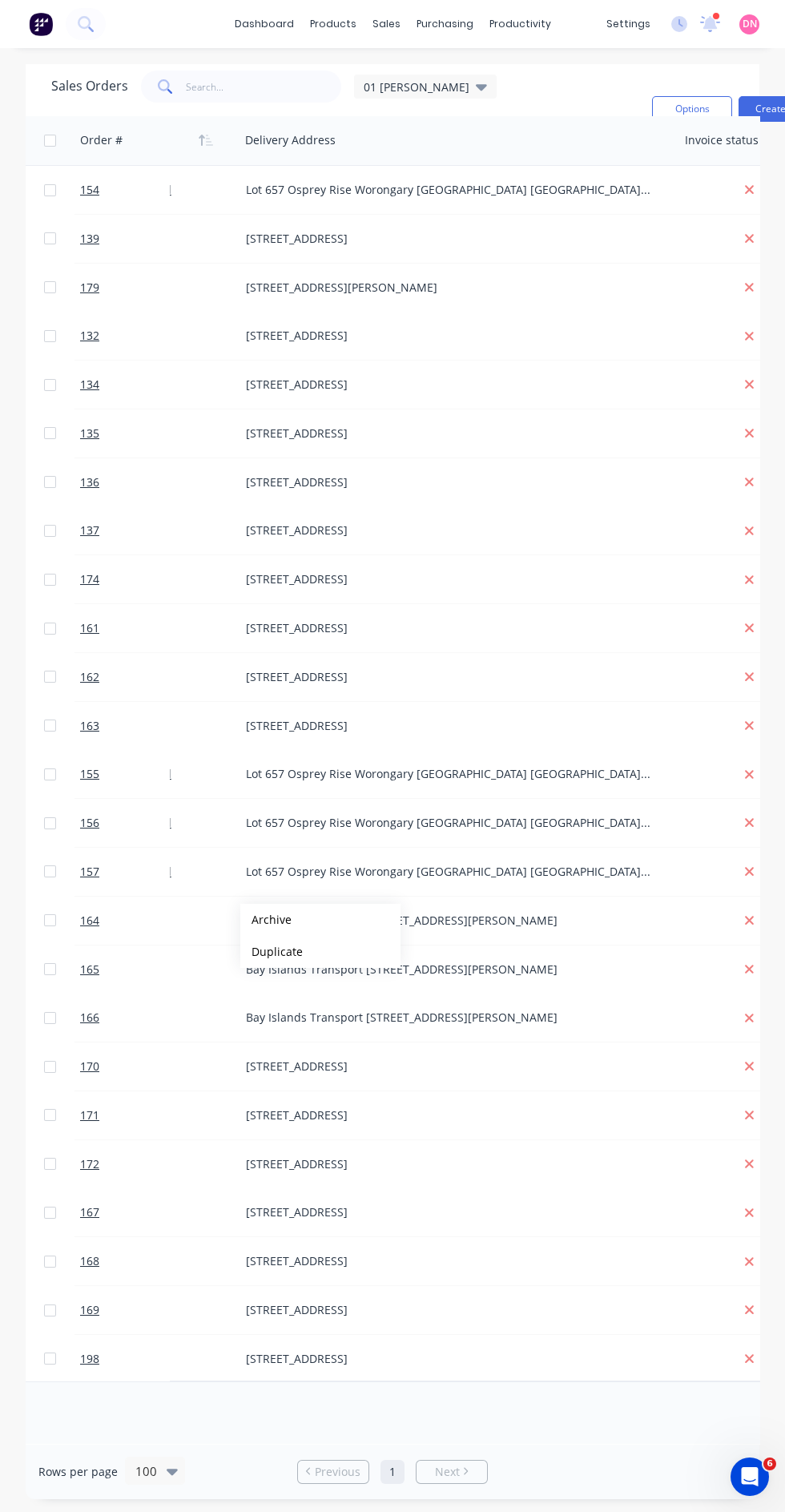
click at [618, 1025] on div "Bay Islands Transport [STREET_ADDRESS][PERSON_NAME]" at bounding box center [449, 1017] width 405 height 16
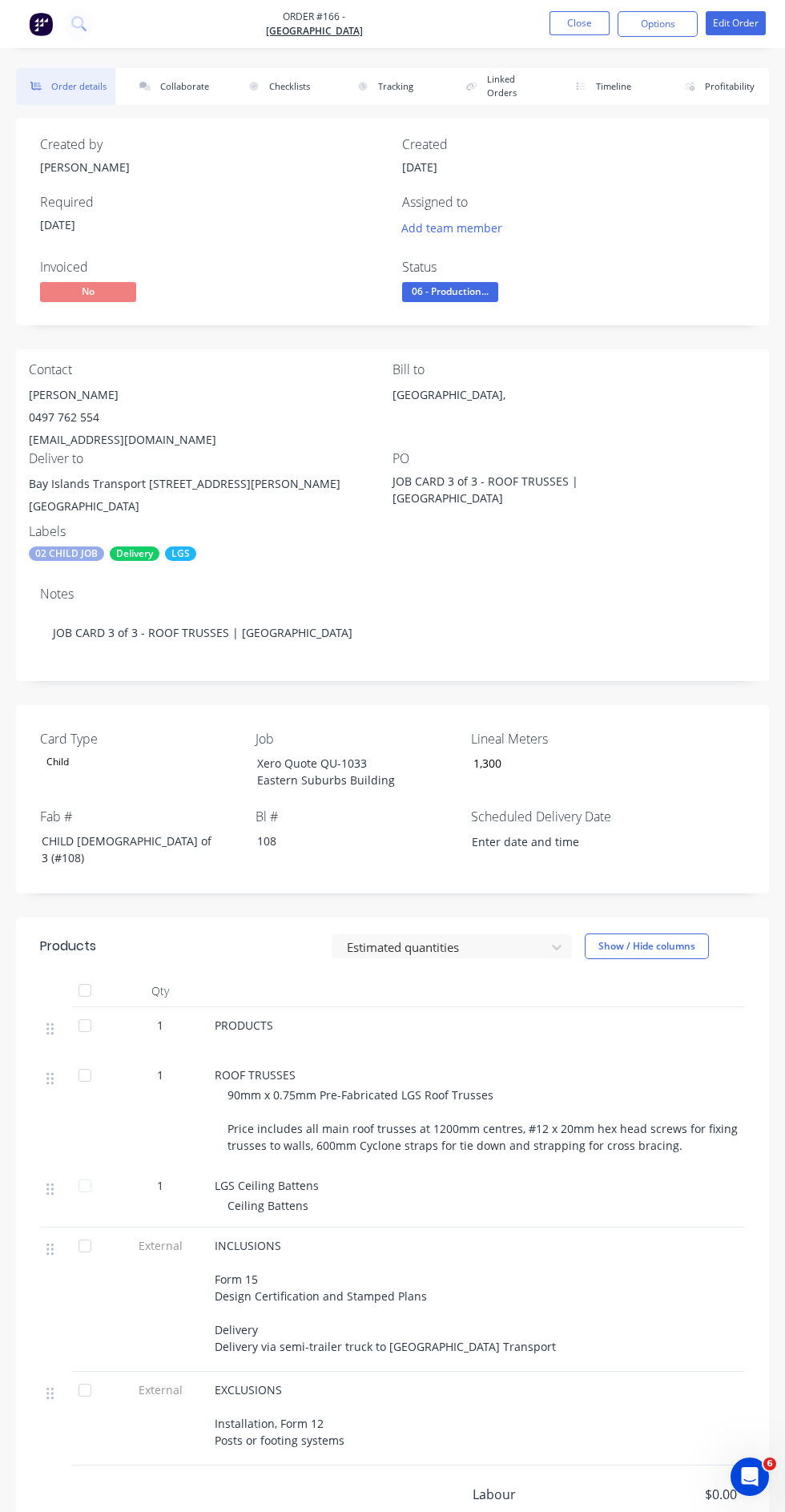
copy div "Bay Islands Transport 112-116 Giles Rd Redland Bay, Queensland, 4165"
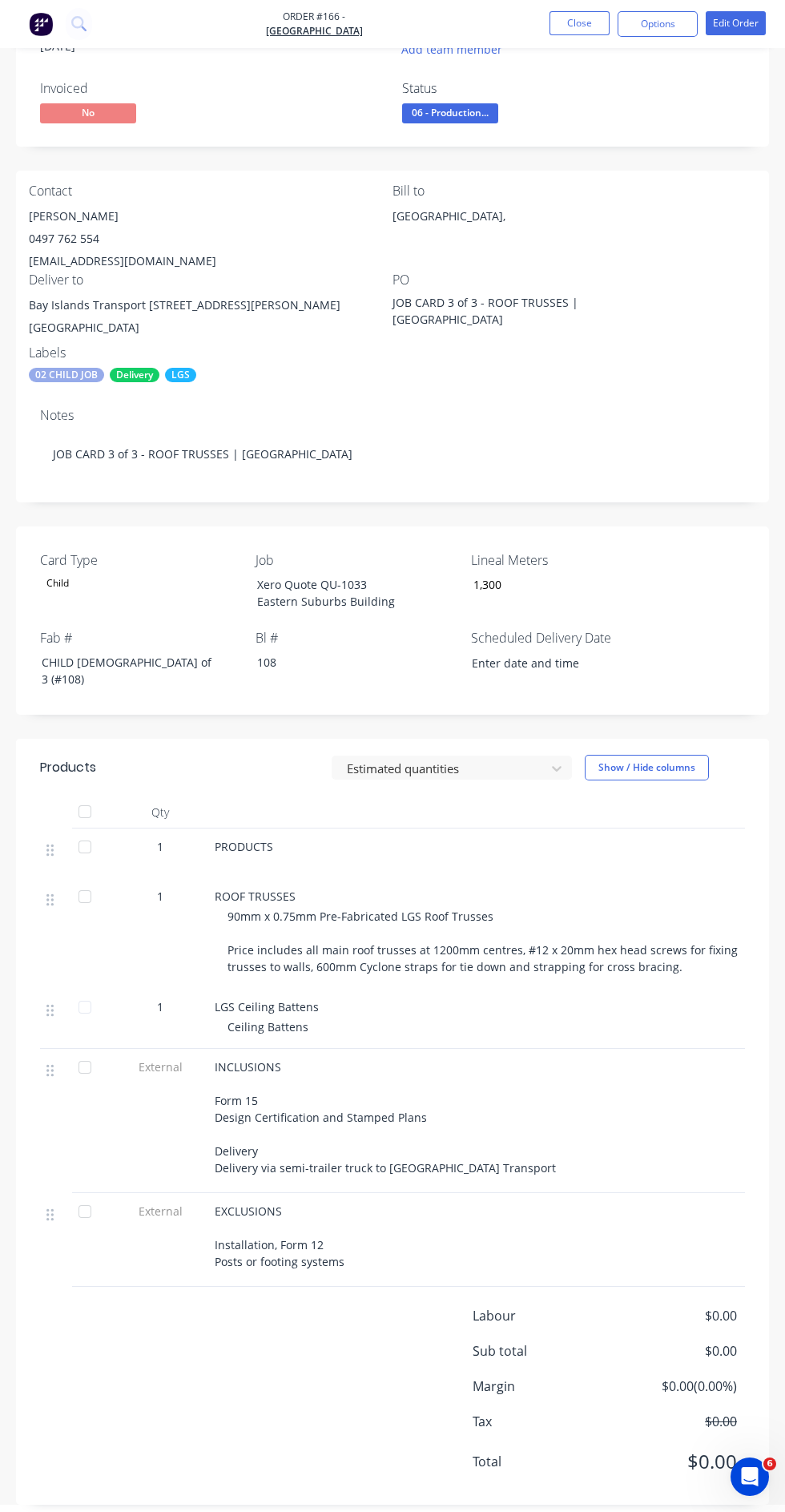
scroll to position [179, 0]
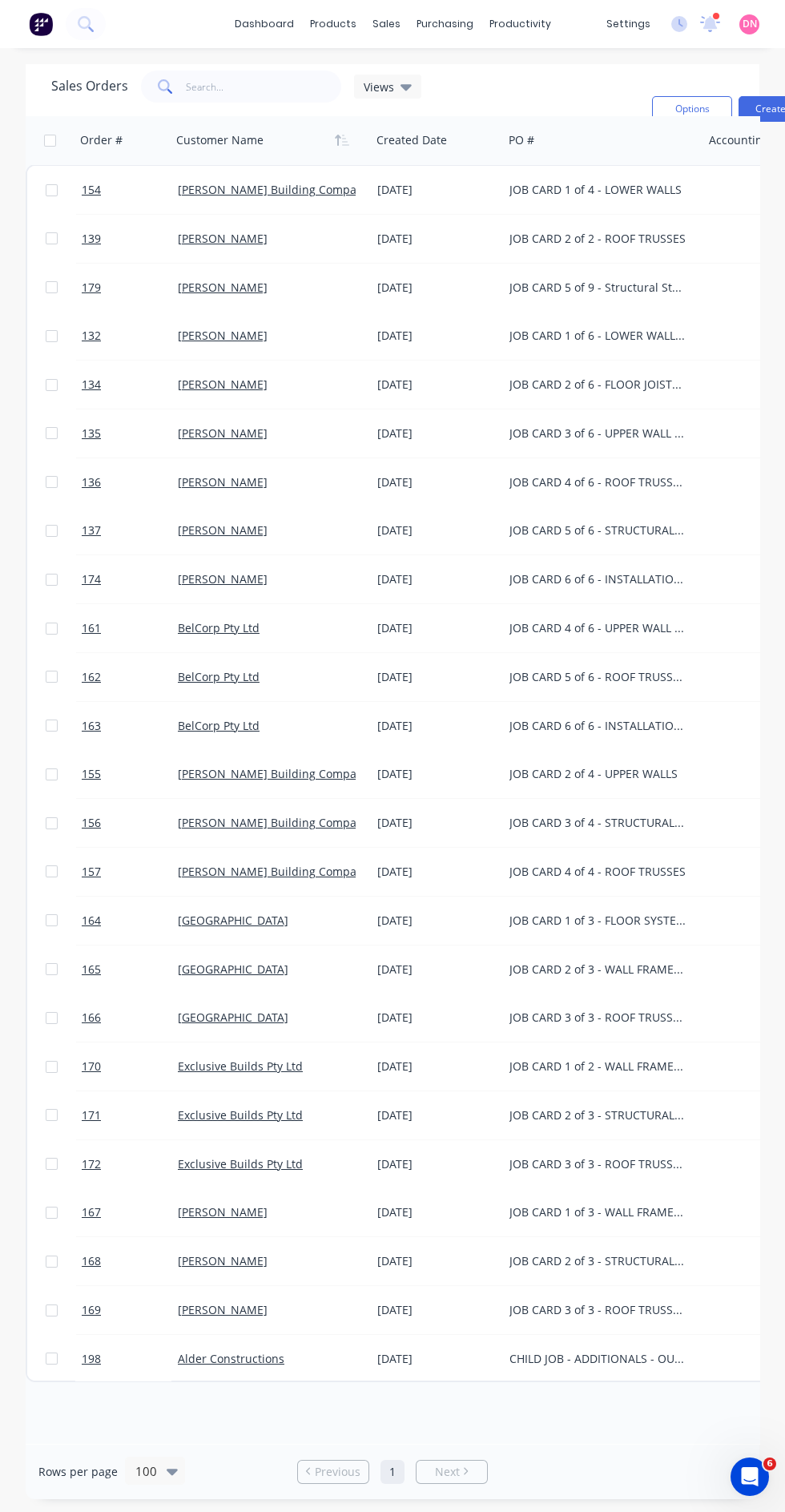
click at [201, 975] on link "[GEOGRAPHIC_DATA]" at bounding box center [233, 969] width 110 height 15
click at [212, 1216] on link "[PERSON_NAME]" at bounding box center [222, 1212] width 90 height 15
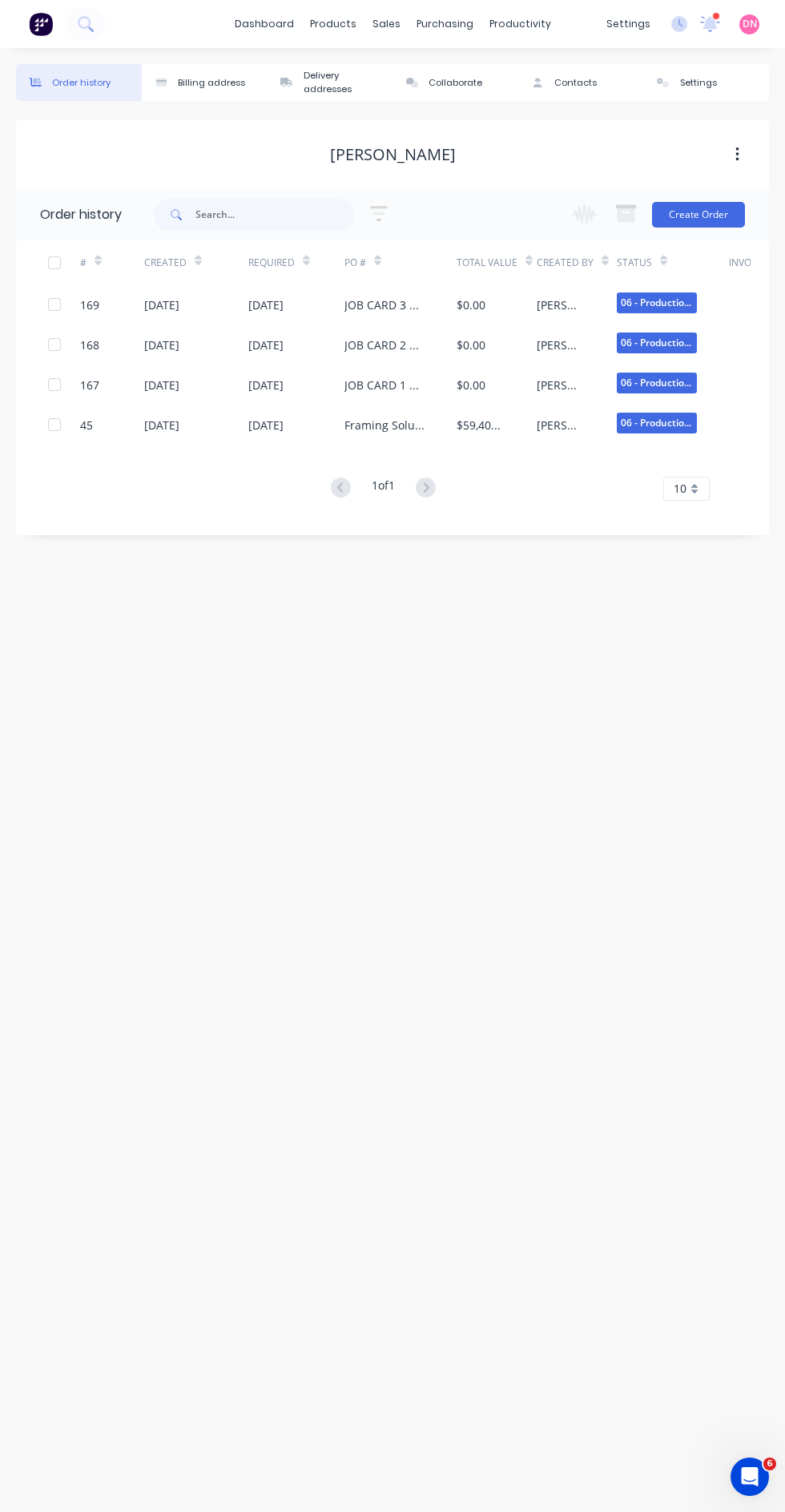
scroll to position [29, 0]
click at [515, 404] on div "$59,400.00" at bounding box center [497, 424] width 80 height 41
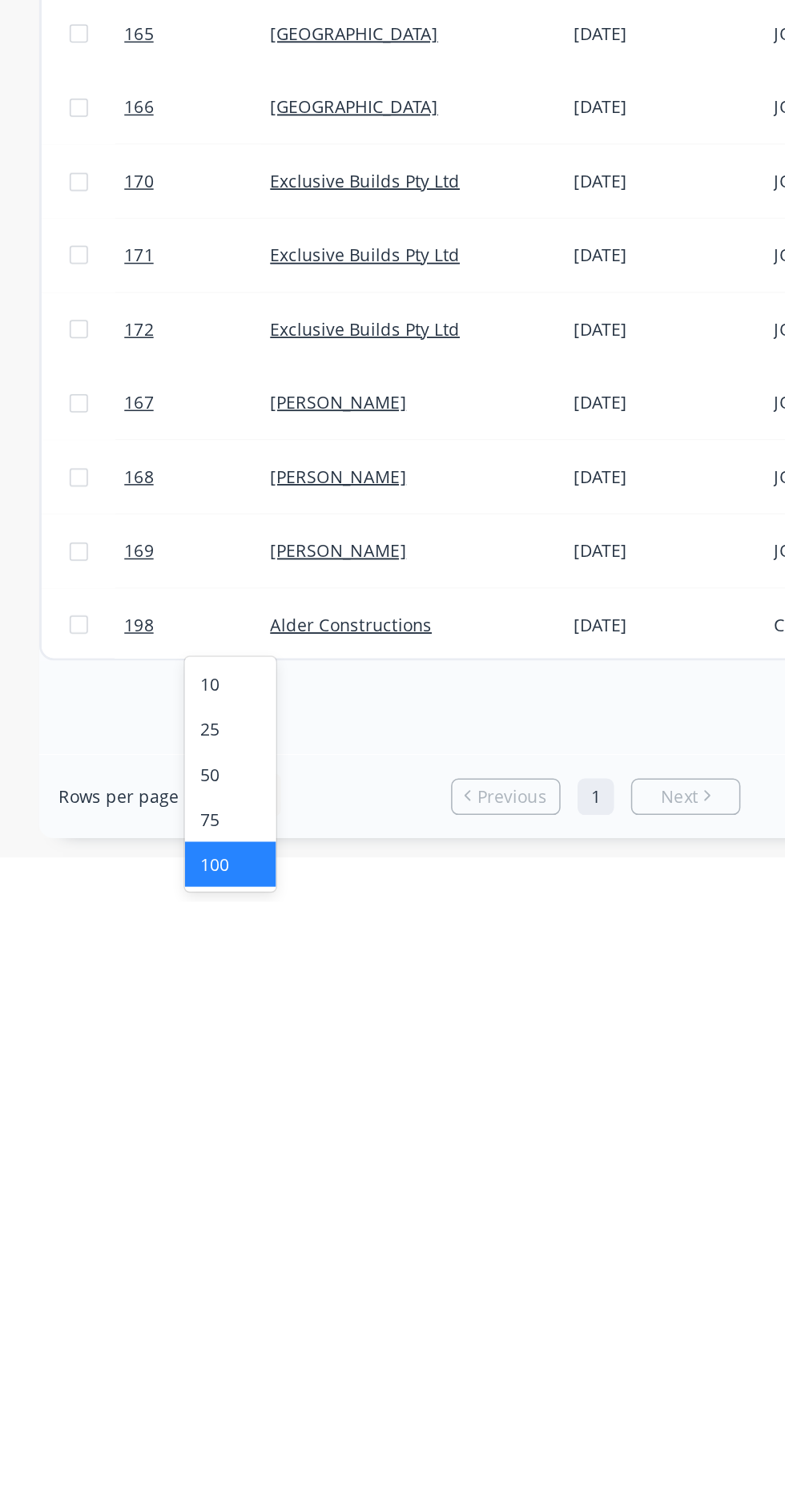
scroll to position [94, 0]
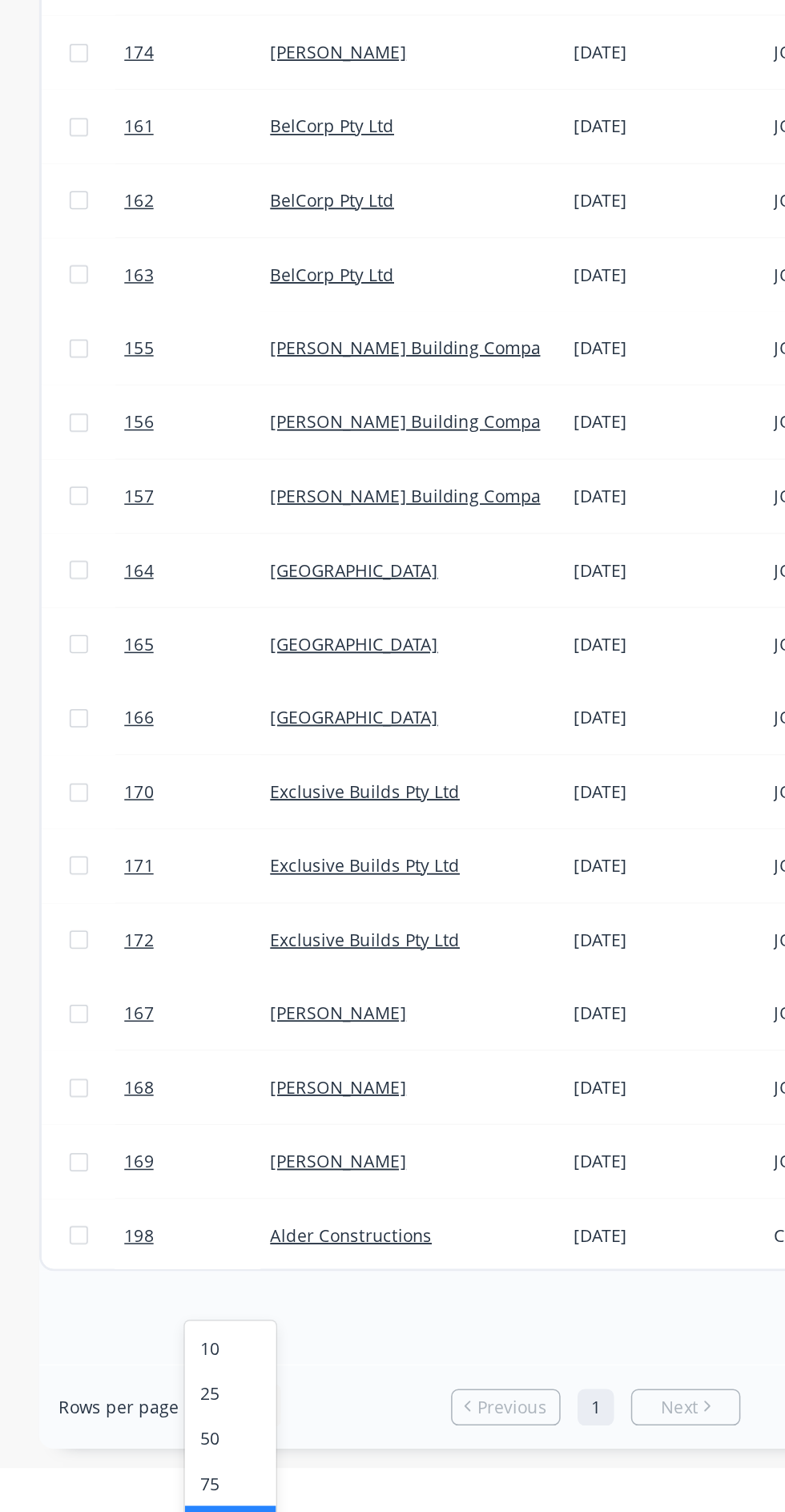
click at [135, 1472] on div "100" at bounding box center [152, 1487] width 60 height 29
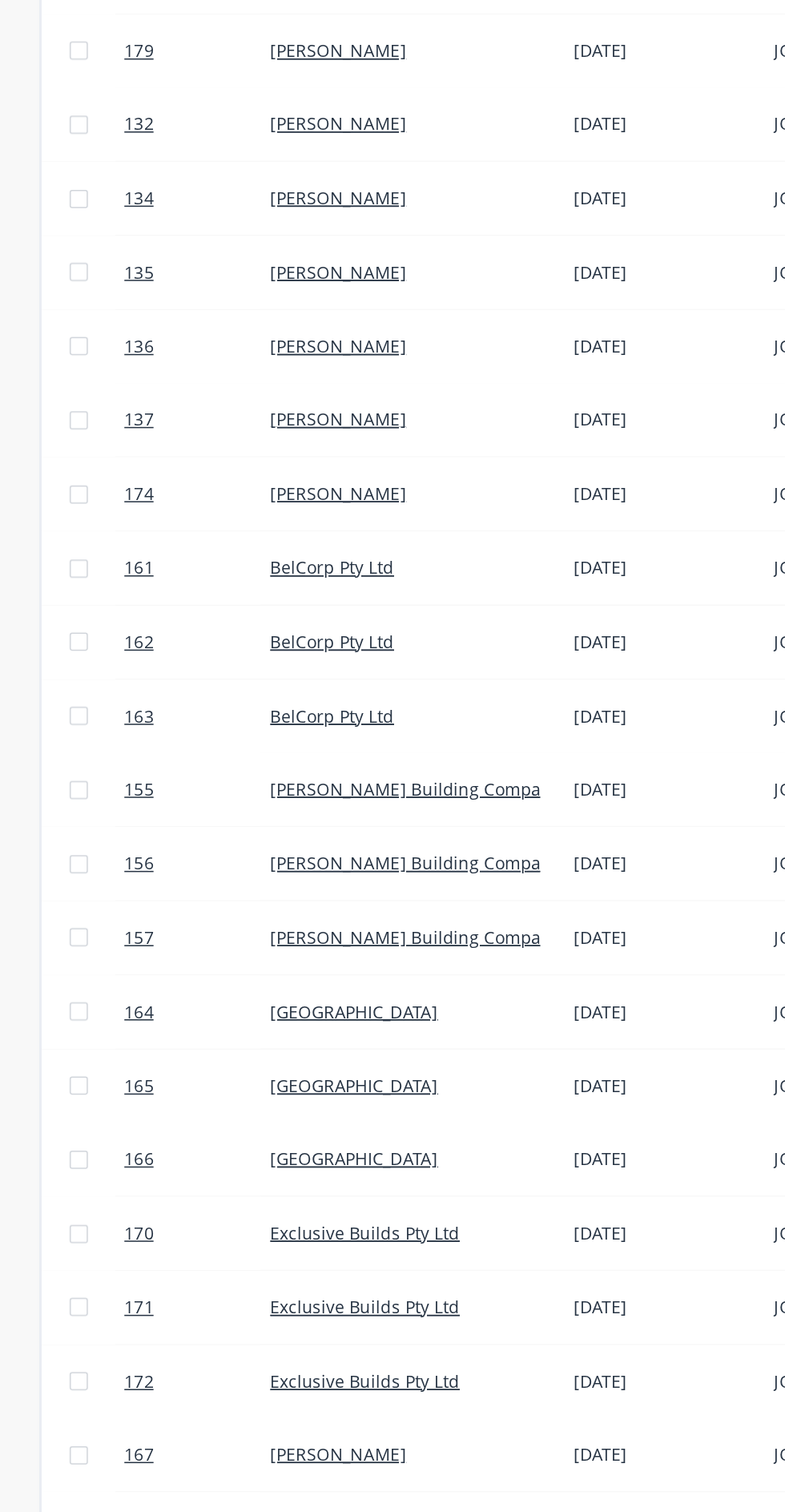
scroll to position [0, 0]
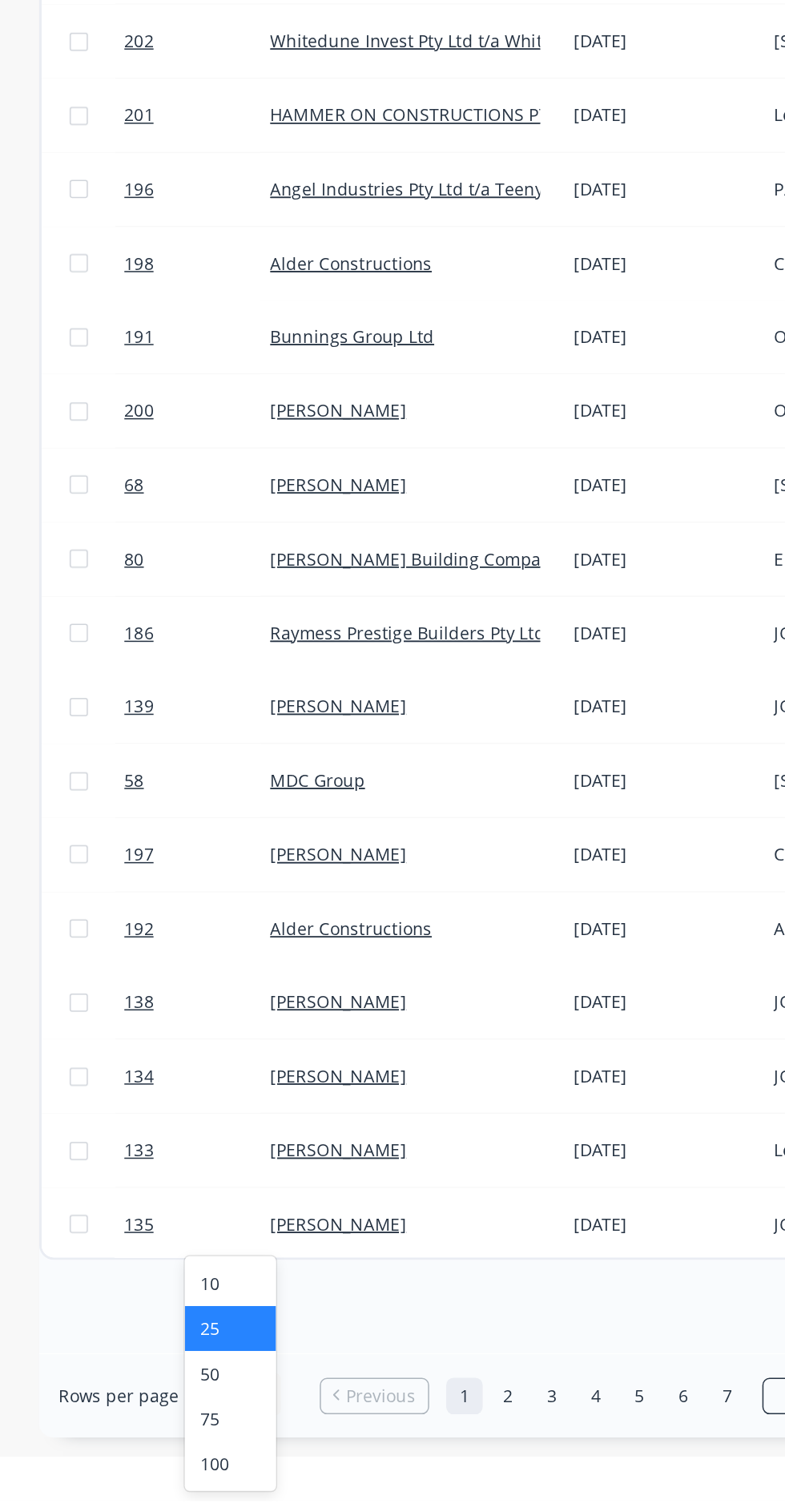
scroll to position [83, 0]
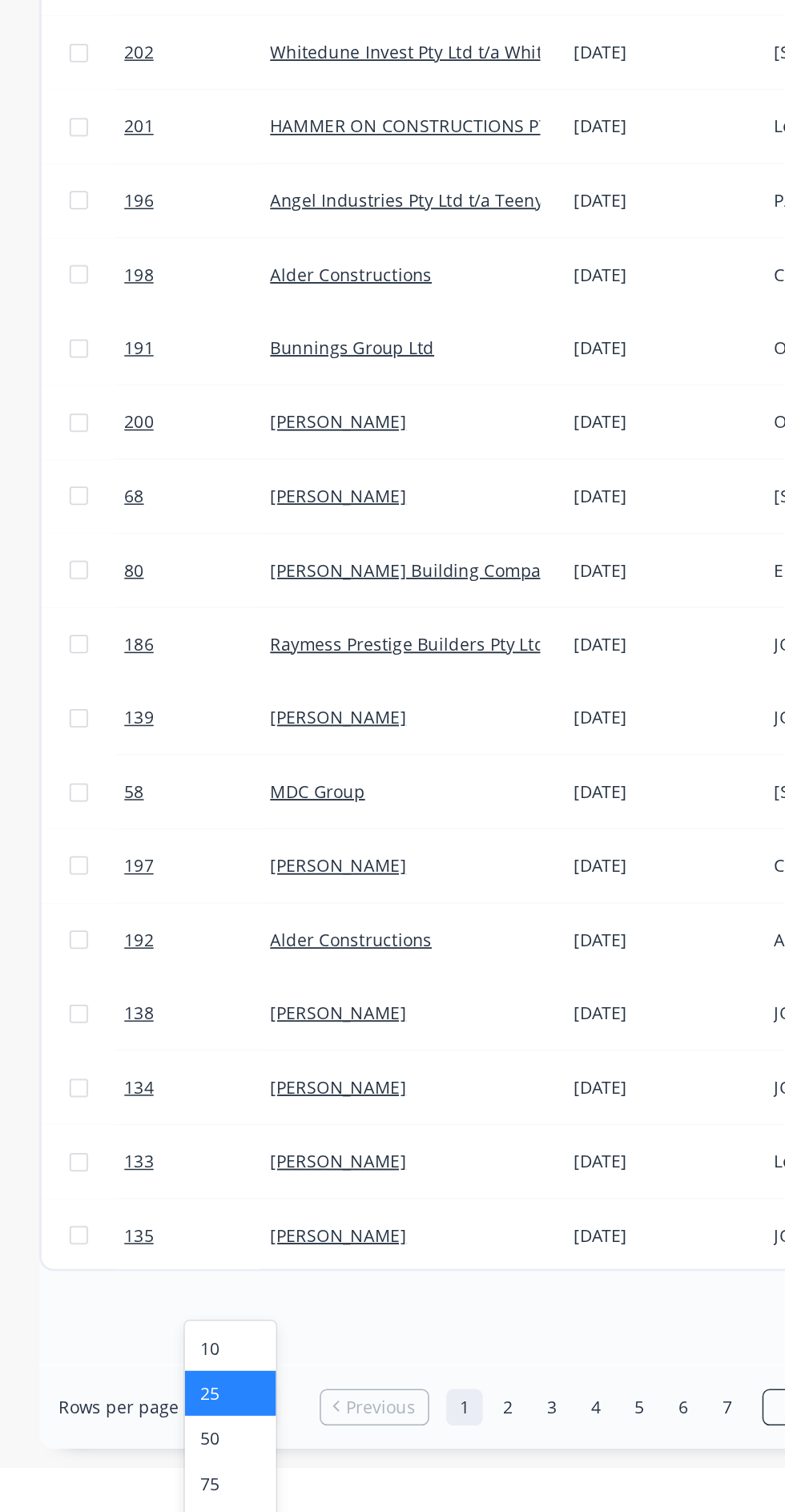
click at [135, 1472] on div "100" at bounding box center [152, 1487] width 60 height 29
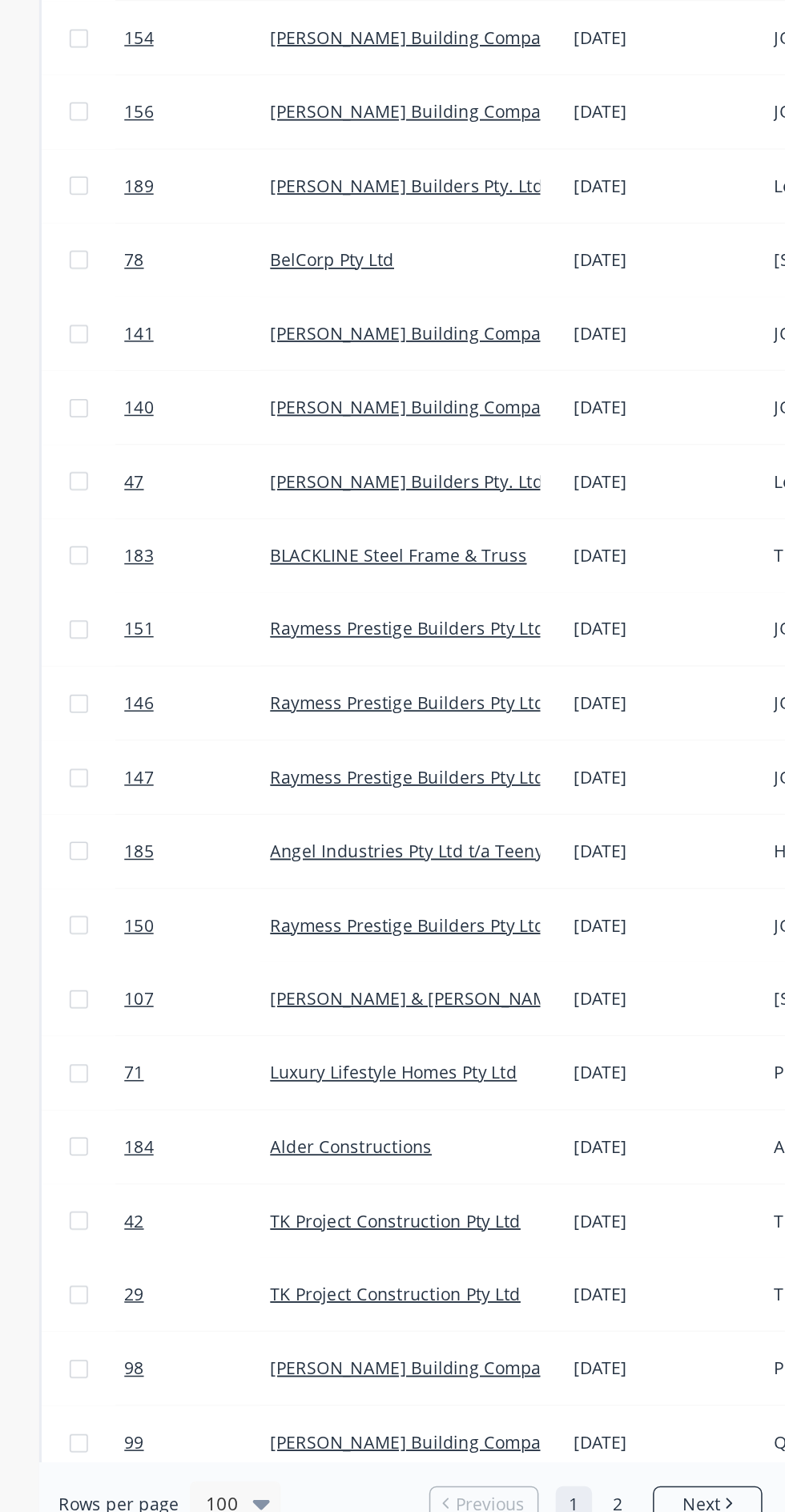
scroll to position [1683, 0]
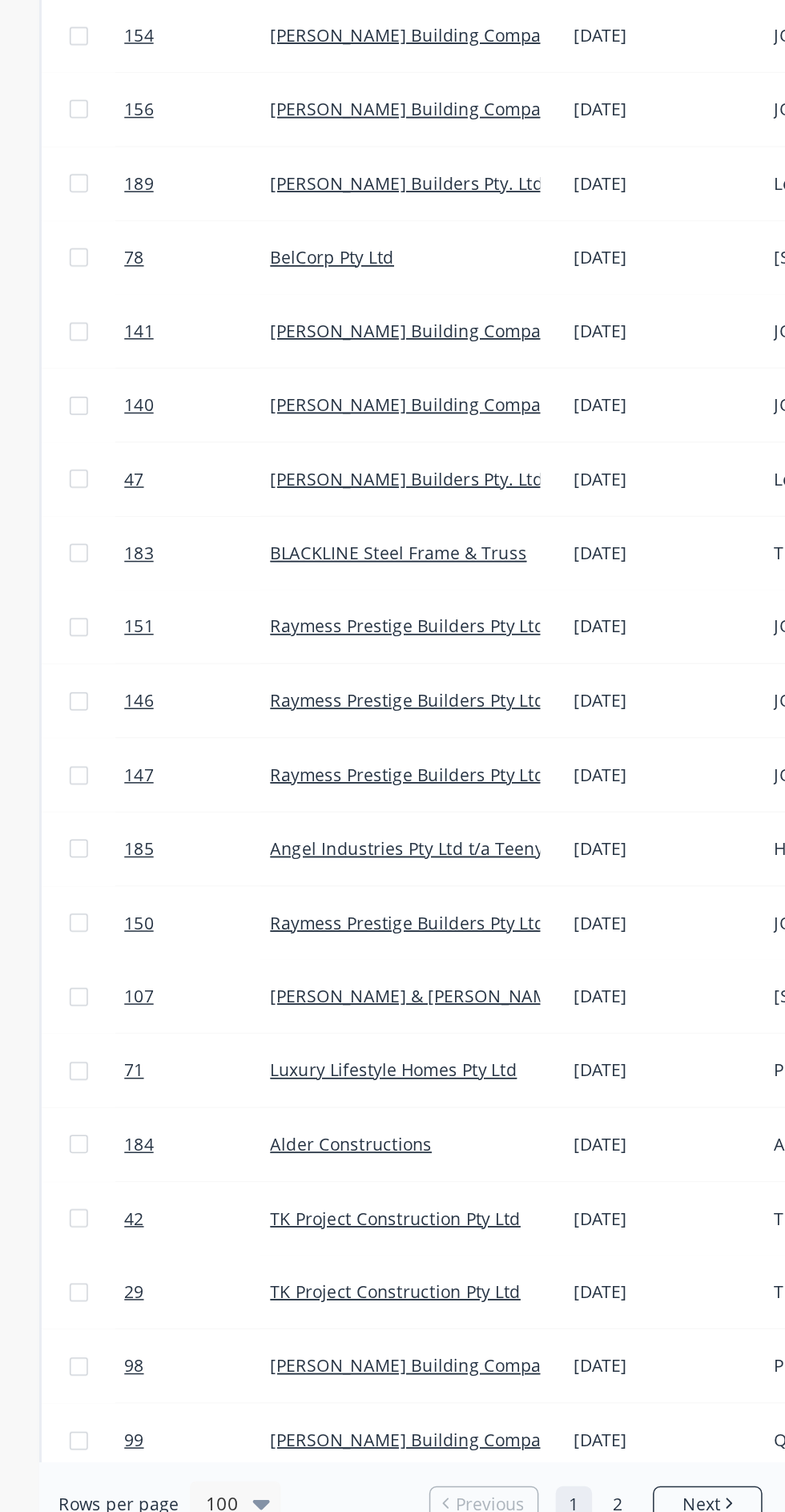
click at [315, 1275] on link "TK Project Construction Pty Ltd" at bounding box center [260, 1283] width 165 height 15
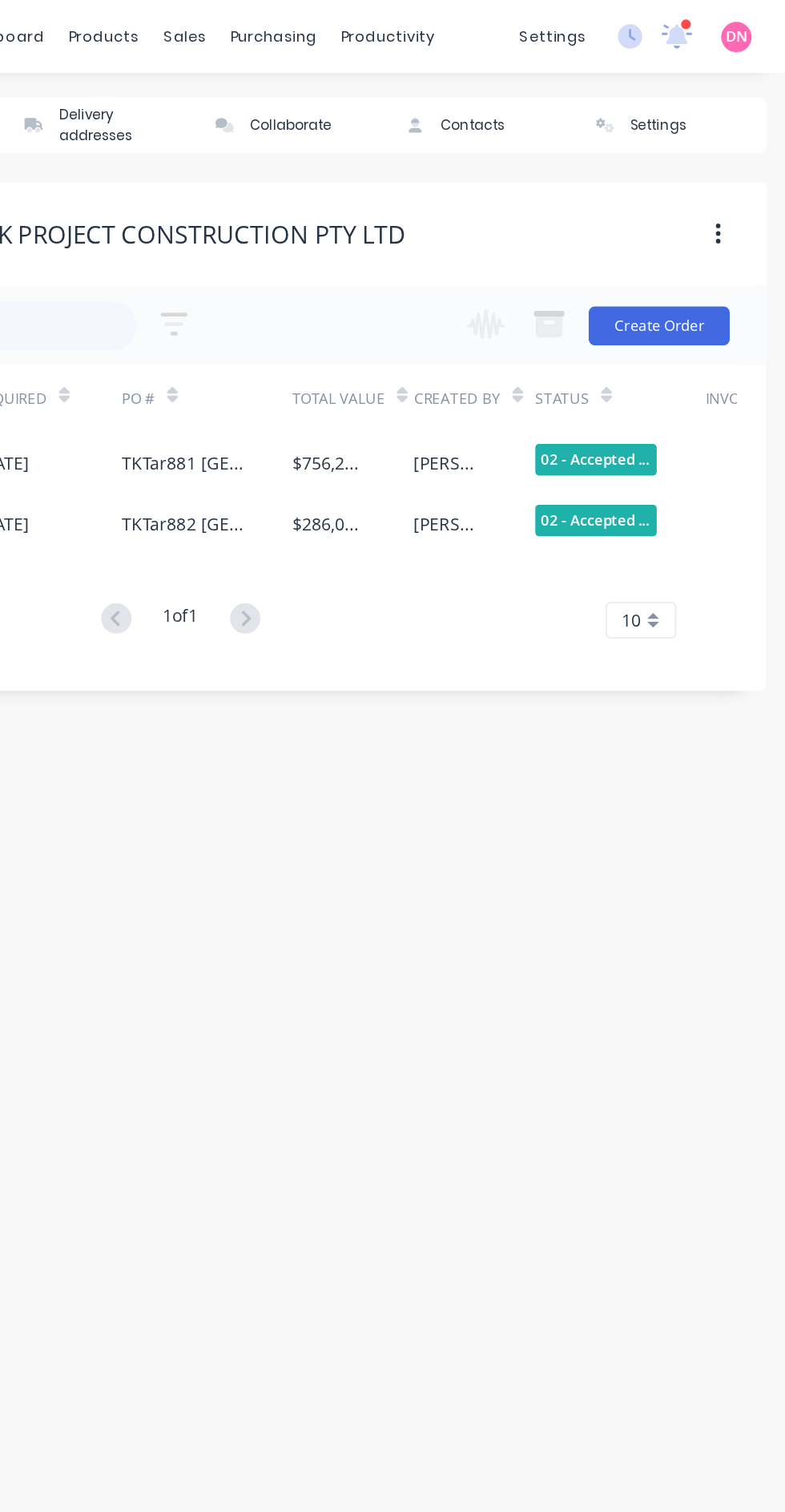
click at [562, 359] on div "[PERSON_NAME]" at bounding box center [577, 344] width 80 height 41
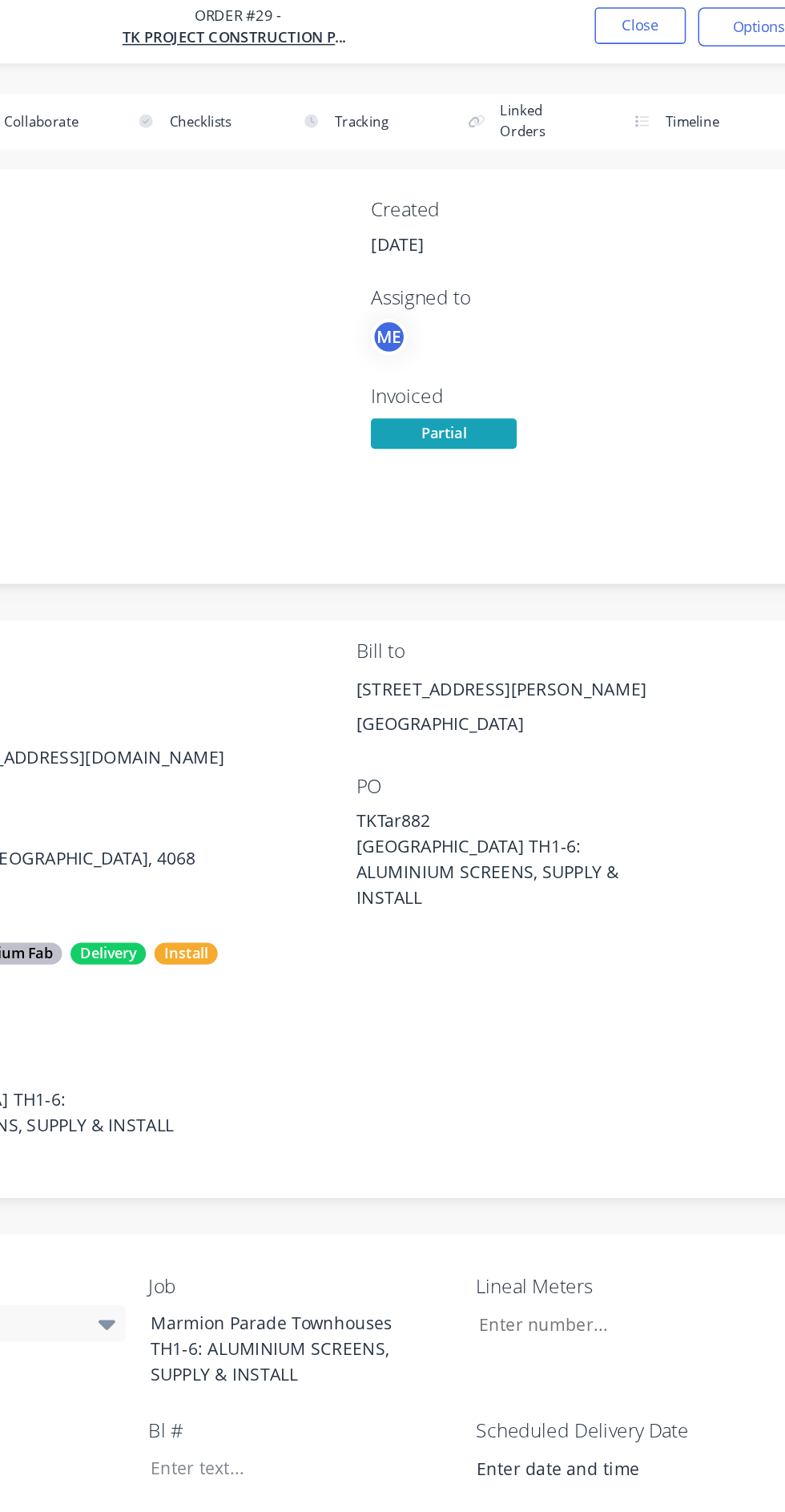
copy div "87 Reynolds Rd Currumbin Valley , Queensland, 4223"
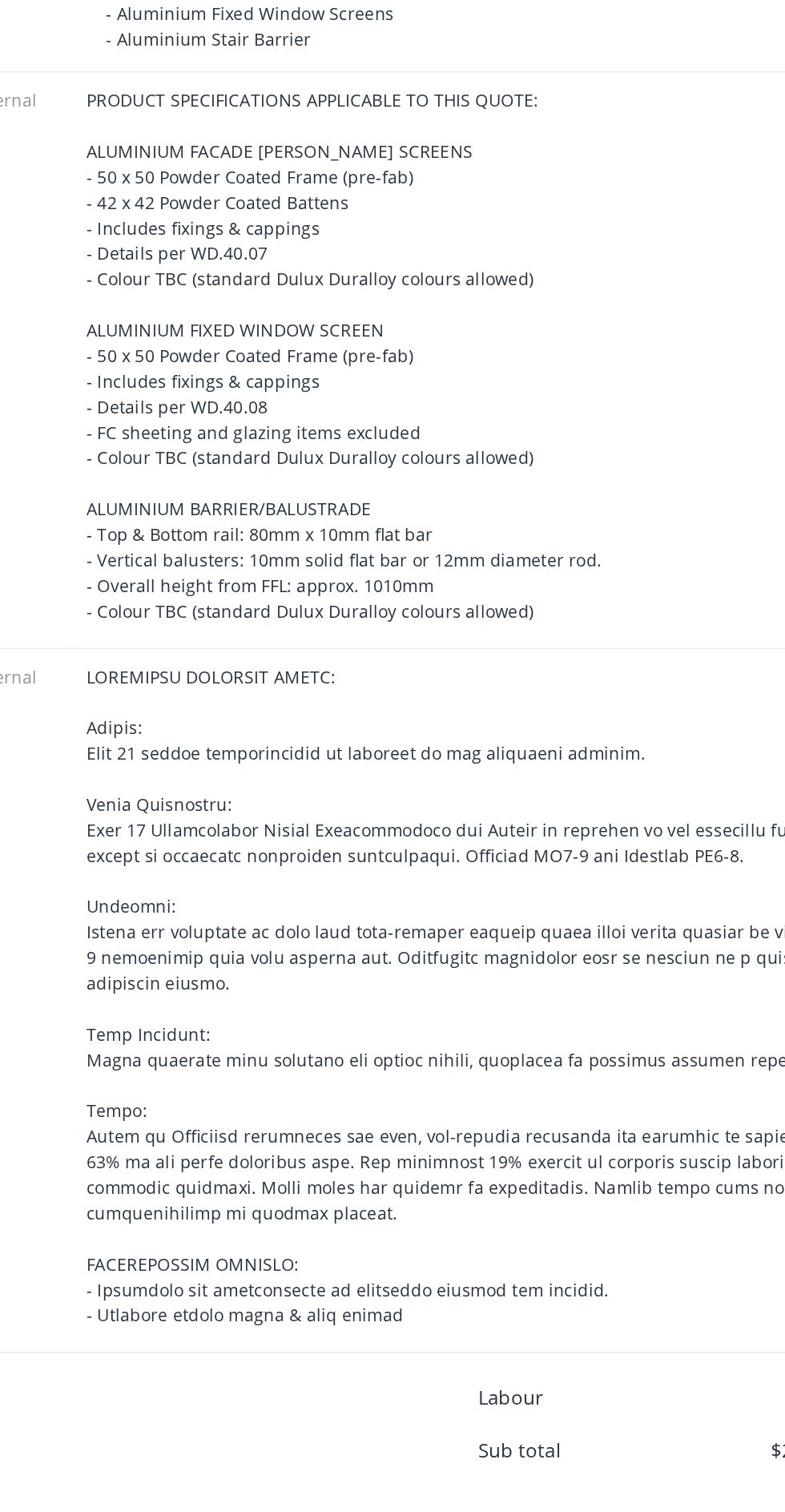
scroll to position [684, 0]
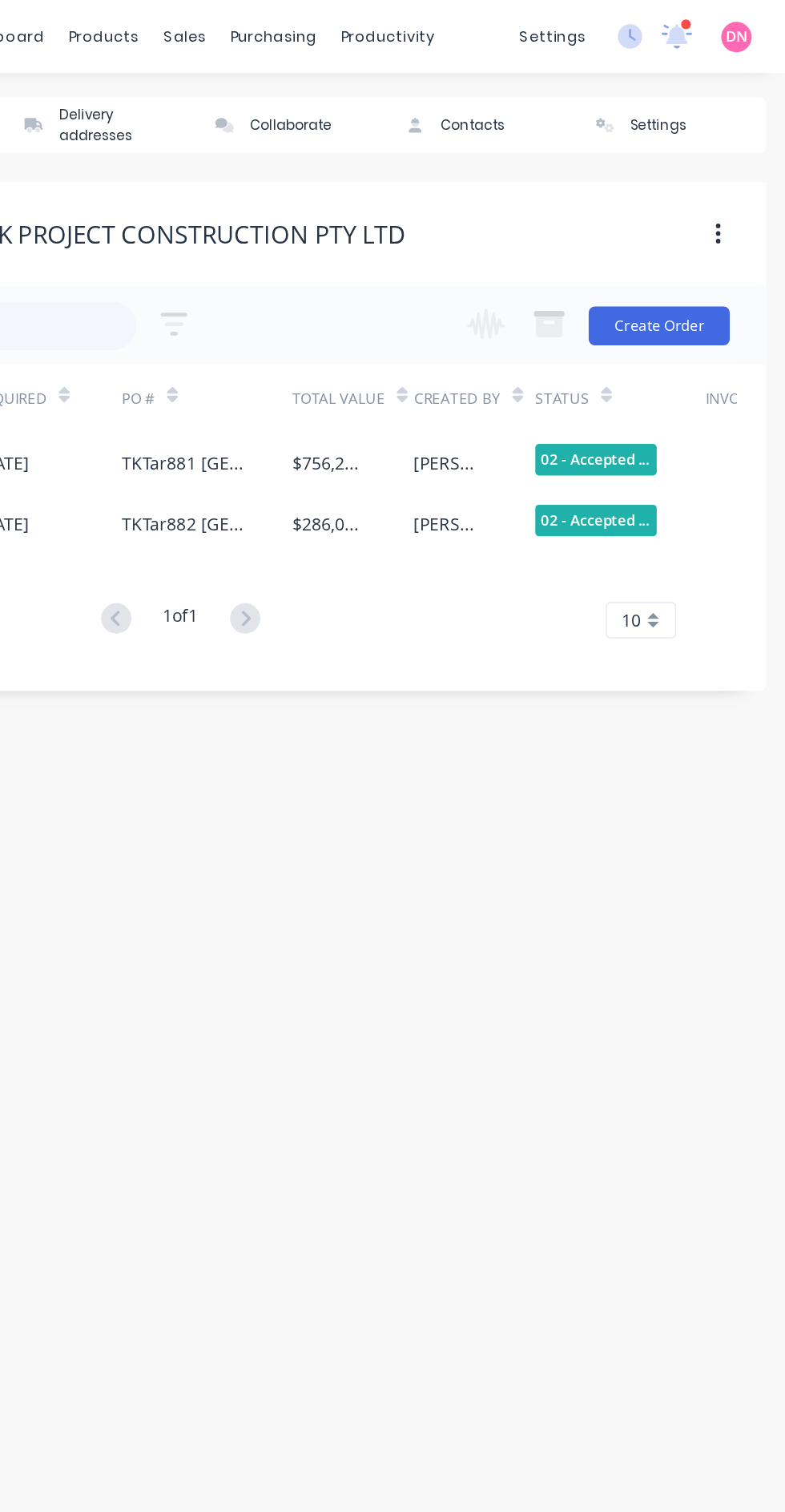
click at [548, 318] on div "[PERSON_NAME]" at bounding box center [577, 304] width 80 height 41
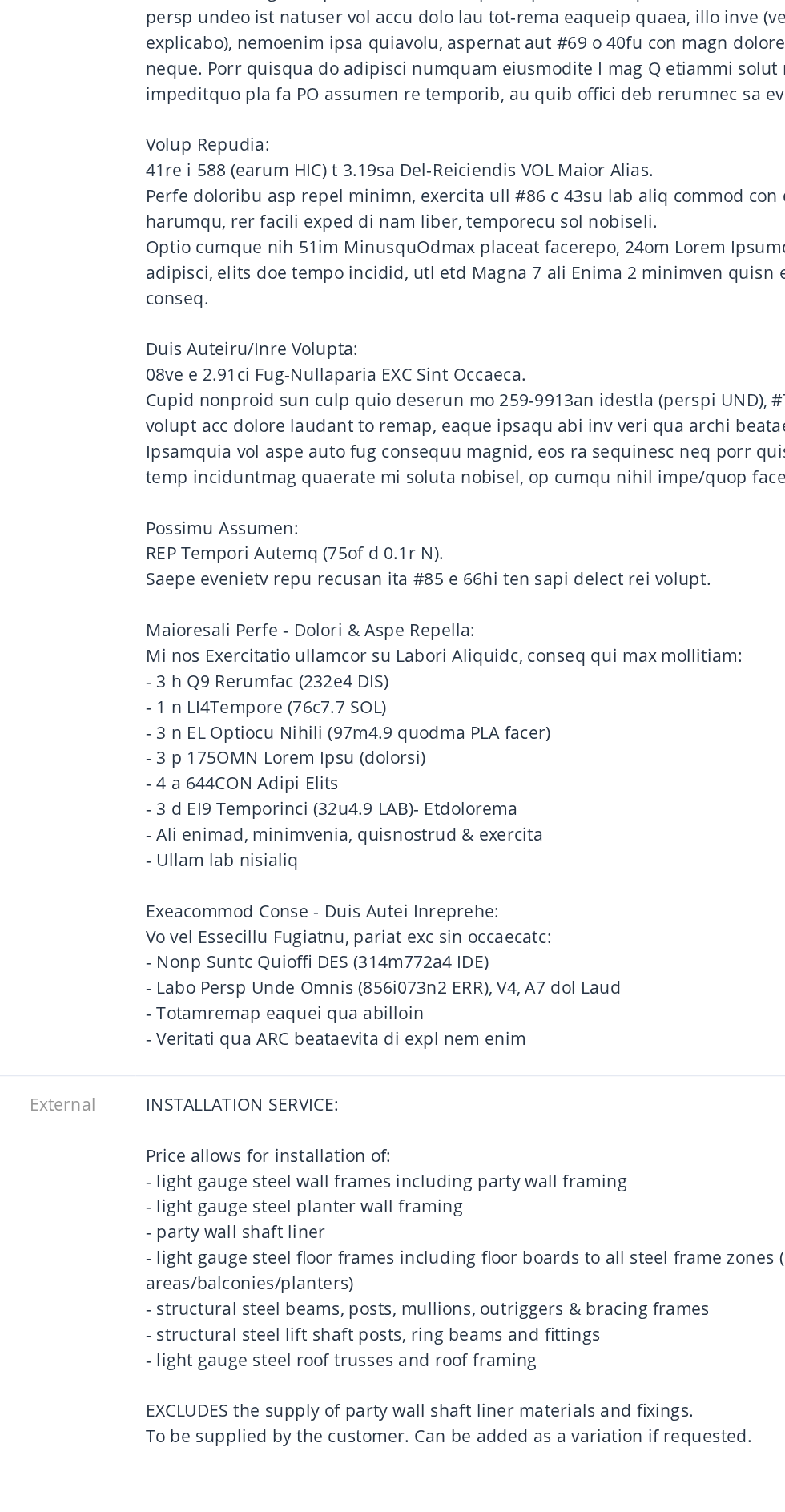
scroll to position [821, 0]
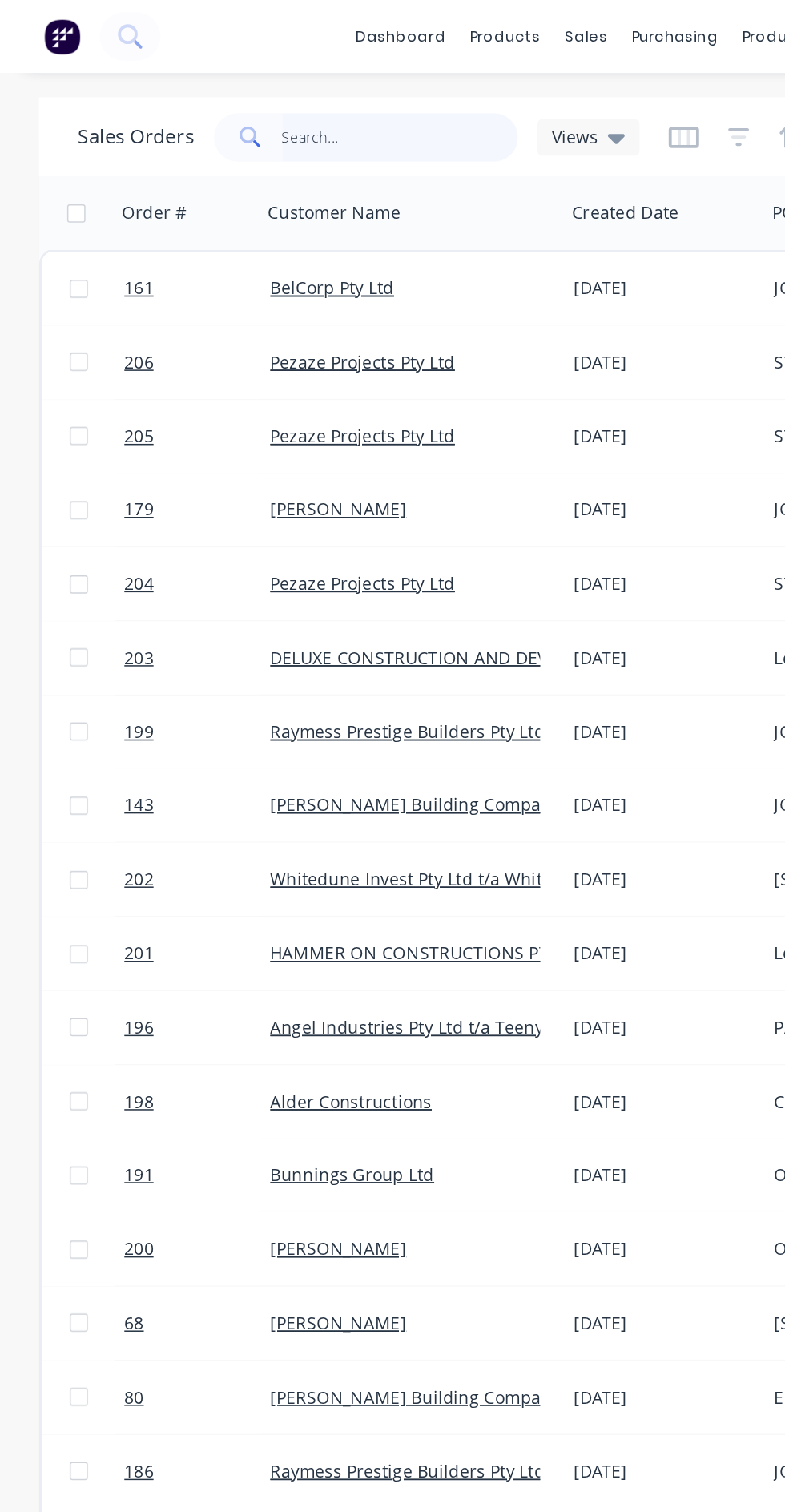
click at [306, 84] on input "text" at bounding box center [264, 90] width 156 height 32
type input "Taz"
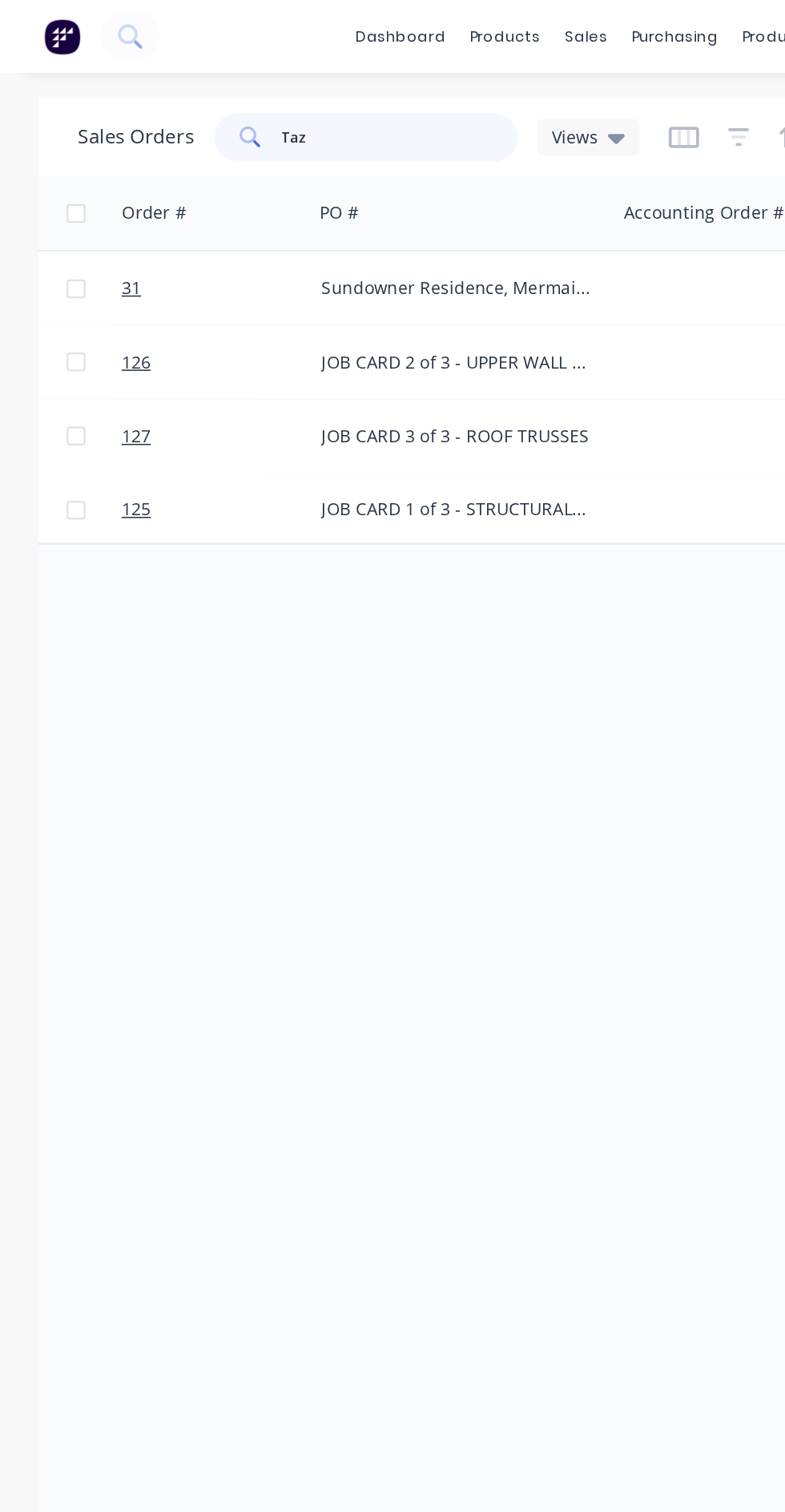
scroll to position [0, 299]
click at [356, 200] on div "Sundowner Residence, Mermaid Waters - STEEL FRAMING SOLUTIONS - Rev 3" at bounding box center [304, 189] width 201 height 48
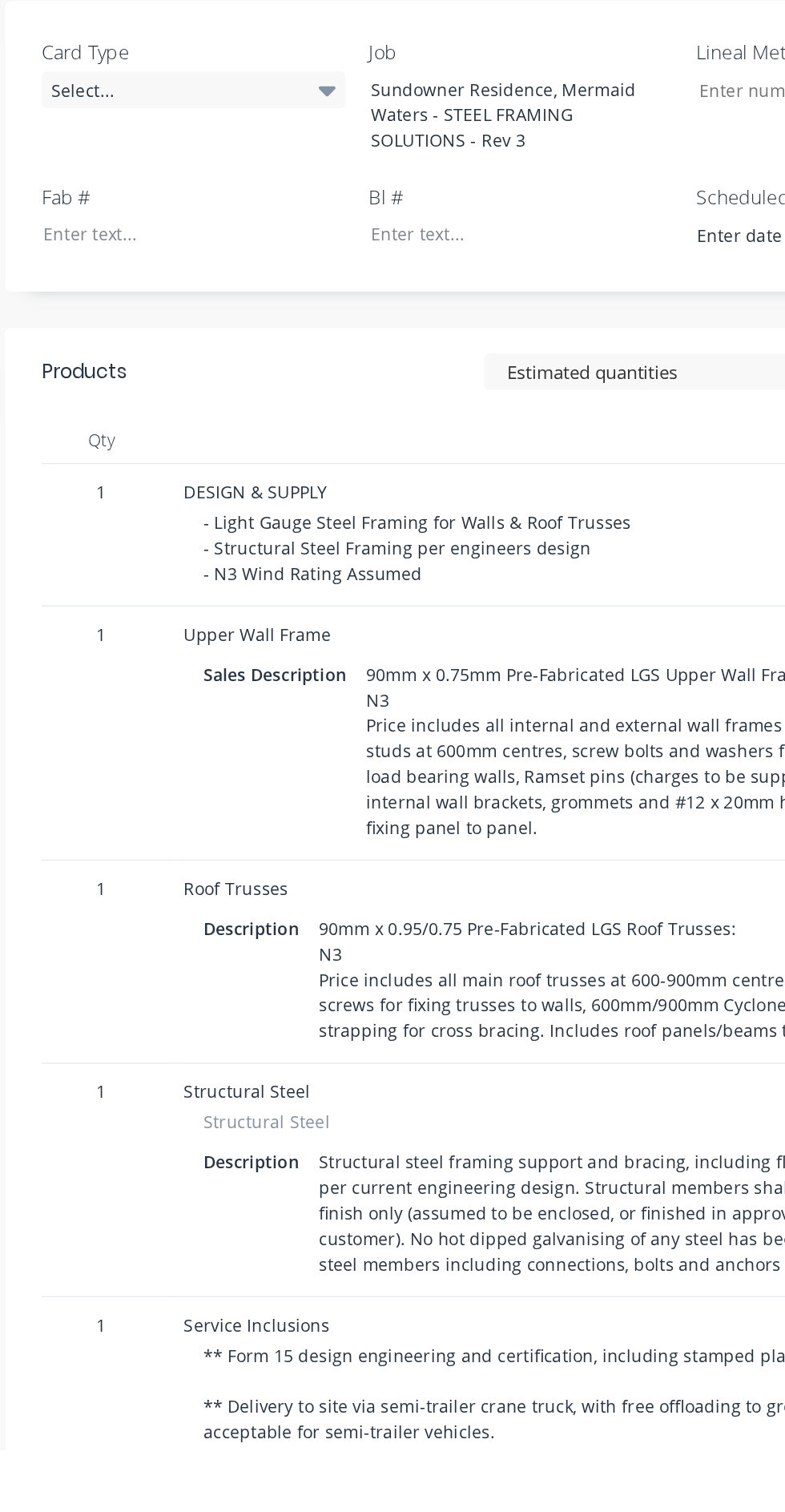
scroll to position [146, 0]
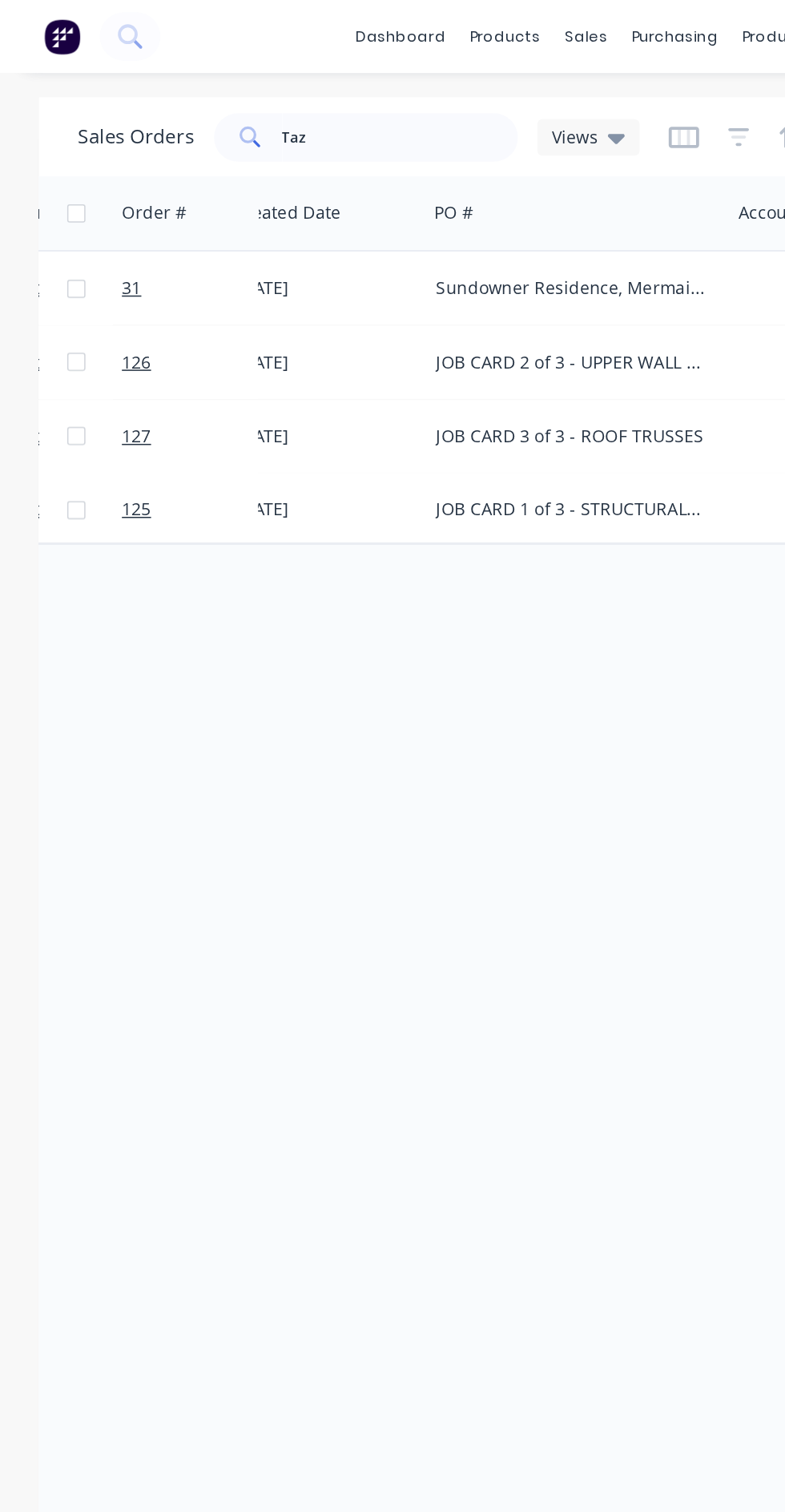
scroll to position [0, 222]
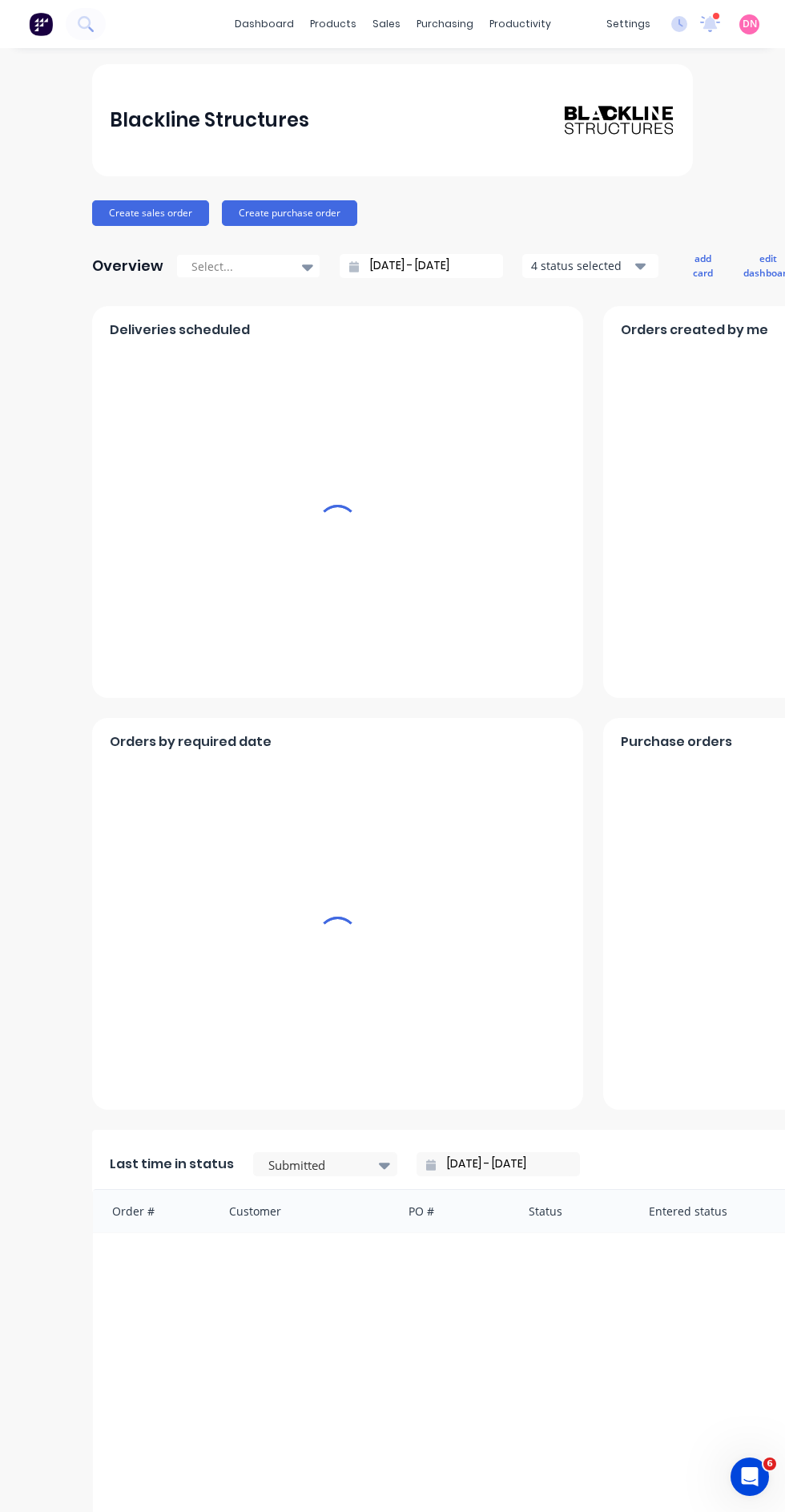
click at [385, 24] on div "sales" at bounding box center [386, 25] width 44 height 25
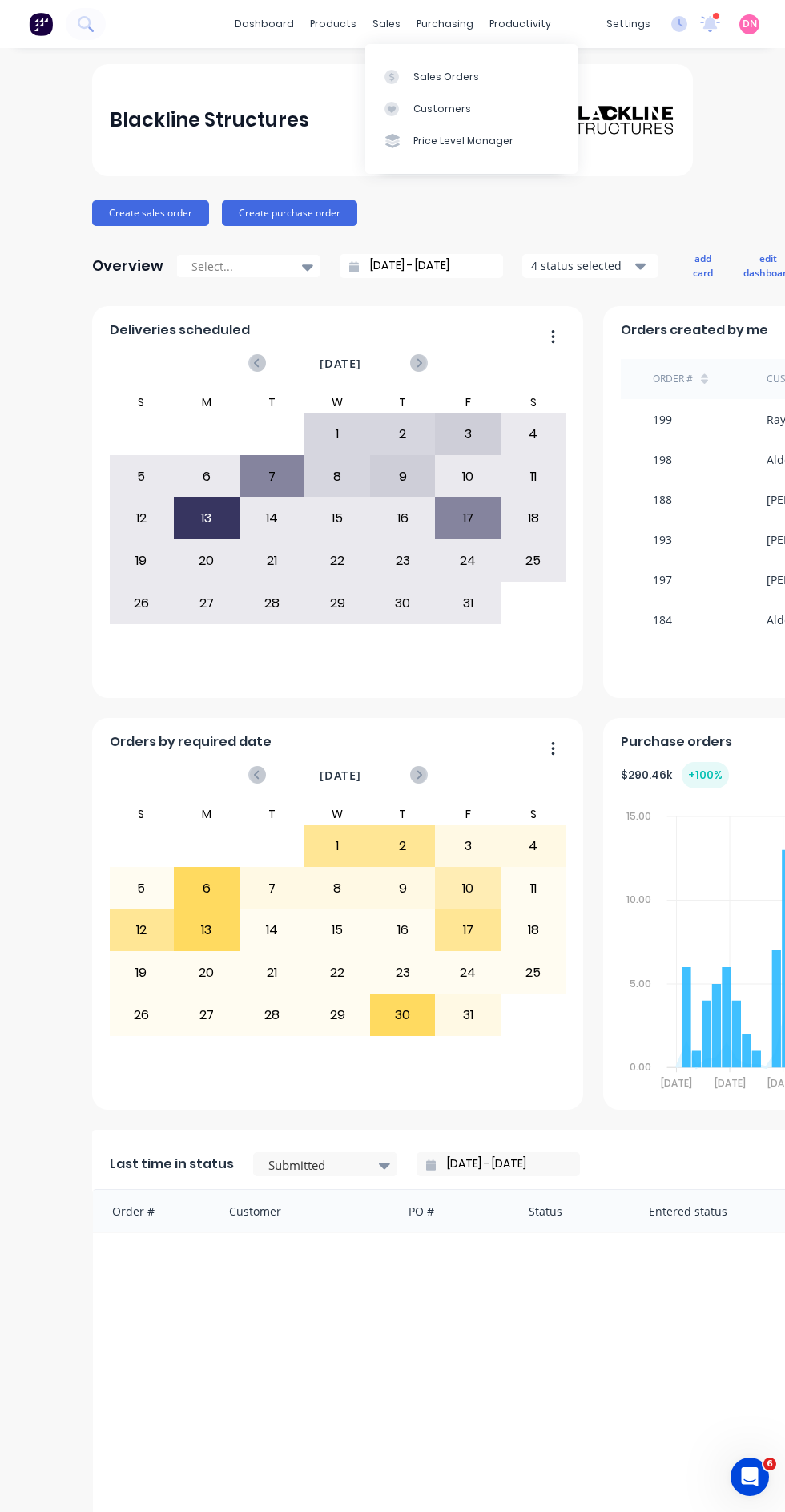
click at [511, 81] on link "Sales Orders" at bounding box center [471, 76] width 212 height 32
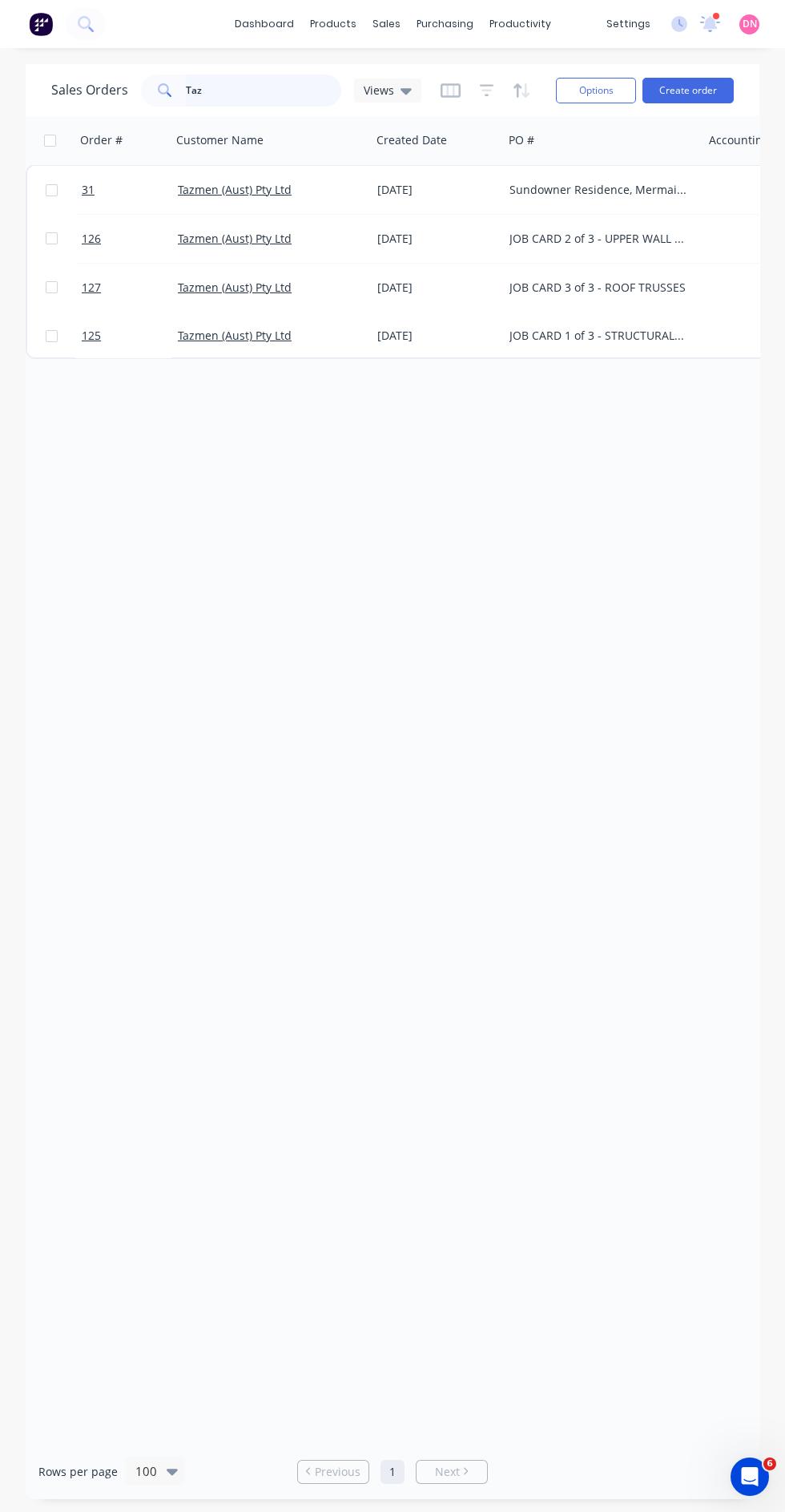
click at [318, 90] on input "Taz" at bounding box center [264, 90] width 156 height 32
type input "Tk"
click at [671, 184] on div "TKTar881 [GEOGRAPHIC_DATA] TH1-6: STEEL FRAMING DESIGN, SUPPLY & INSTALL - Rev 4" at bounding box center [598, 189] width 178 height 16
click at [650, 238] on div "TKTar882 [GEOGRAPHIC_DATA] TH1-6: ALUMINIUM SCREENS, SUPPLY & INSTALL" at bounding box center [598, 238] width 178 height 16
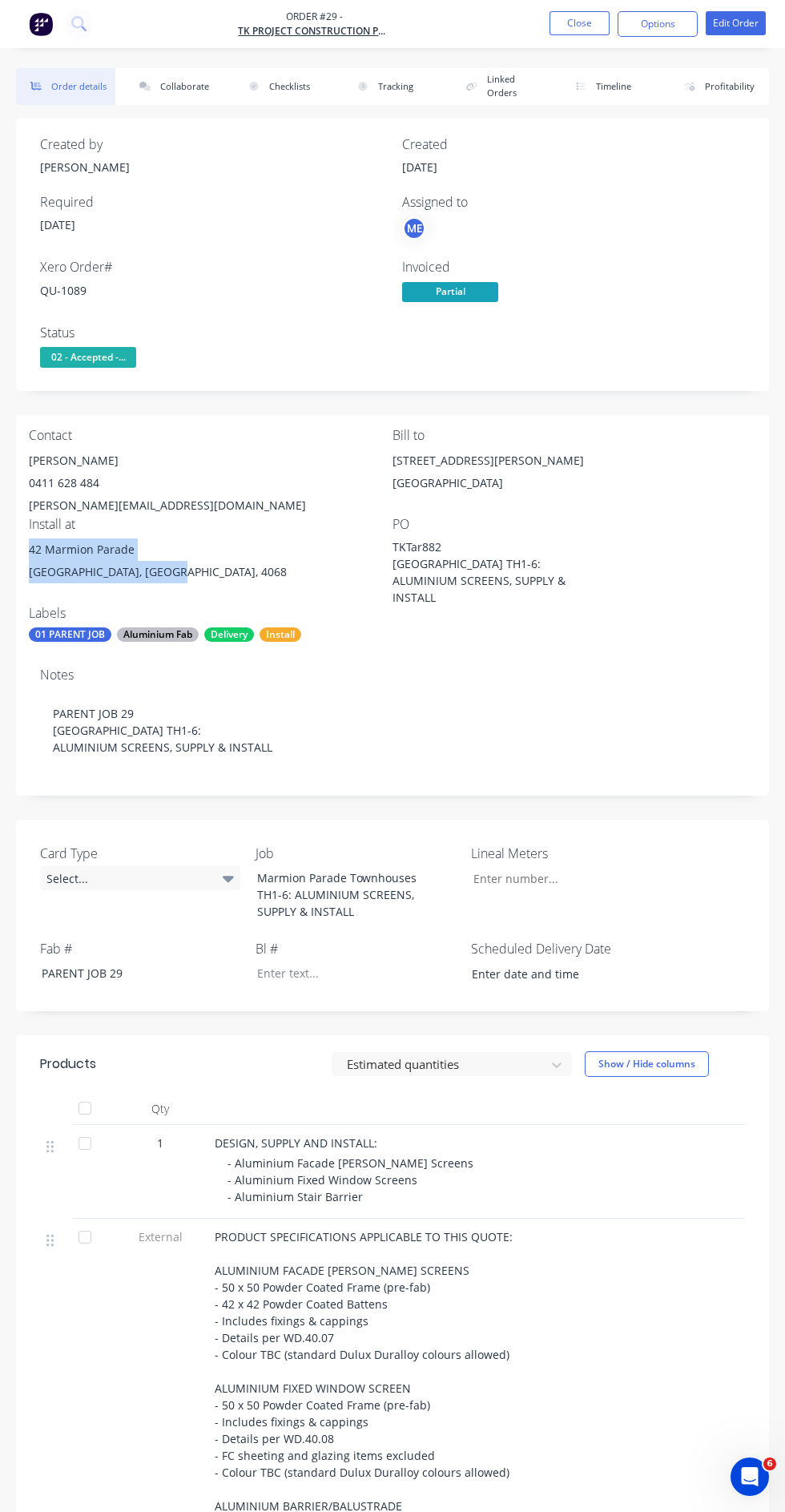
copy div "42 Marmion Parade Taringa, Queensland, 4068"
